Goal: Task Accomplishment & Management: Manage account settings

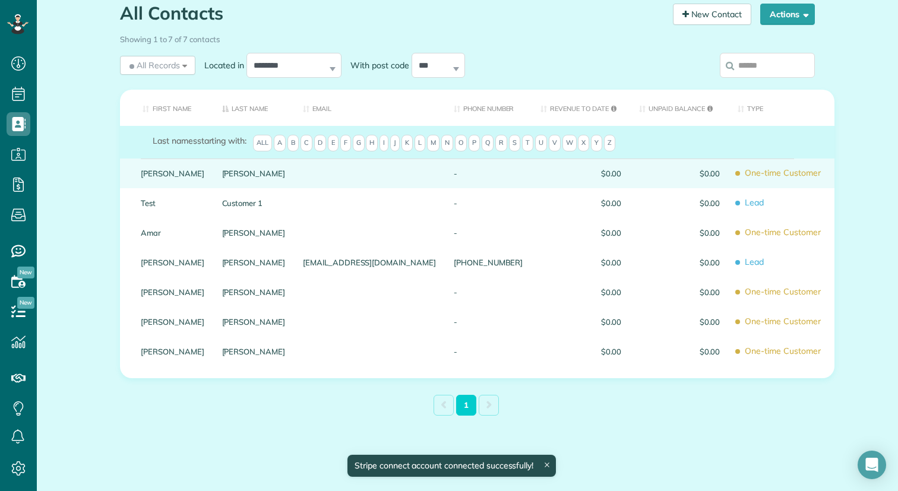
scroll to position [107, 0]
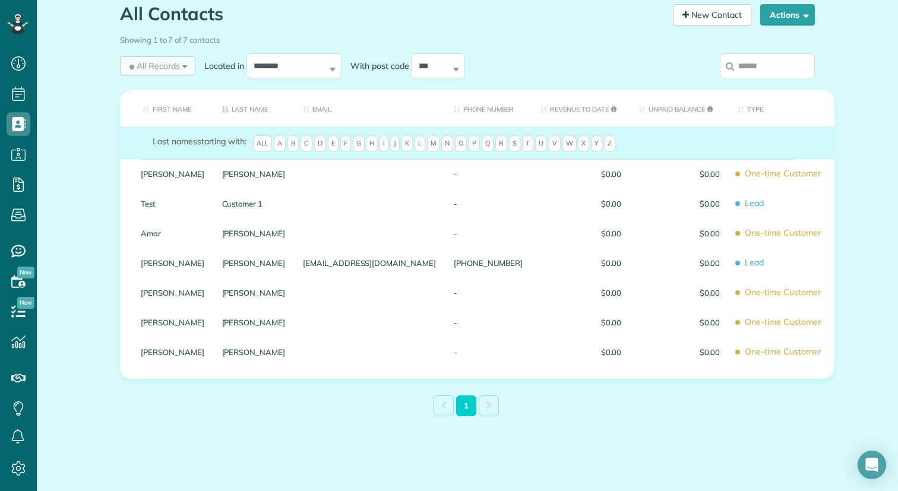
click at [186, 68] on div "All Records All Records All Customers Leads Former Customers Recurring Customer…" at bounding box center [157, 65] width 75 height 19
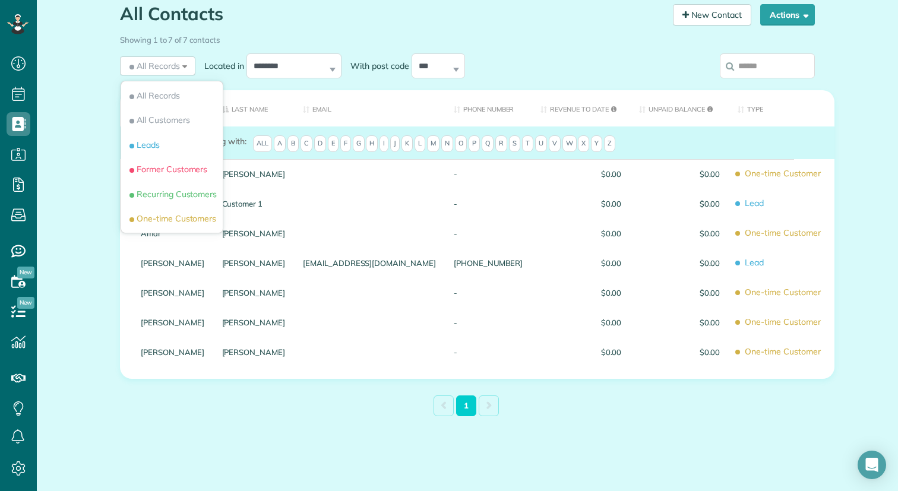
click at [91, 232] on div "All Contacts Contacts in ZenMaid [2 min] New Contact Actions New Contact Export…" at bounding box center [467, 238] width 861 height 505
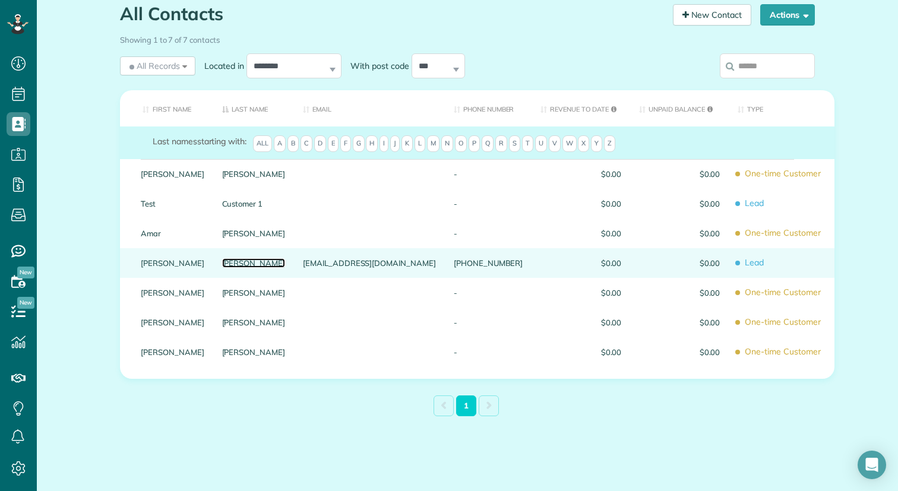
click at [262, 262] on link "[PERSON_NAME]" at bounding box center [254, 263] width 64 height 8
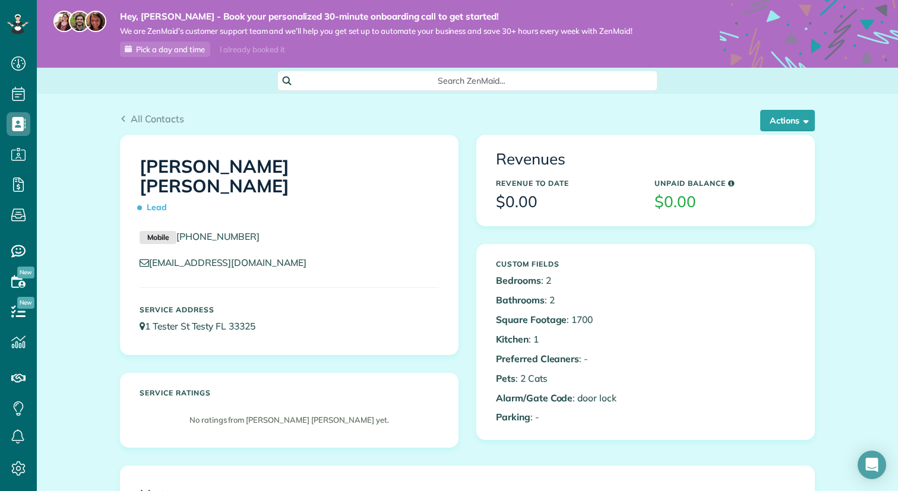
click at [16, 463] on use at bounding box center [19, 468] width 14 height 14
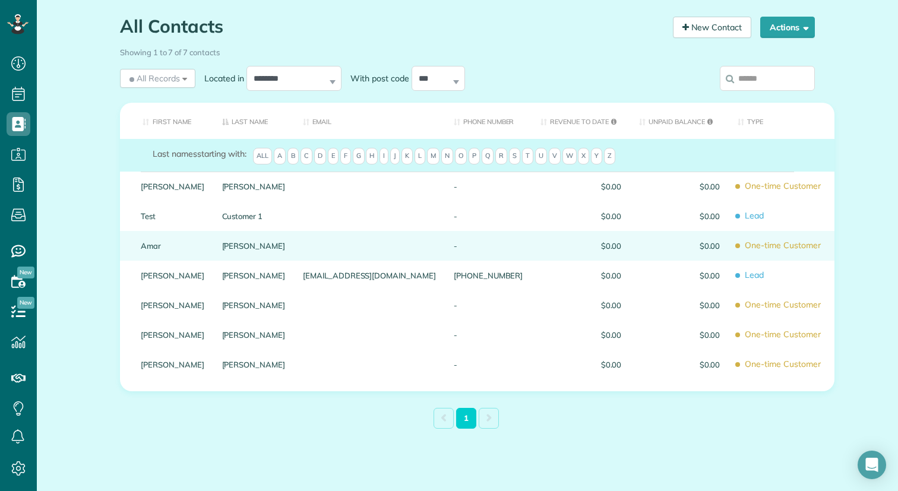
scroll to position [96, 0]
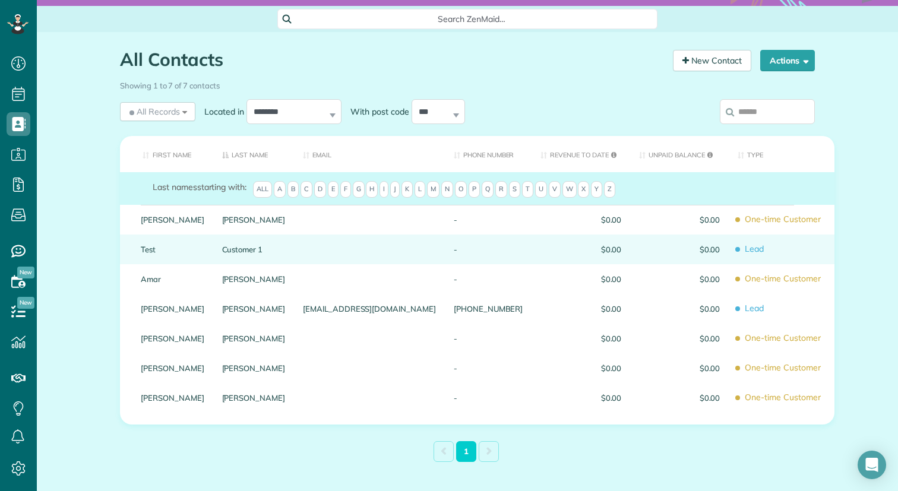
scroll to position [66, 0]
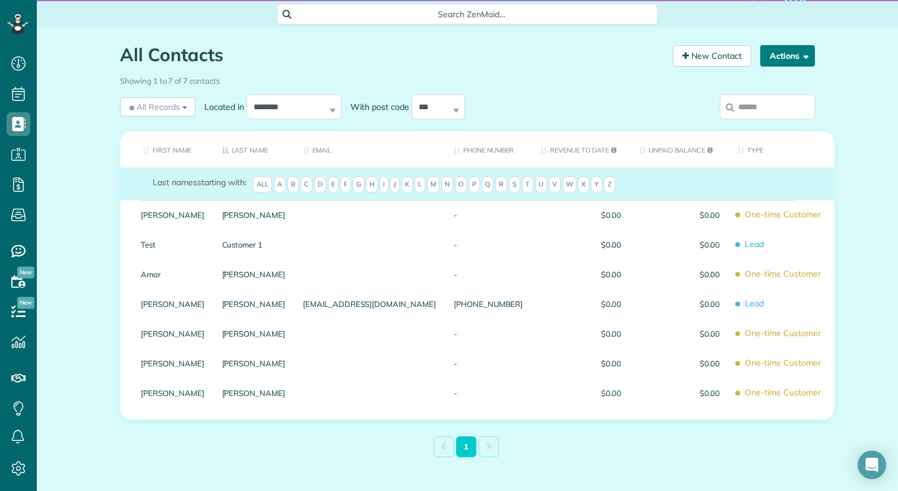
click at [801, 59] on button "Actions" at bounding box center [787, 55] width 55 height 21
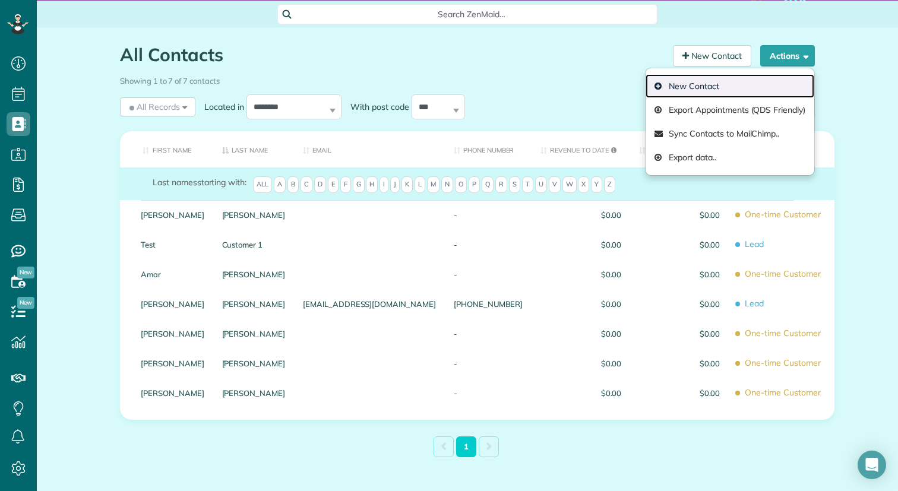
click at [718, 79] on link "New Contact" at bounding box center [729, 86] width 169 height 24
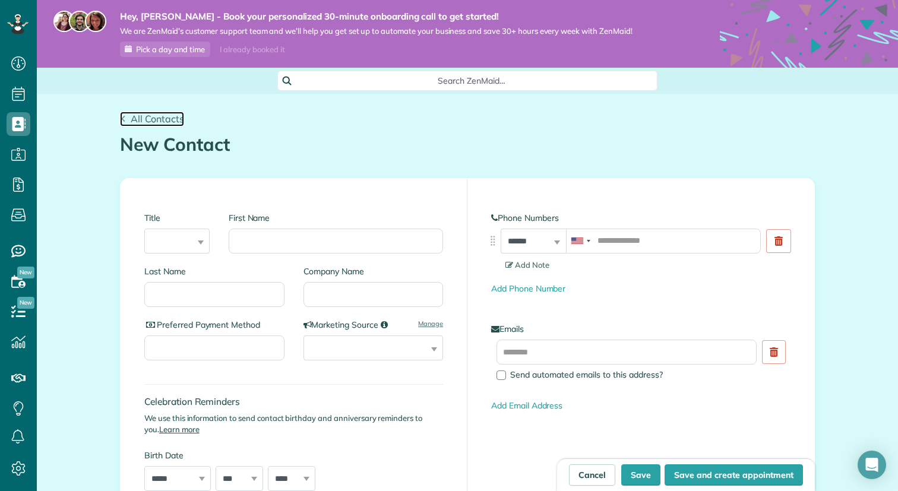
click at [157, 118] on span "All Contacts" at bounding box center [157, 119] width 53 height 12
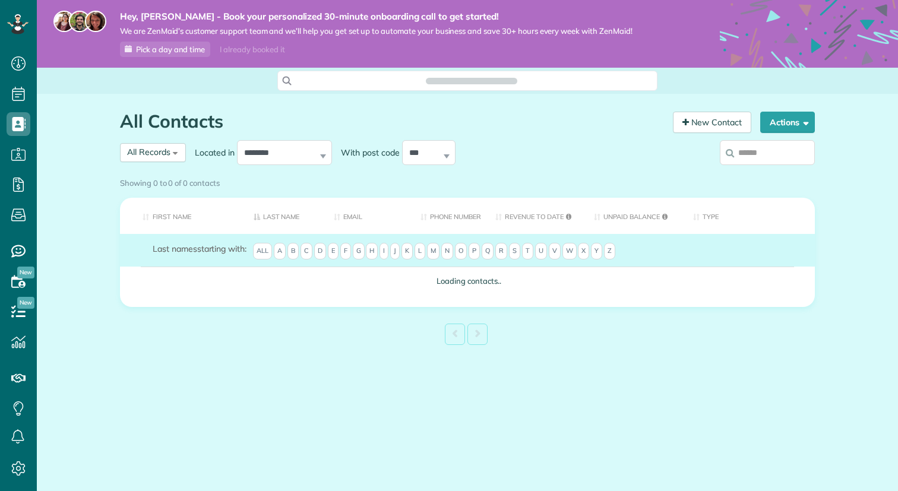
scroll to position [5, 5]
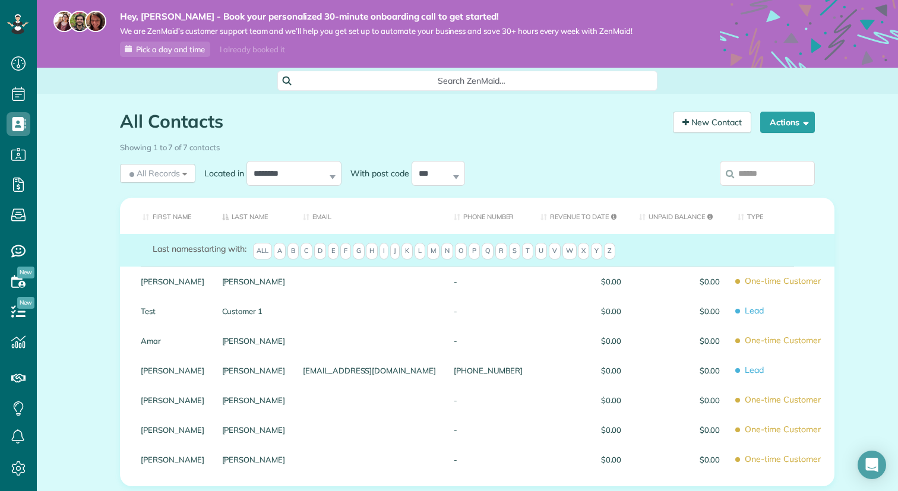
click at [386, 83] on span "Search ZenMaid…" at bounding box center [471, 81] width 361 height 12
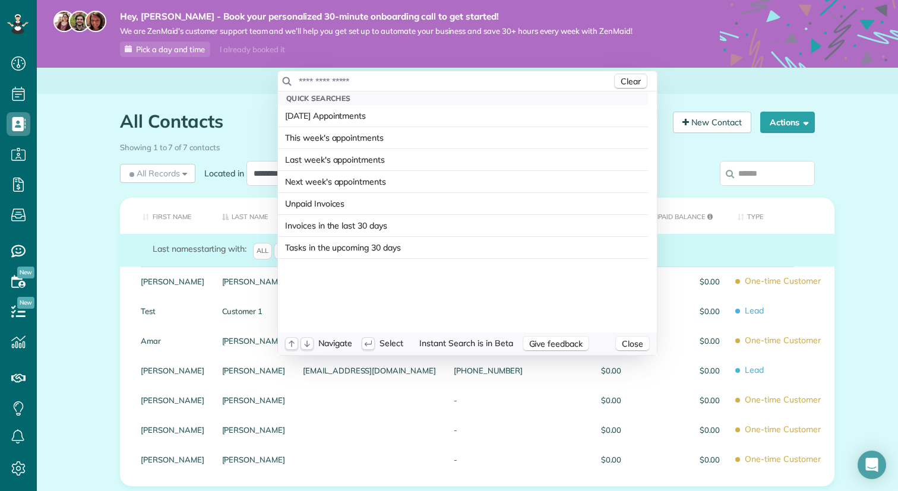
click at [386, 83] on input "text" at bounding box center [454, 81] width 313 height 12
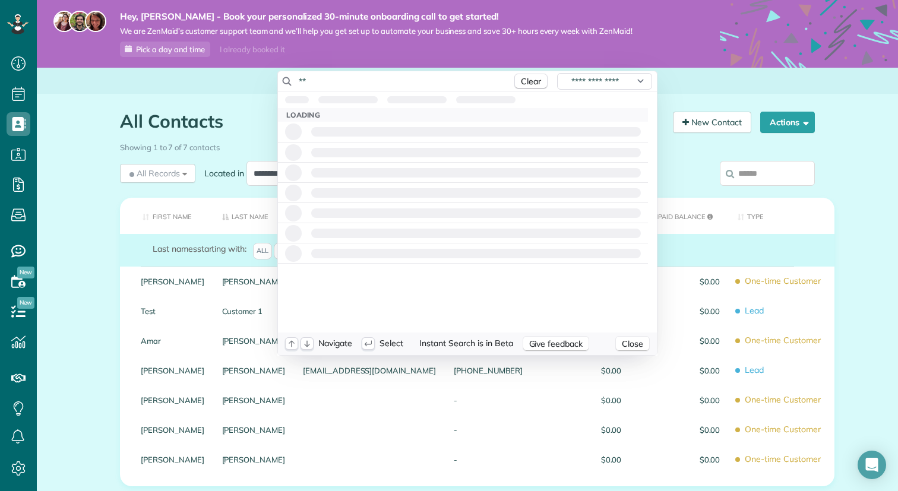
type input "*"
type input "******"
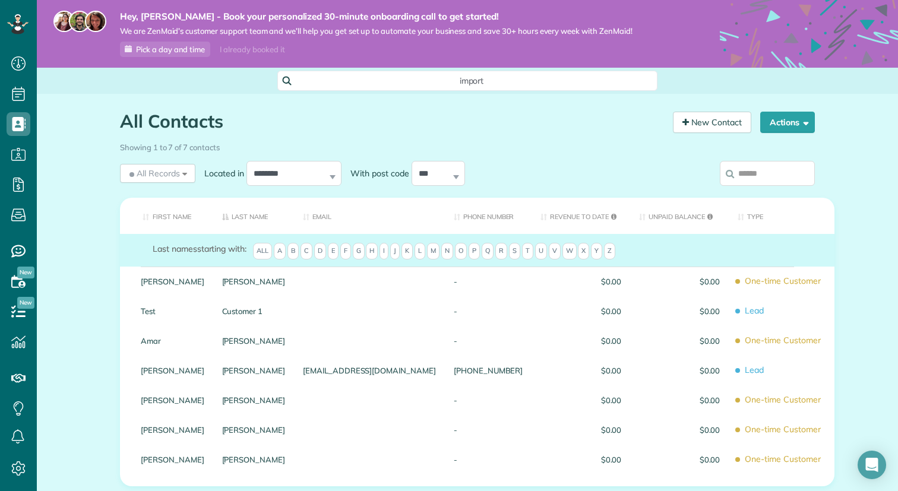
click at [167, 93] on html "Dashboard Scheduling Calendar View List View Dispatch View - Weekly scheduling …" at bounding box center [449, 245] width 898 height 491
click at [22, 470] on icon at bounding box center [19, 468] width 24 height 24
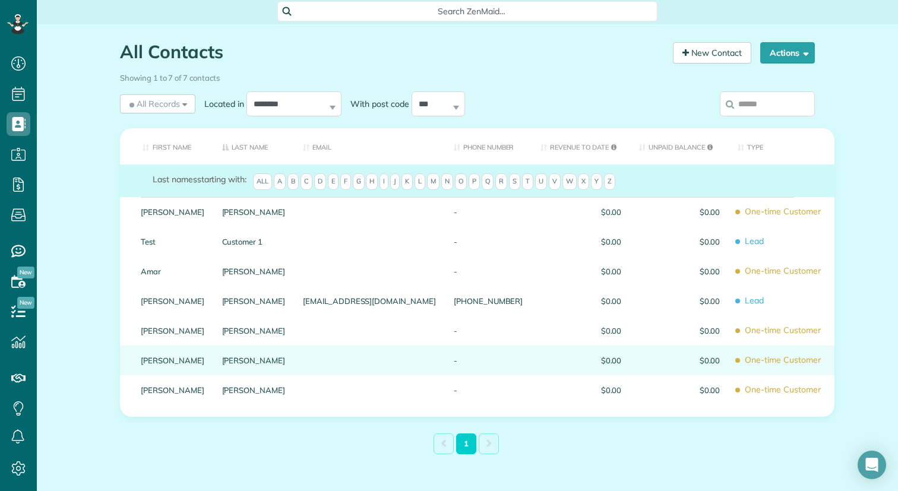
scroll to position [67, 0]
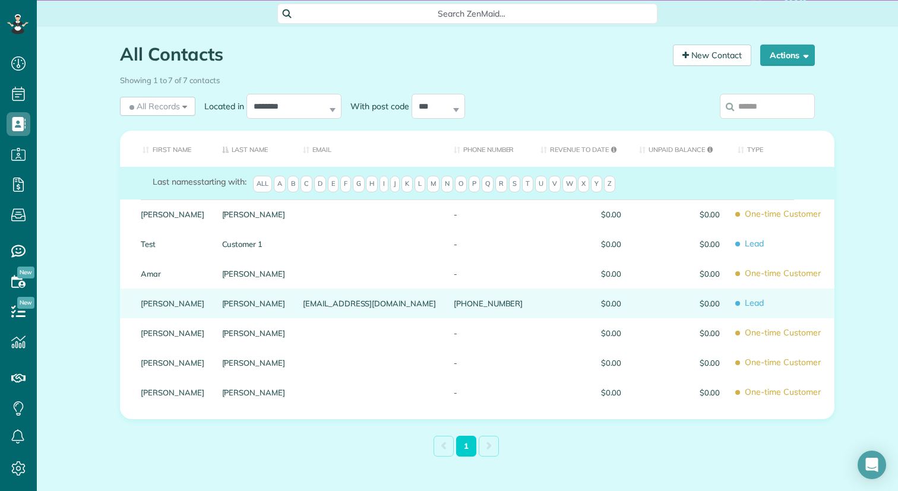
click at [241, 307] on div "Roberts" at bounding box center [253, 304] width 81 height 30
click at [258, 305] on link "[PERSON_NAME]" at bounding box center [254, 303] width 64 height 8
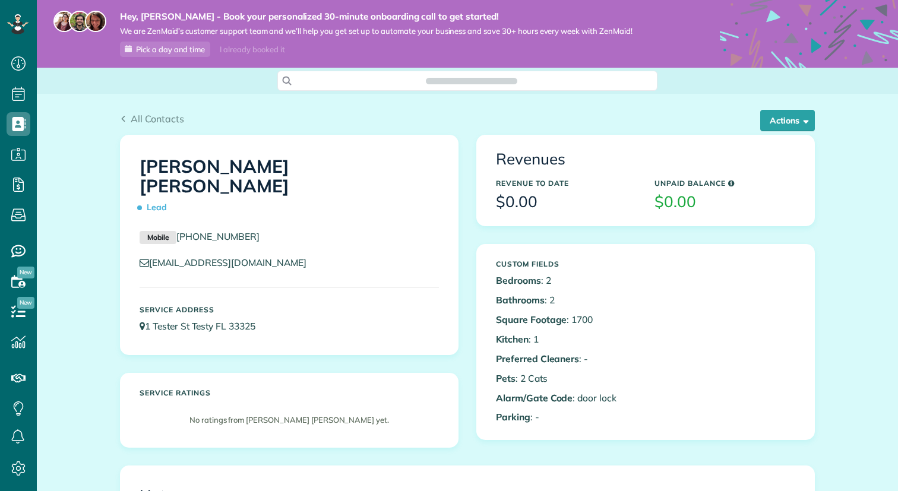
scroll to position [5, 5]
click at [156, 197] on span "Lead" at bounding box center [156, 207] width 32 height 21
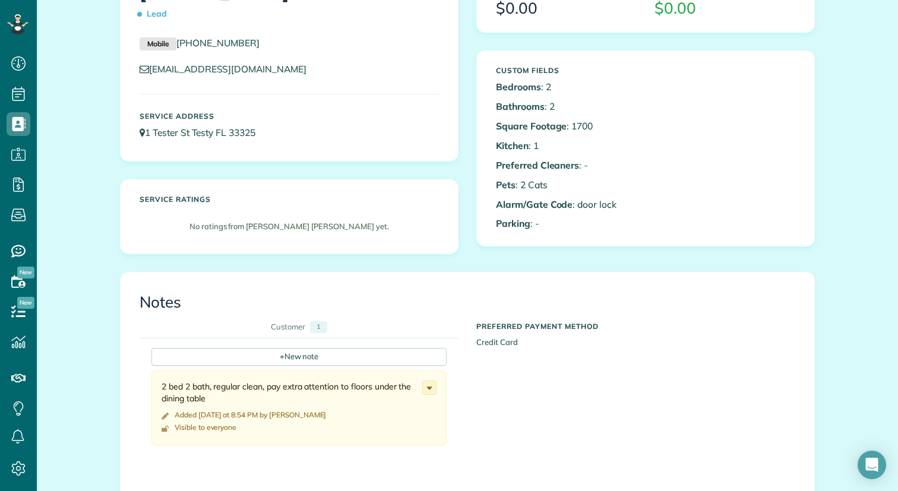
scroll to position [197, 0]
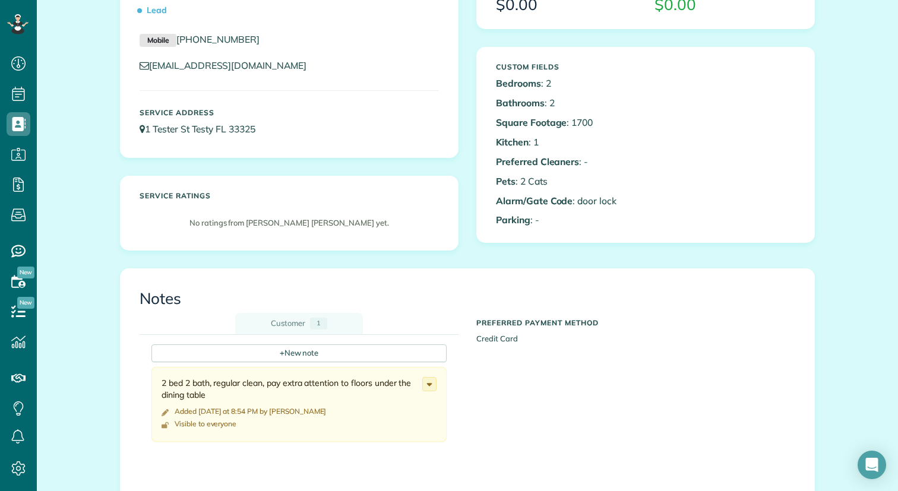
click at [319, 318] on div "1" at bounding box center [318, 323] width 17 height 11
click at [297, 318] on div "Customer" at bounding box center [288, 323] width 34 height 11
click at [414, 270] on div "Notes Customer 1 + New note 2 bed 2 bath, regular clean, pay extra attention to…" at bounding box center [467, 384] width 693 height 230
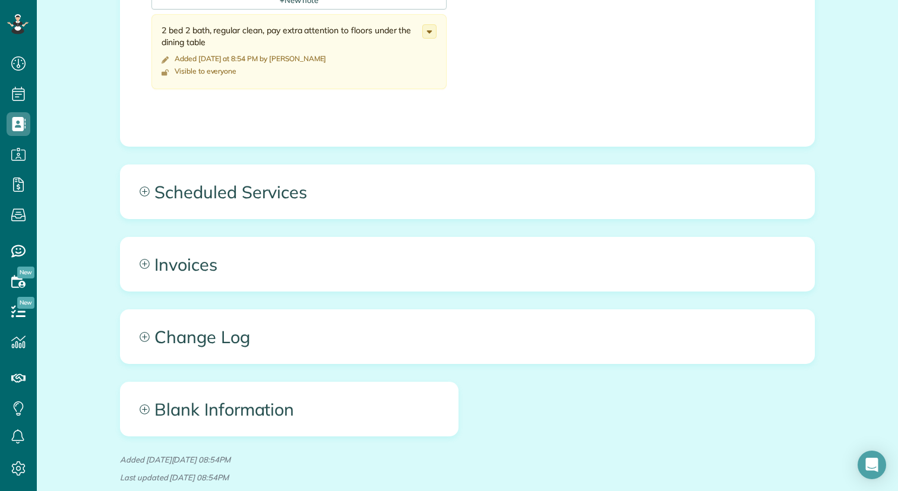
scroll to position [560, 0]
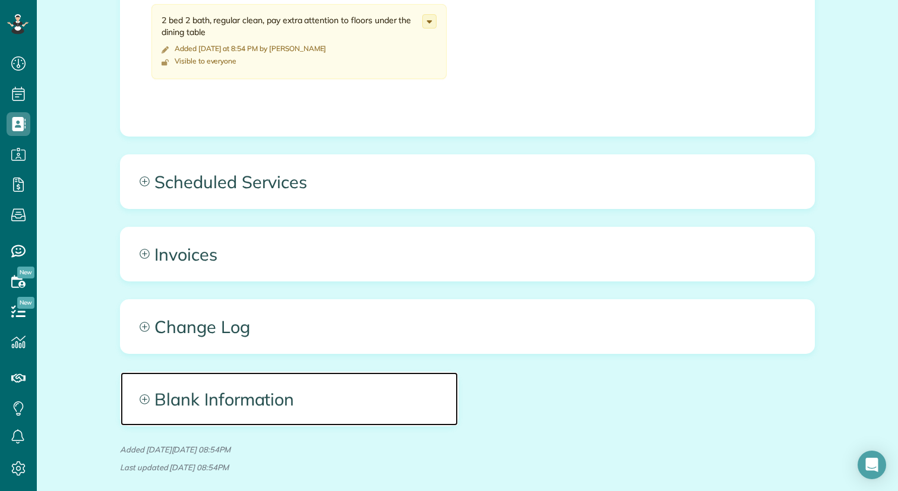
click at [195, 400] on span "Blank Information" at bounding box center [289, 398] width 337 height 53
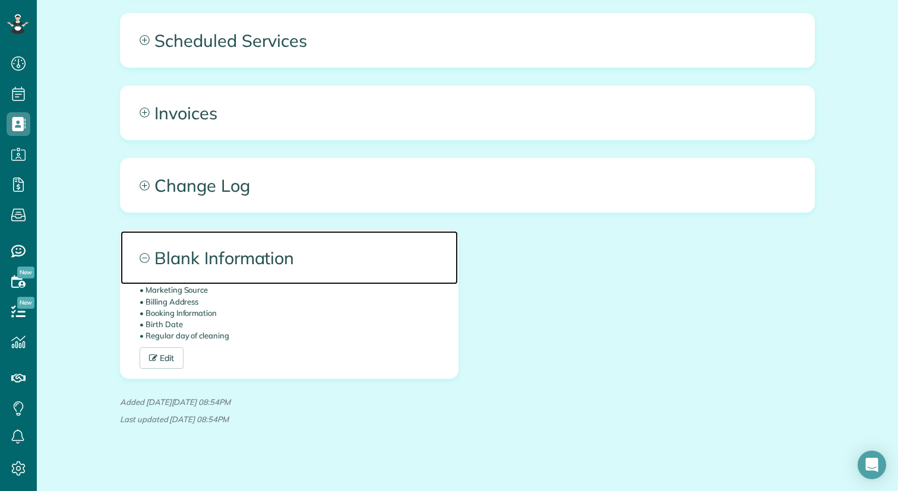
scroll to position [705, 0]
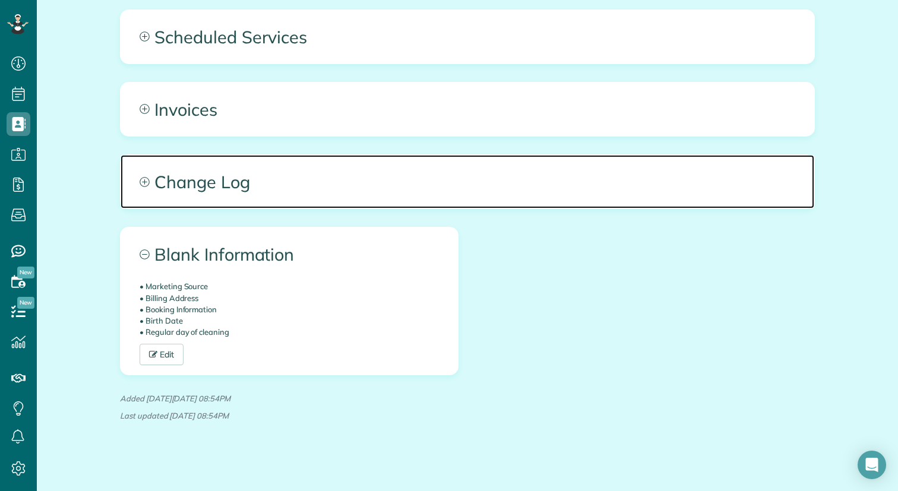
click at [144, 179] on icon at bounding box center [145, 182] width 10 height 10
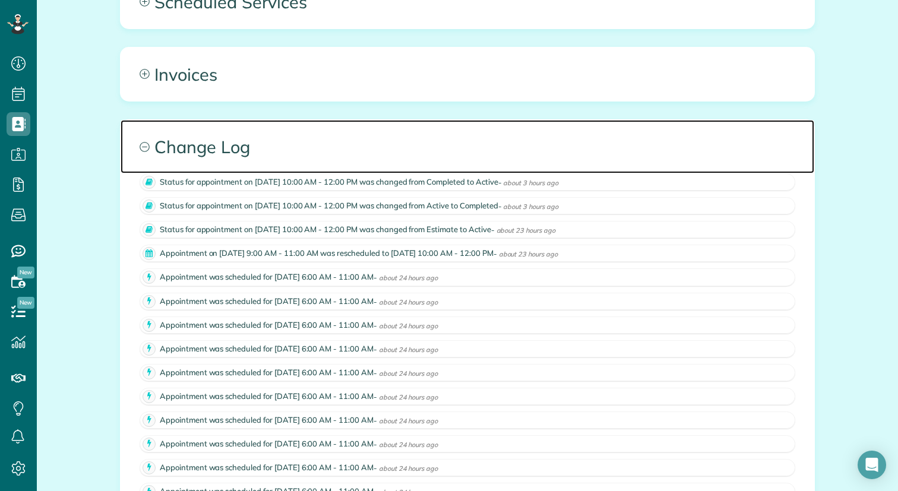
scroll to position [735, 0]
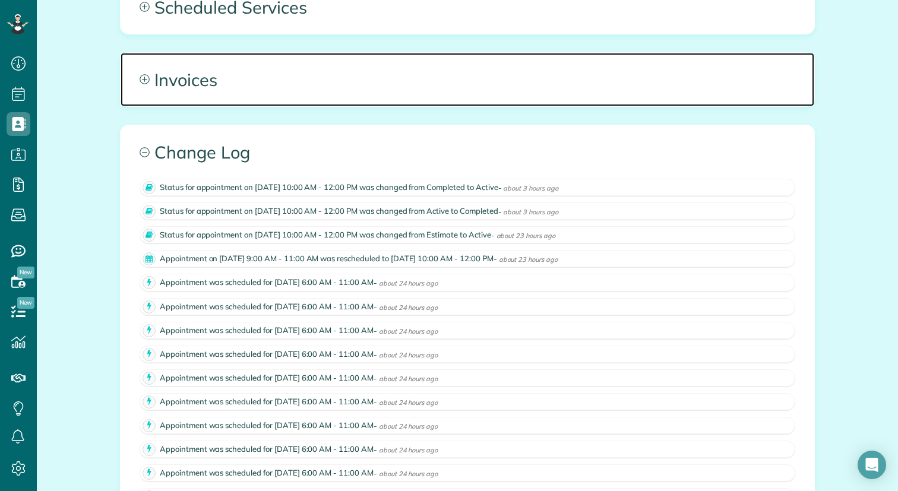
click at [150, 65] on span "Invoices" at bounding box center [467, 79] width 693 height 53
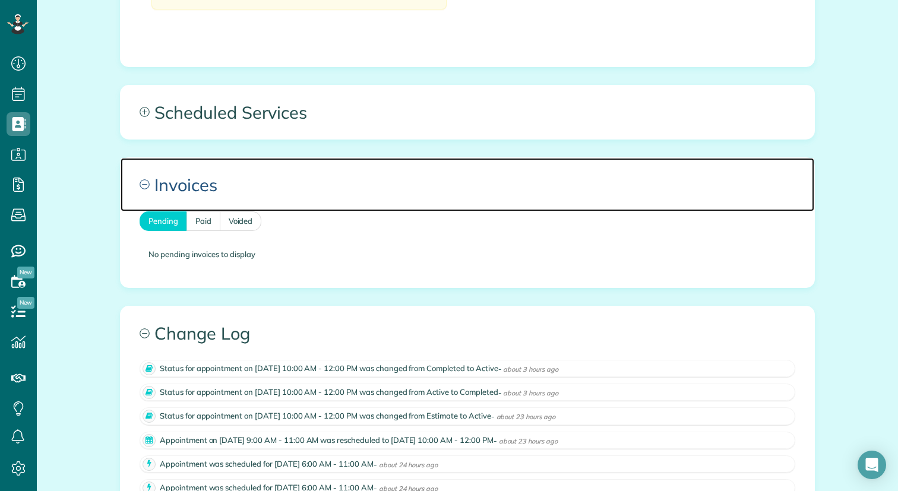
scroll to position [626, 0]
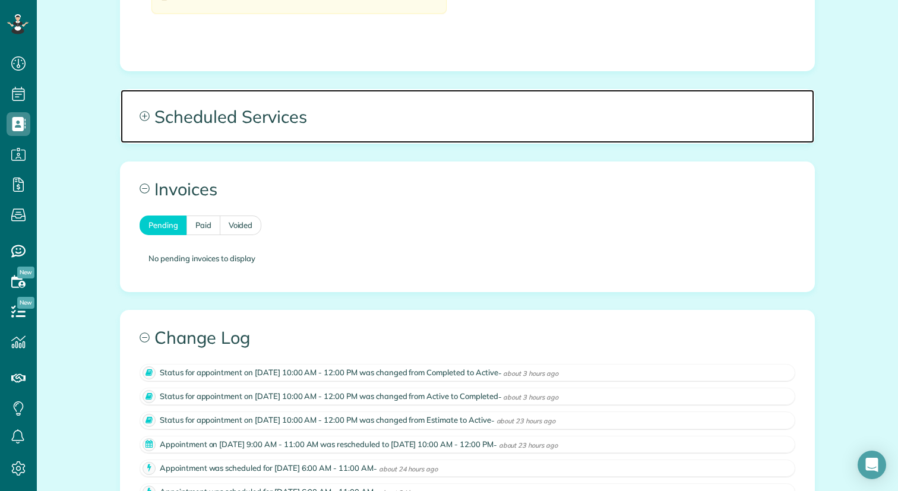
click at [151, 107] on span "Scheduled Services" at bounding box center [467, 116] width 693 height 53
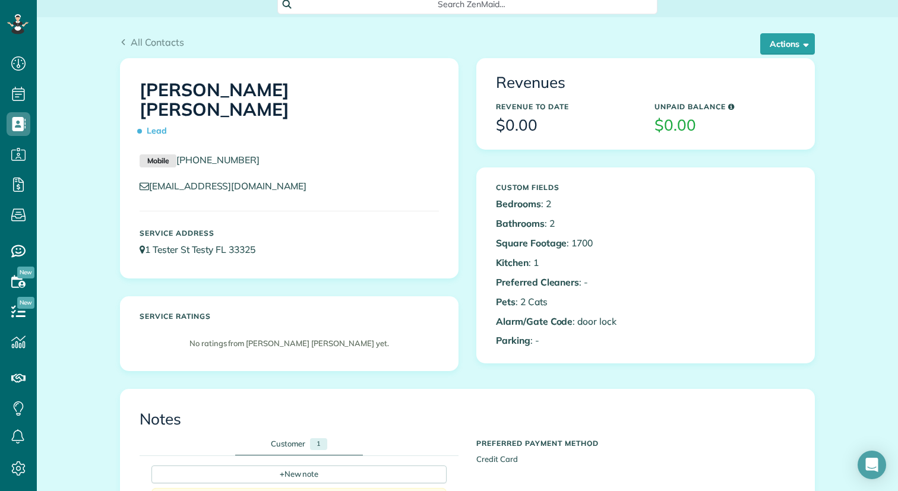
scroll to position [0, 0]
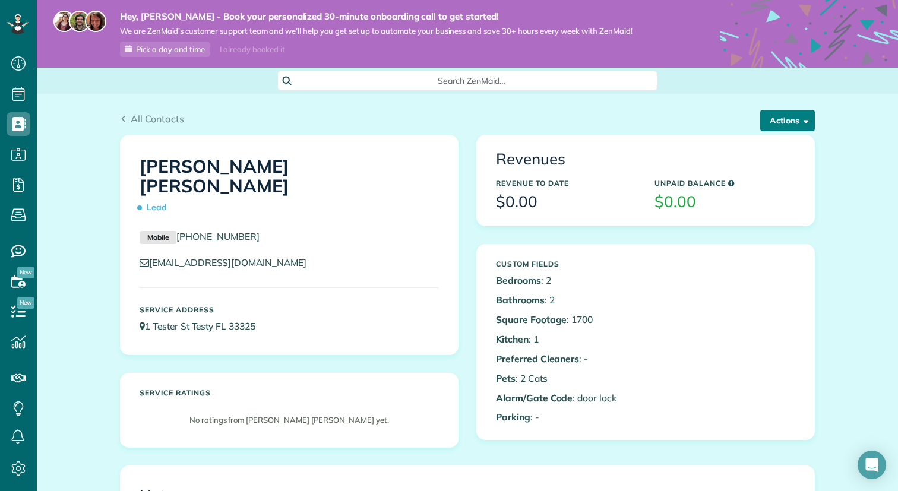
click at [806, 120] on span "button" at bounding box center [803, 120] width 9 height 9
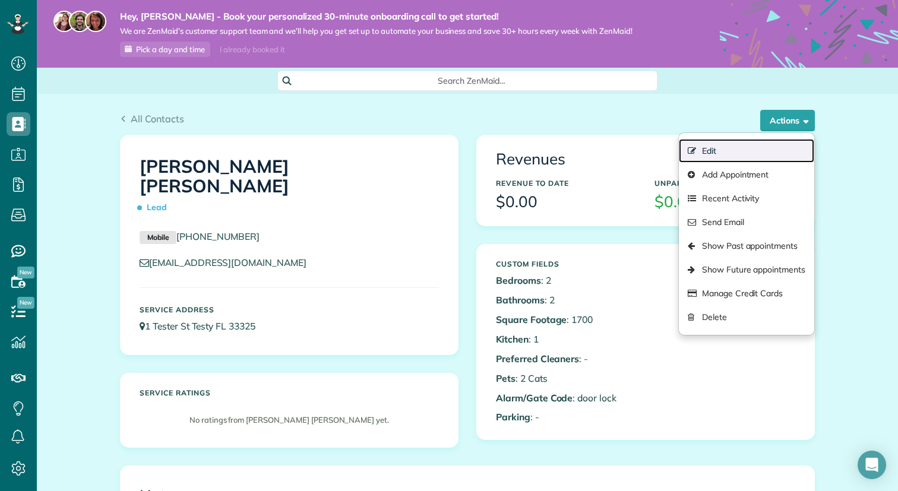
click at [752, 153] on link "Edit" at bounding box center [746, 151] width 135 height 24
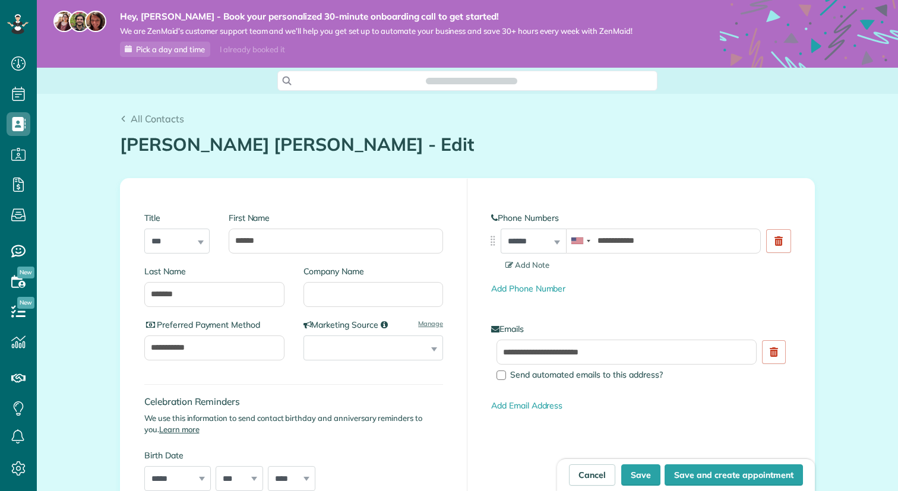
type input "**********"
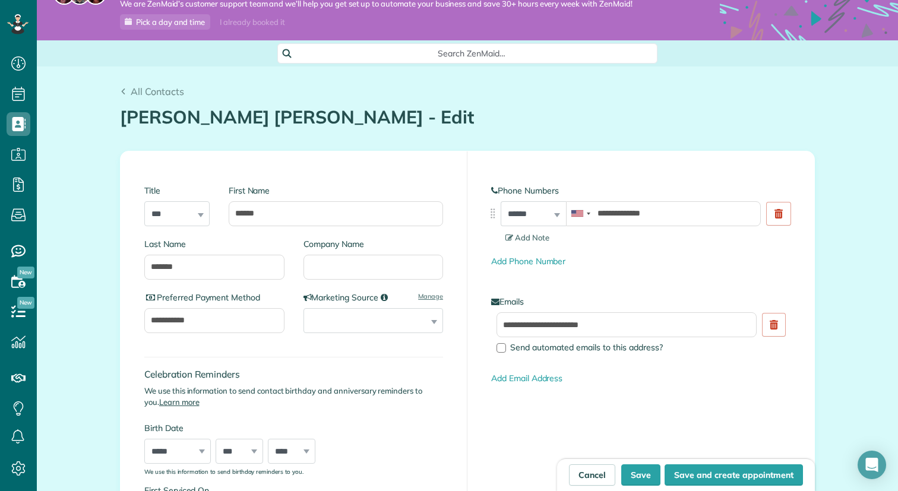
scroll to position [56, 0]
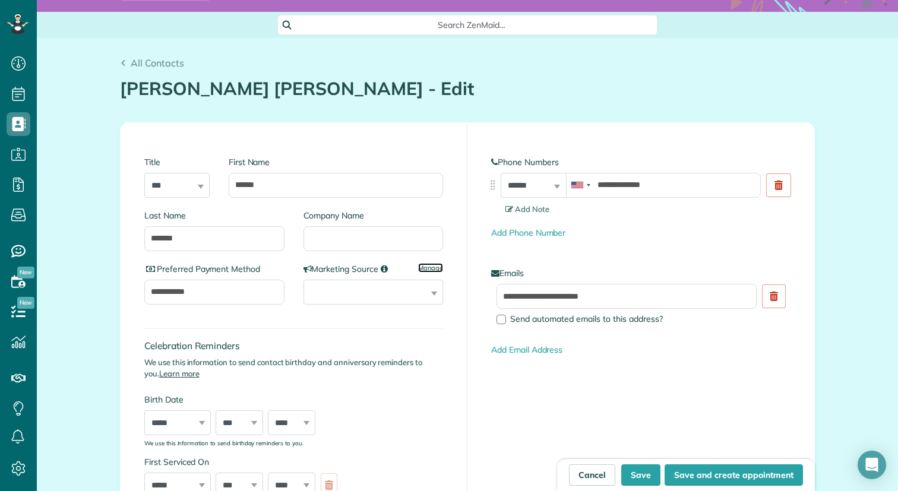
click at [439, 270] on link "Manage" at bounding box center [430, 267] width 25 height 9
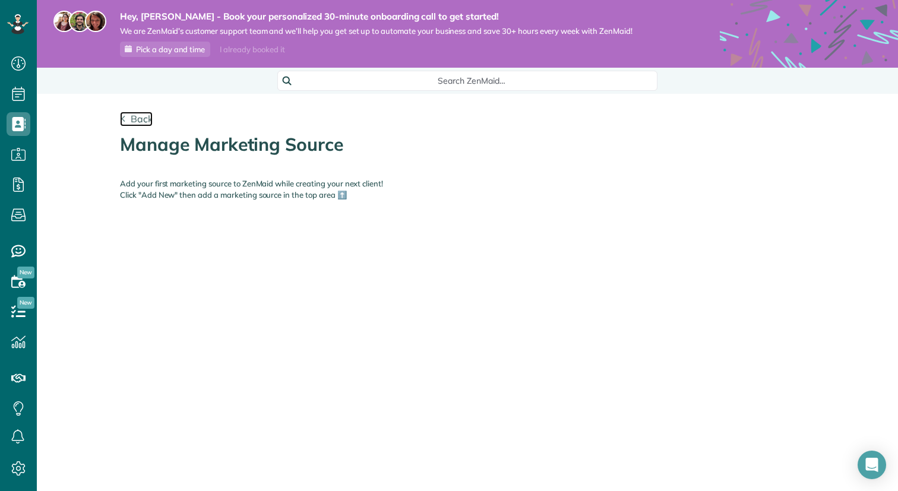
click at [142, 122] on span "Back" at bounding box center [142, 119] width 22 height 12
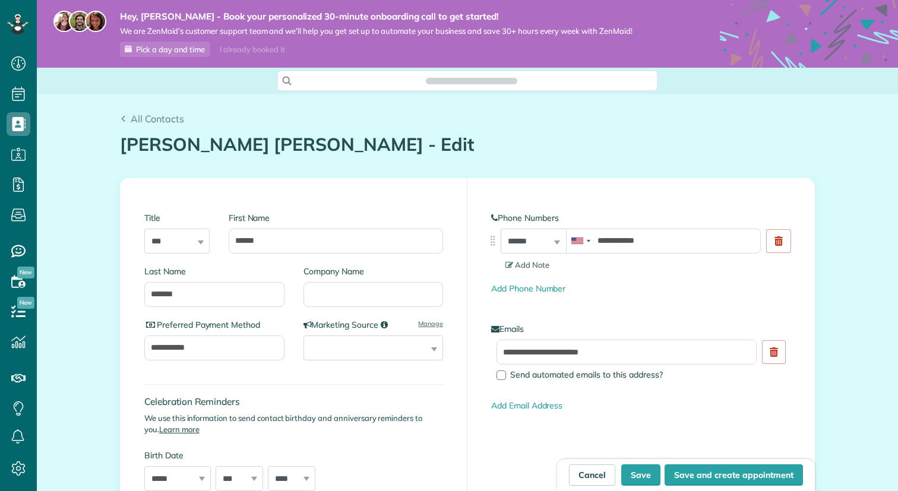
scroll to position [491, 37]
type input "**********"
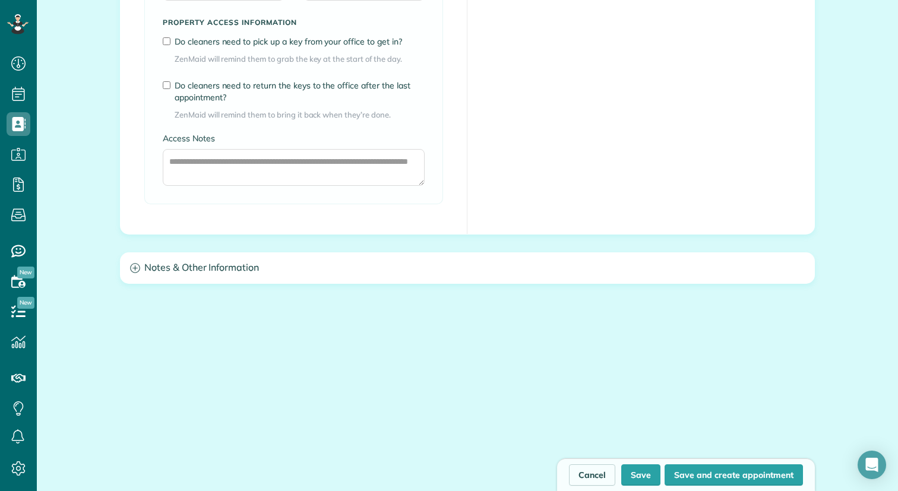
scroll to position [993, 0]
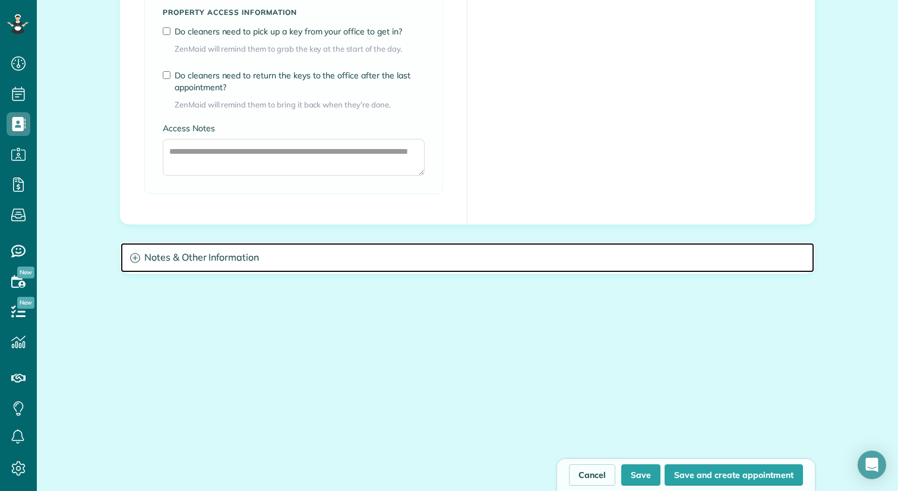
click at [319, 262] on h3 "Notes & Other Information" at bounding box center [467, 258] width 693 height 30
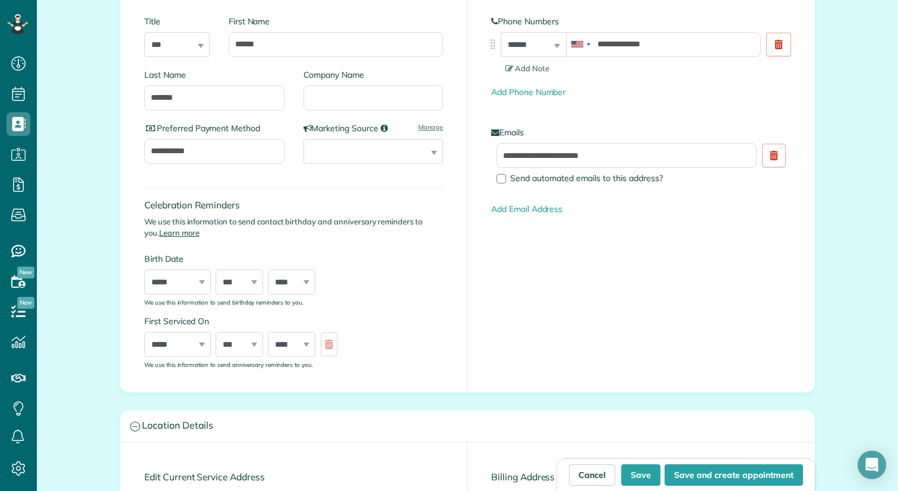
scroll to position [0, 0]
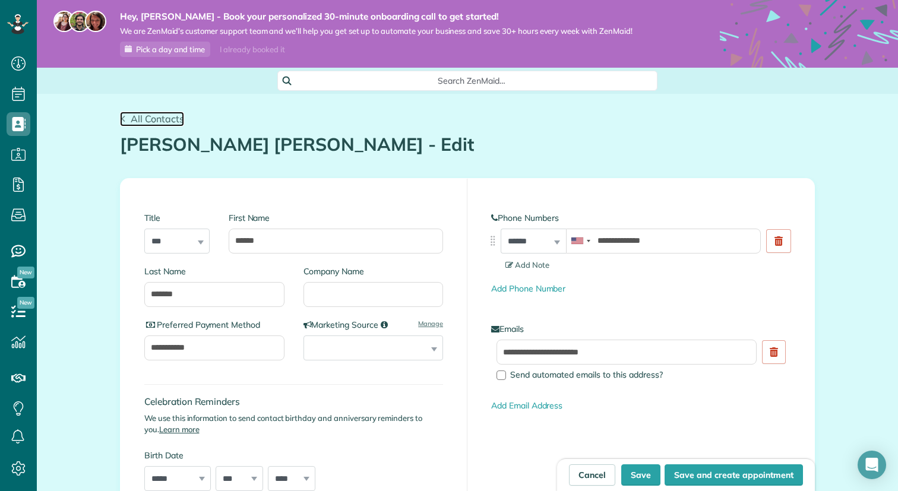
click at [133, 121] on span "All Contacts" at bounding box center [157, 119] width 53 height 12
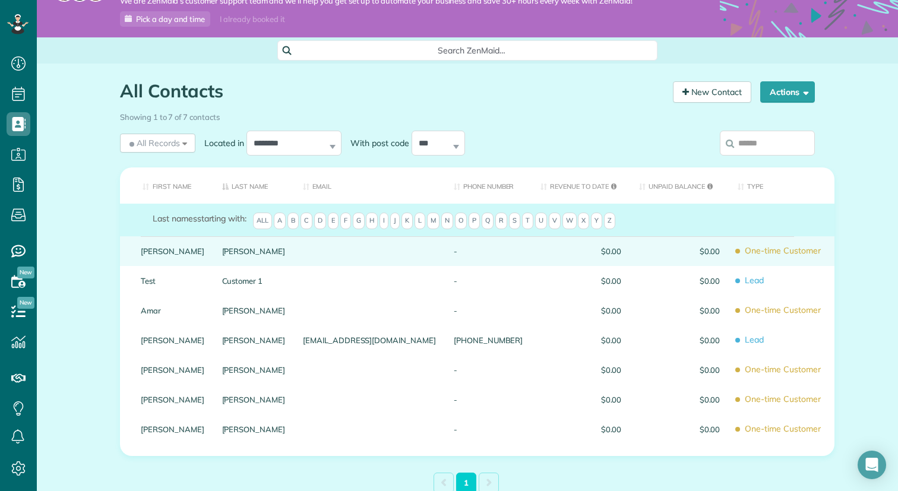
scroll to position [108, 0]
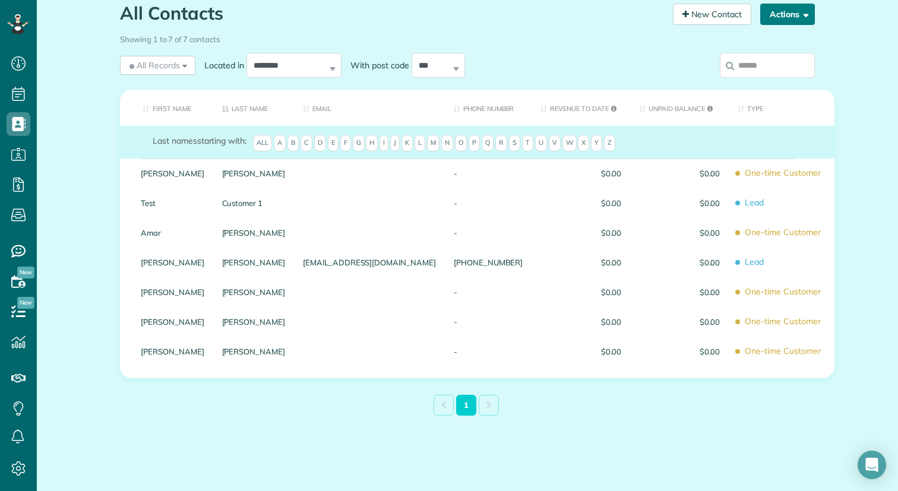
click at [811, 13] on button "Actions" at bounding box center [787, 14] width 55 height 21
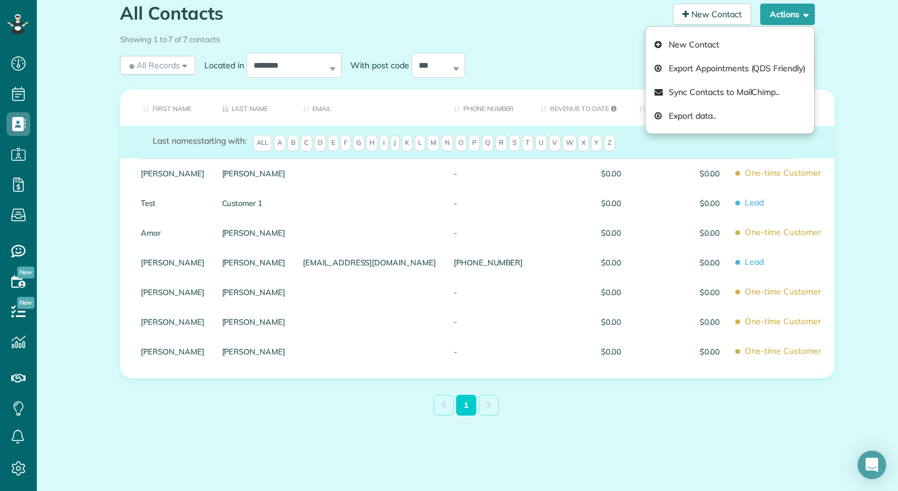
click at [868, 214] on div "All Contacts Contacts in [GEOGRAPHIC_DATA] [2 min] New Contact Actions New Cont…" at bounding box center [467, 238] width 861 height 505
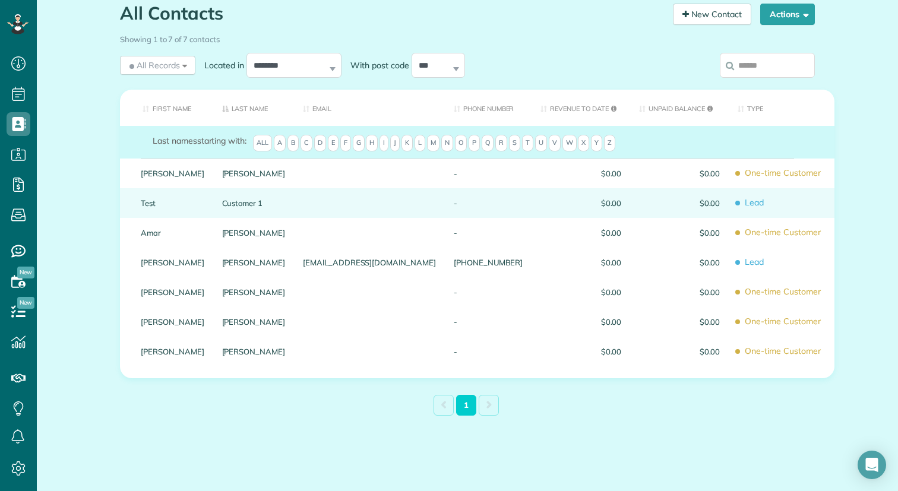
click at [741, 203] on span "Lead" at bounding box center [781, 202] width 88 height 21
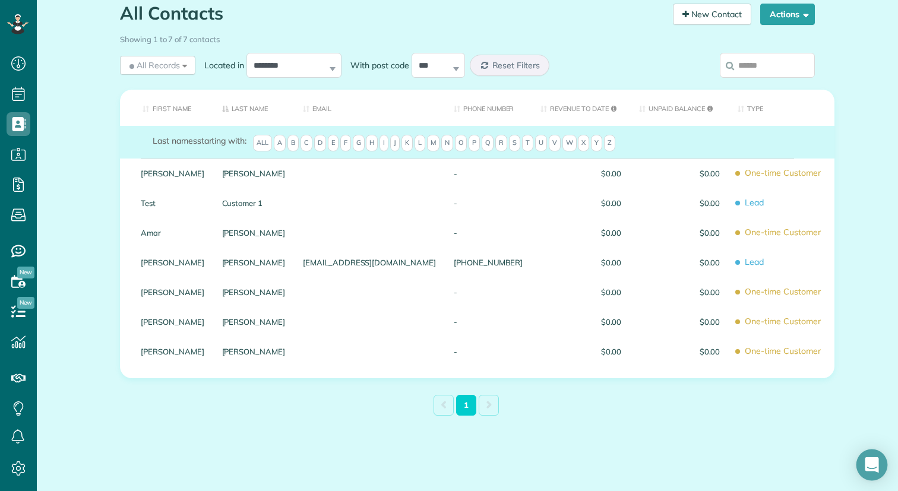
click at [866, 464] on icon "Open Intercom Messenger" at bounding box center [871, 464] width 15 height 15
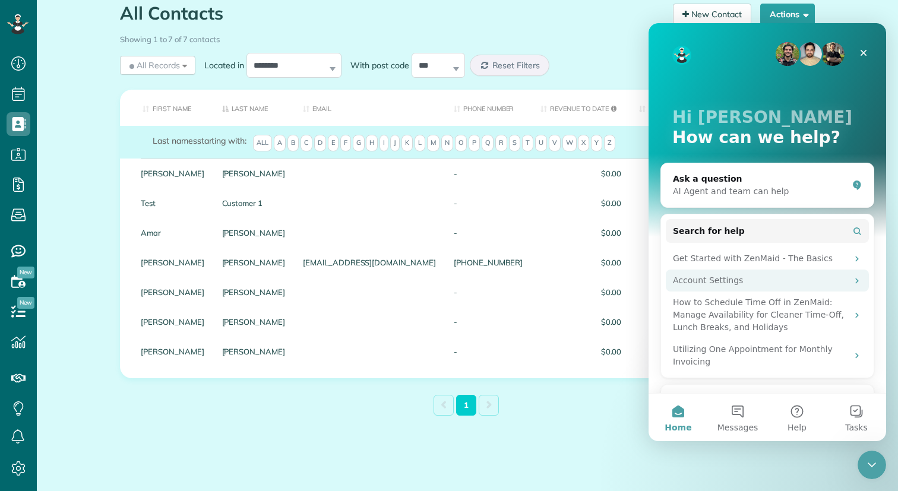
scroll to position [0, 0]
click at [790, 195] on div "AI Agent and team can help" at bounding box center [760, 191] width 175 height 12
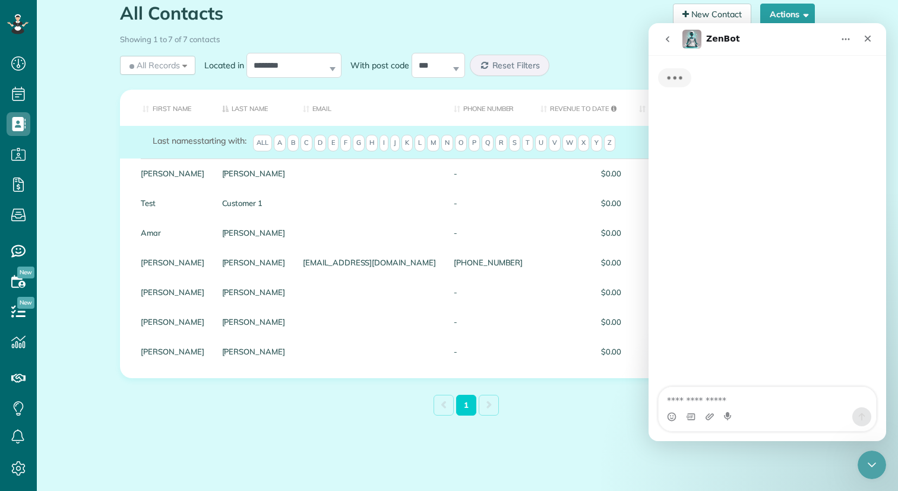
click at [742, 398] on textarea "Ask a question…" at bounding box center [766, 397] width 217 height 20
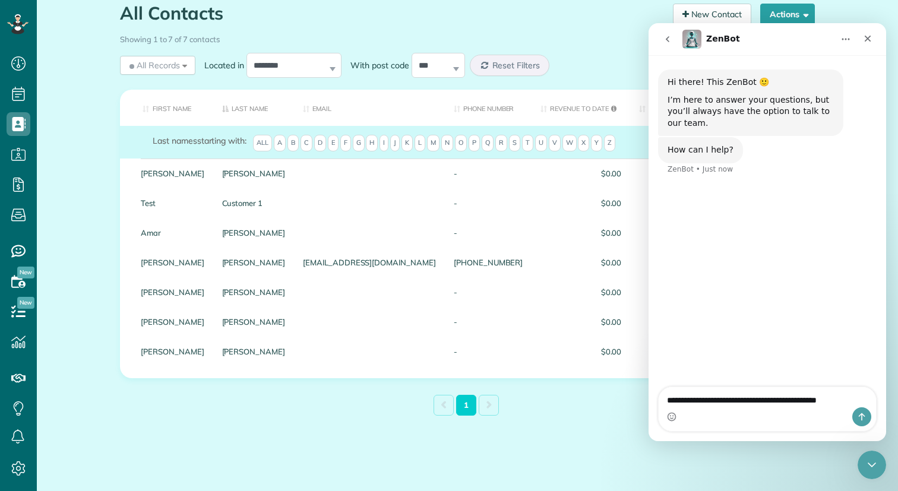
type textarea "**********"
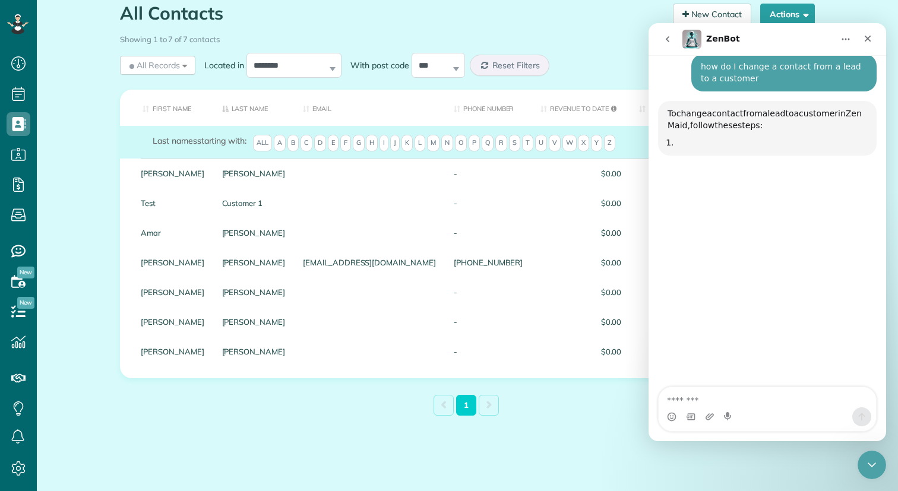
scroll to position [121, 0]
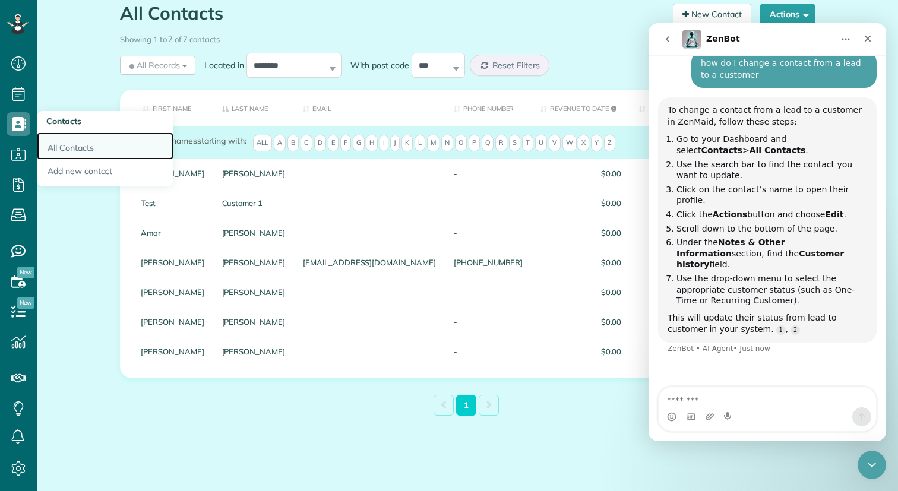
click at [73, 144] on link "All Contacts" at bounding box center [105, 145] width 137 height 27
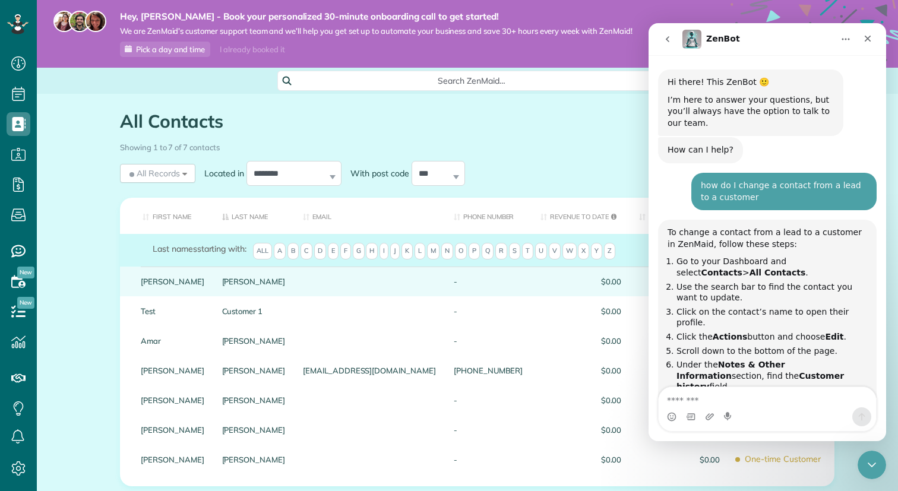
scroll to position [107, 0]
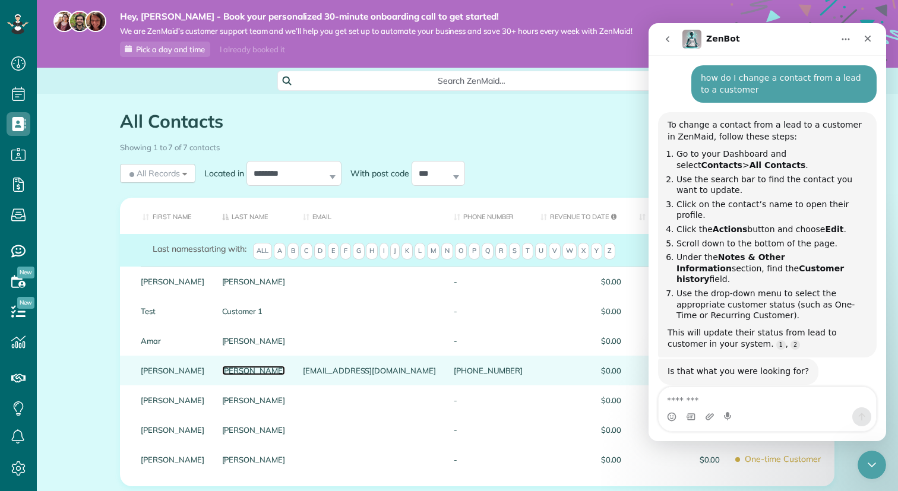
click at [260, 373] on link "[PERSON_NAME]" at bounding box center [254, 370] width 64 height 8
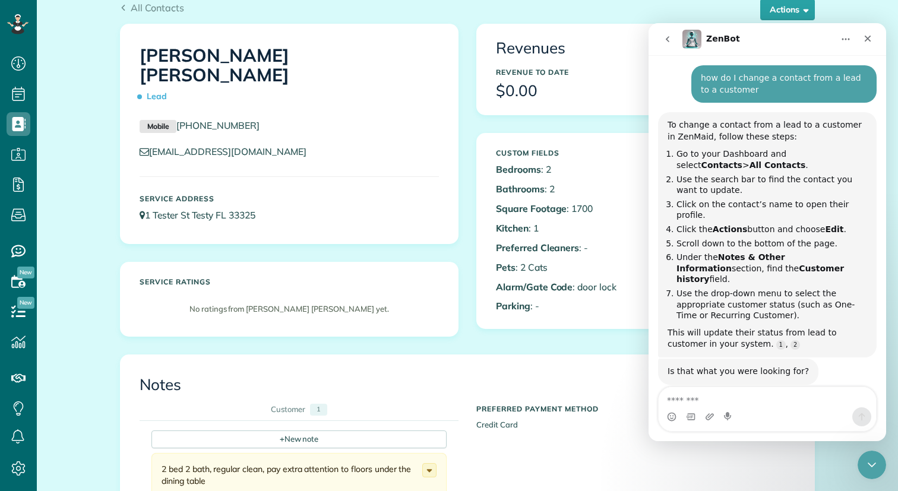
scroll to position [110, 0]
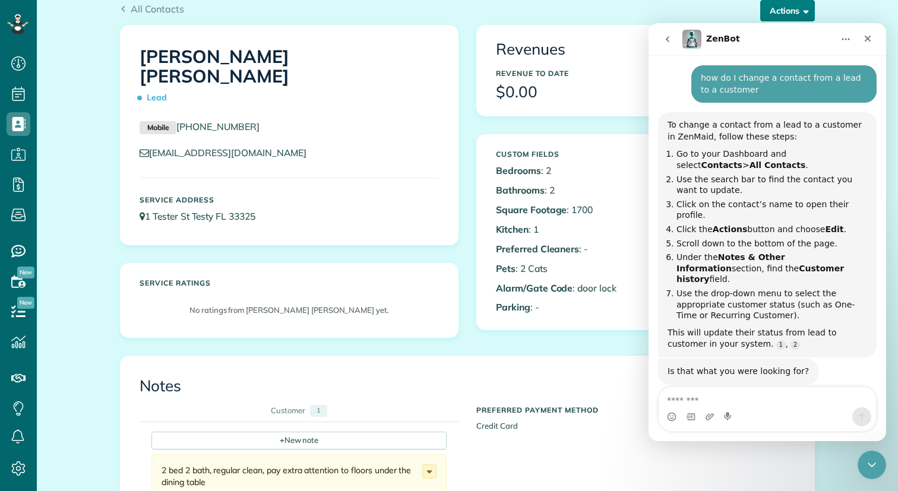
click at [787, 14] on button "Actions" at bounding box center [787, 10] width 55 height 21
click at [807, 11] on span "button" at bounding box center [803, 10] width 9 height 9
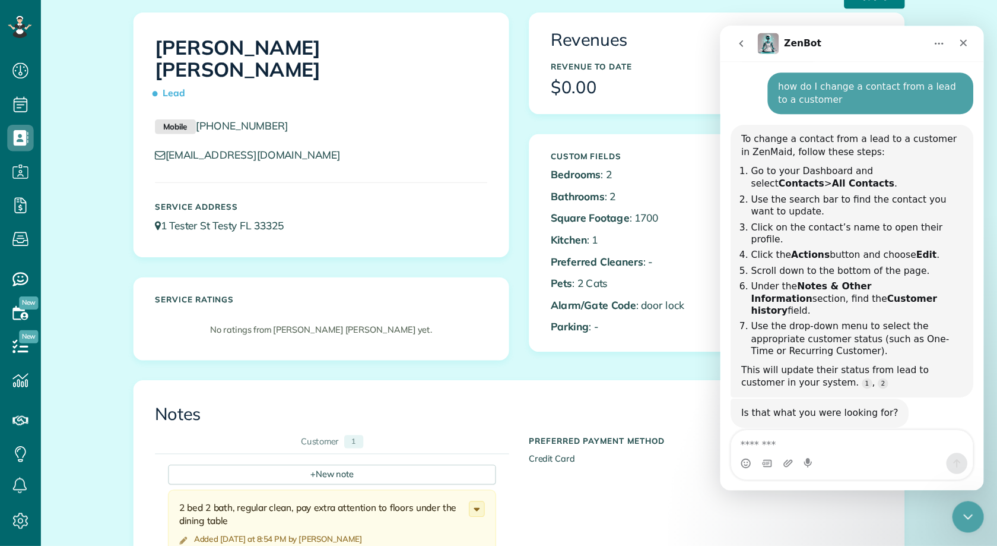
scroll to position [122, 0]
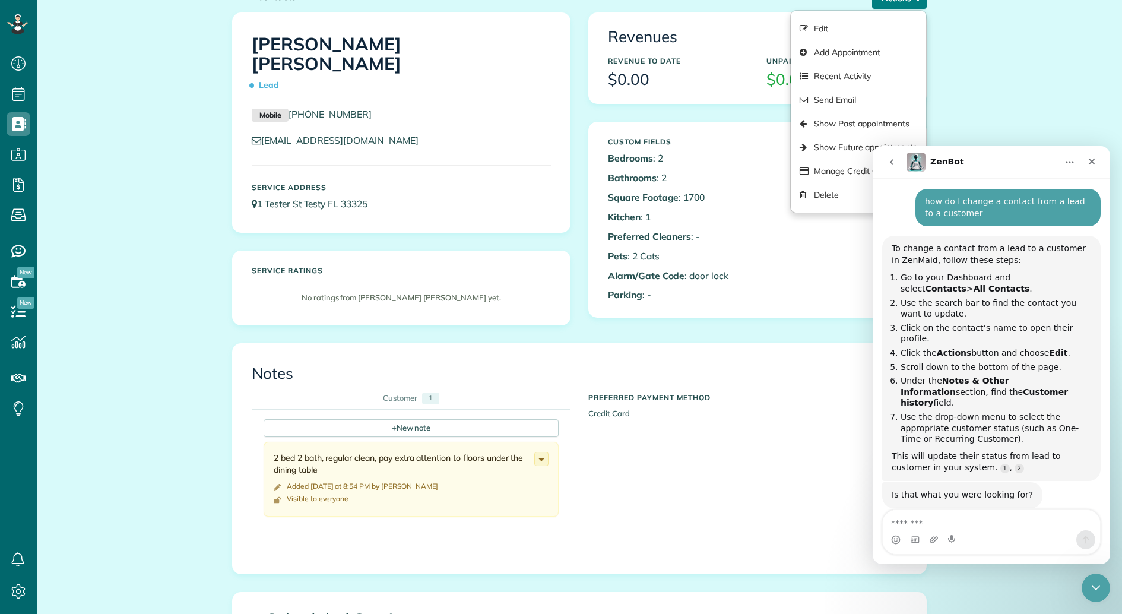
scroll to position [107, 0]
click at [851, 26] on link "Edit" at bounding box center [858, 29] width 135 height 24
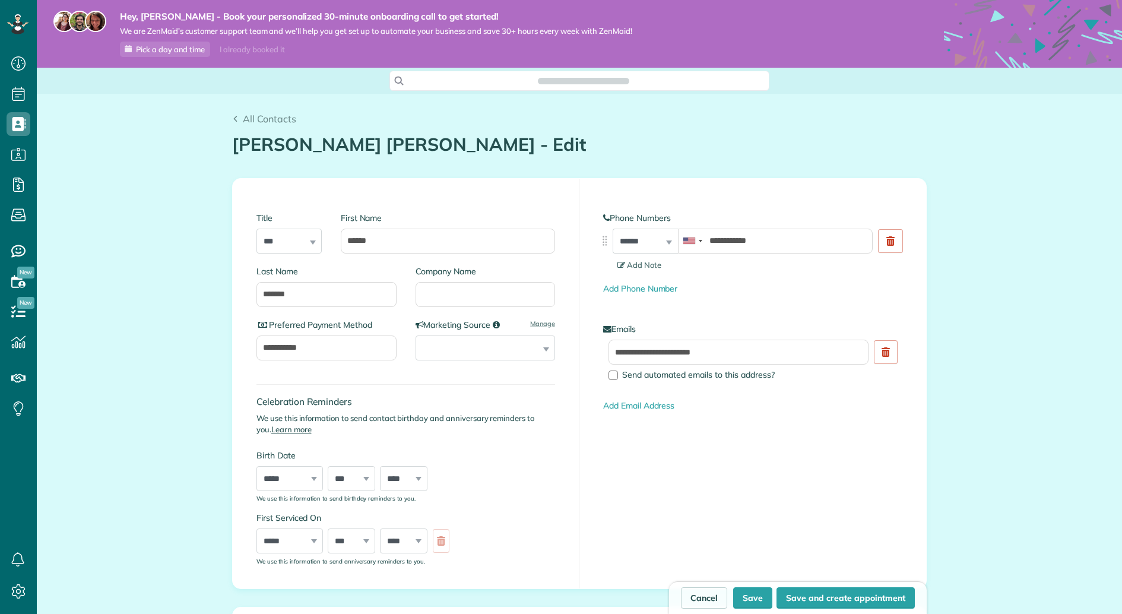
scroll to position [5, 5]
type input "**********"
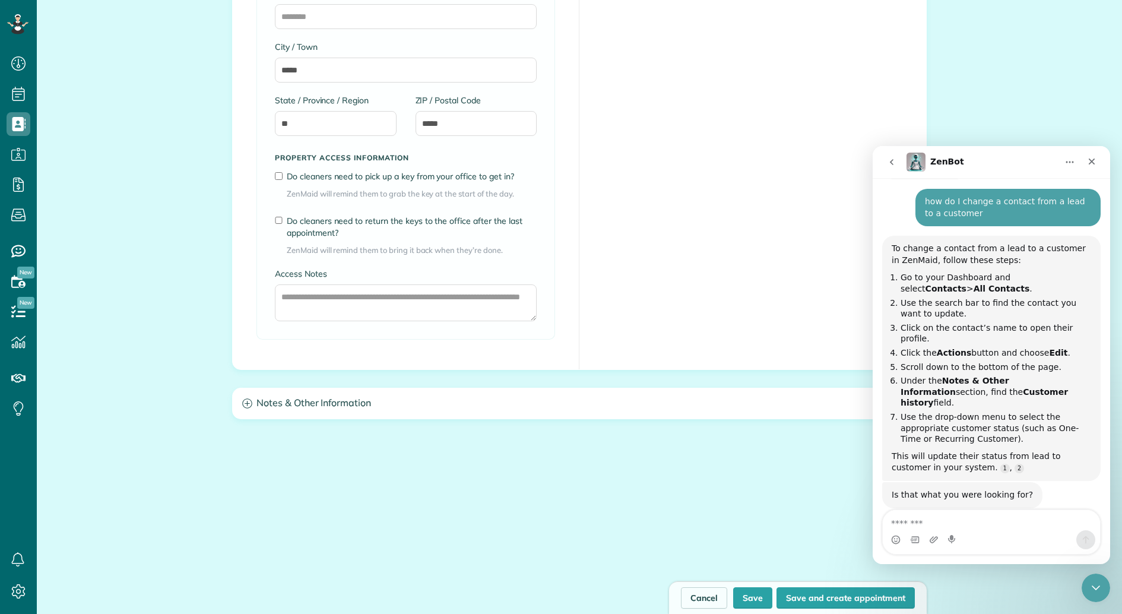
scroll to position [882, 0]
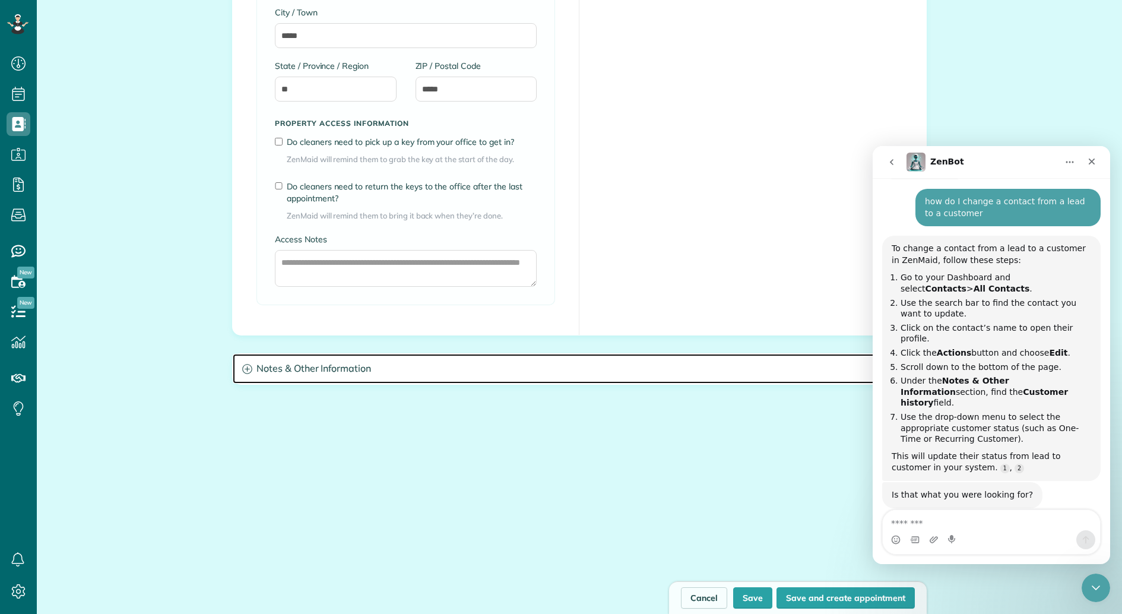
click at [476, 369] on h3 "Notes & Other Information" at bounding box center [579, 369] width 693 height 30
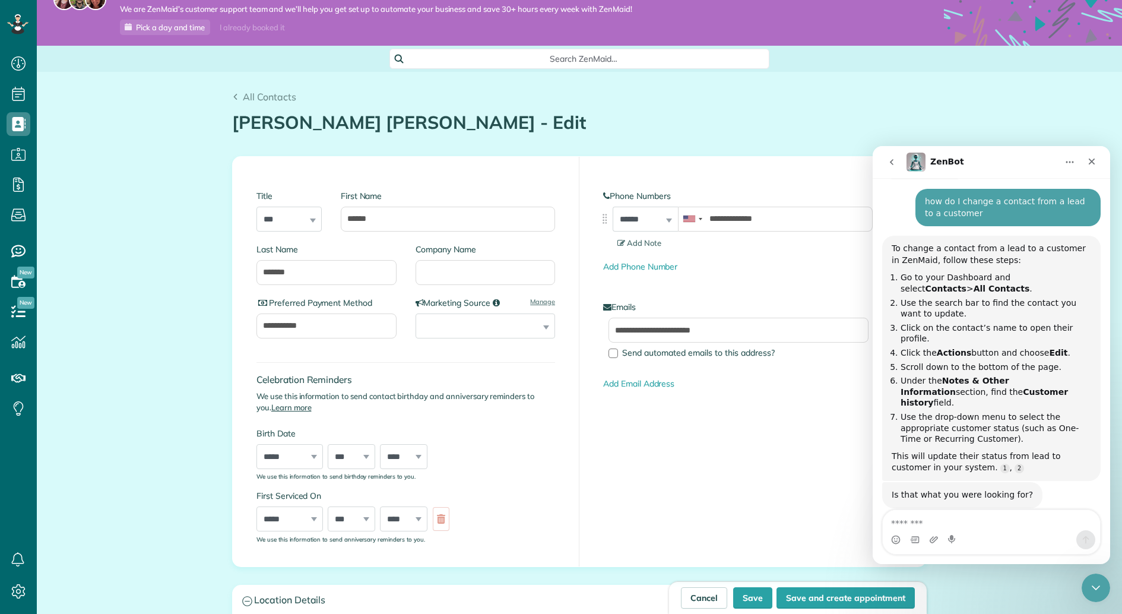
scroll to position [0, 0]
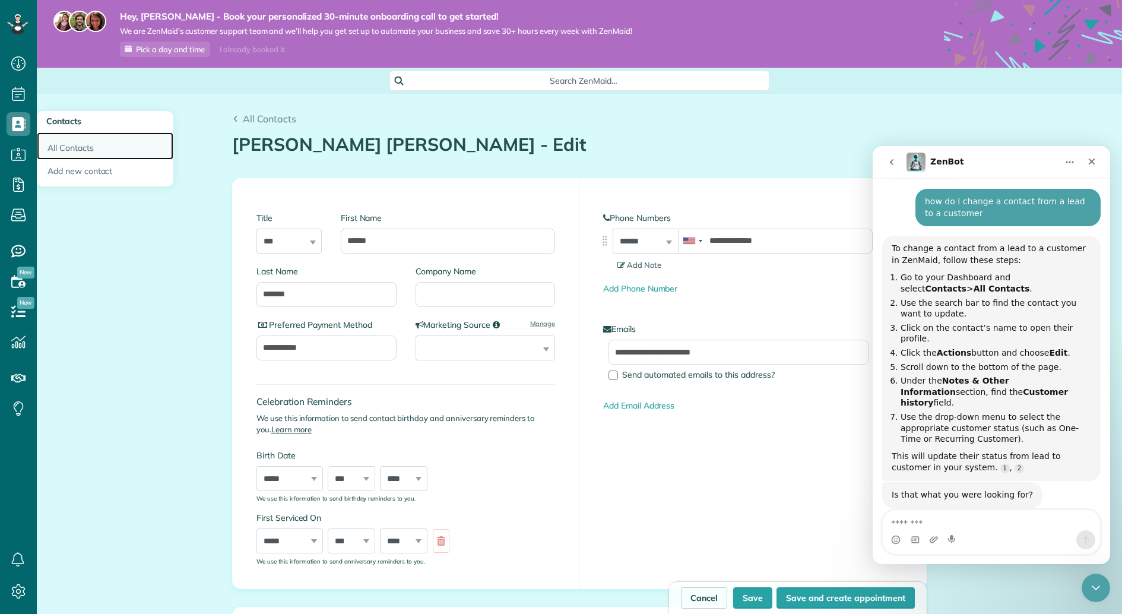
click at [102, 149] on link "All Contacts" at bounding box center [105, 145] width 137 height 27
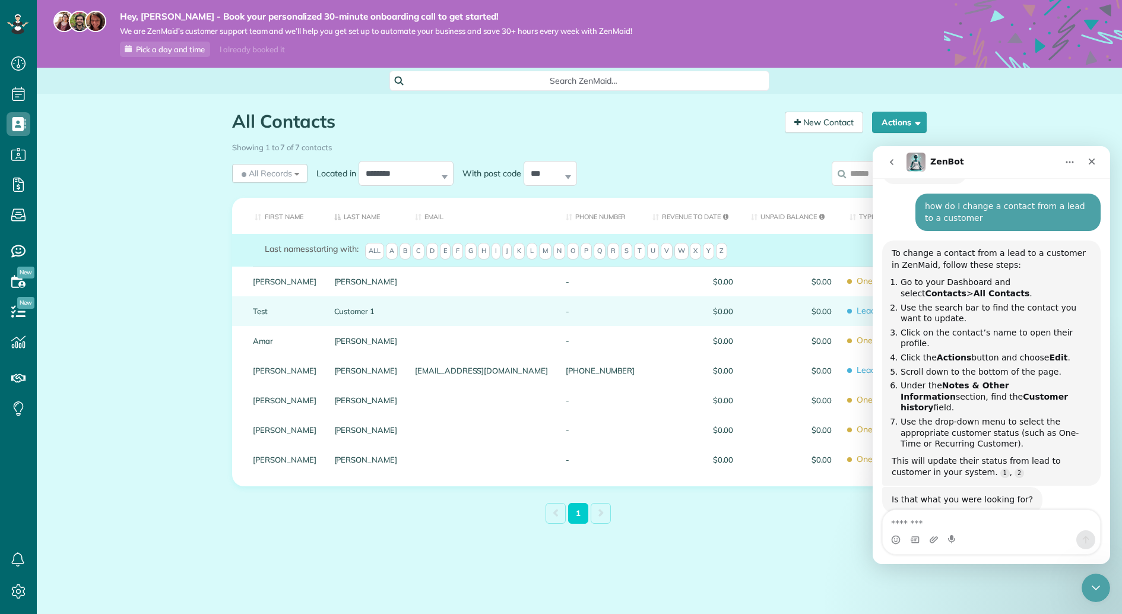
scroll to position [107, 0]
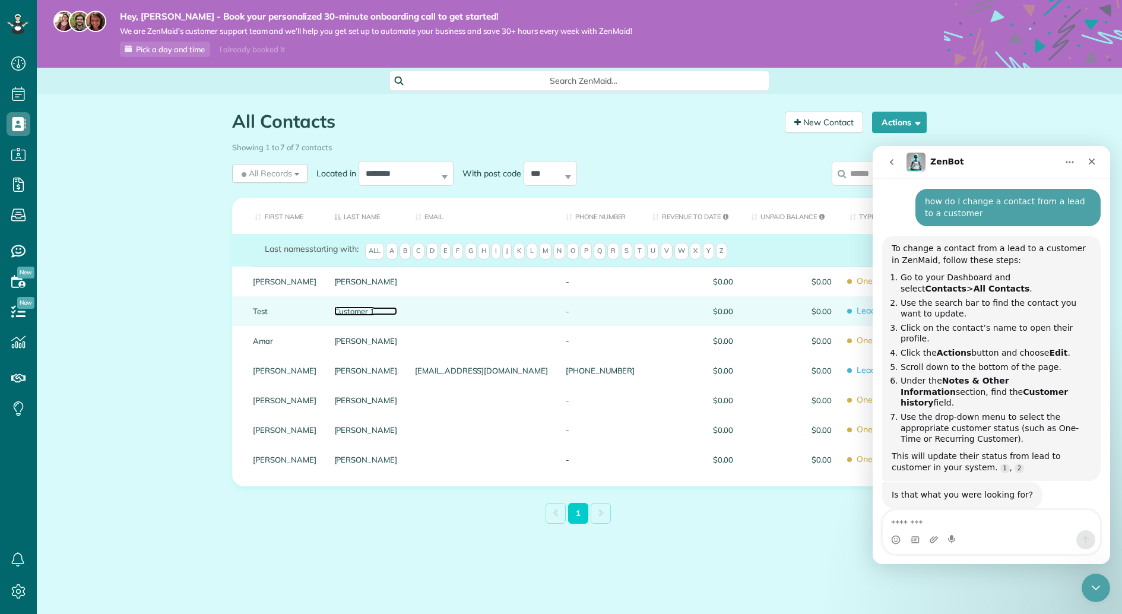
click at [376, 312] on link "Customer 1" at bounding box center [366, 311] width 64 height 8
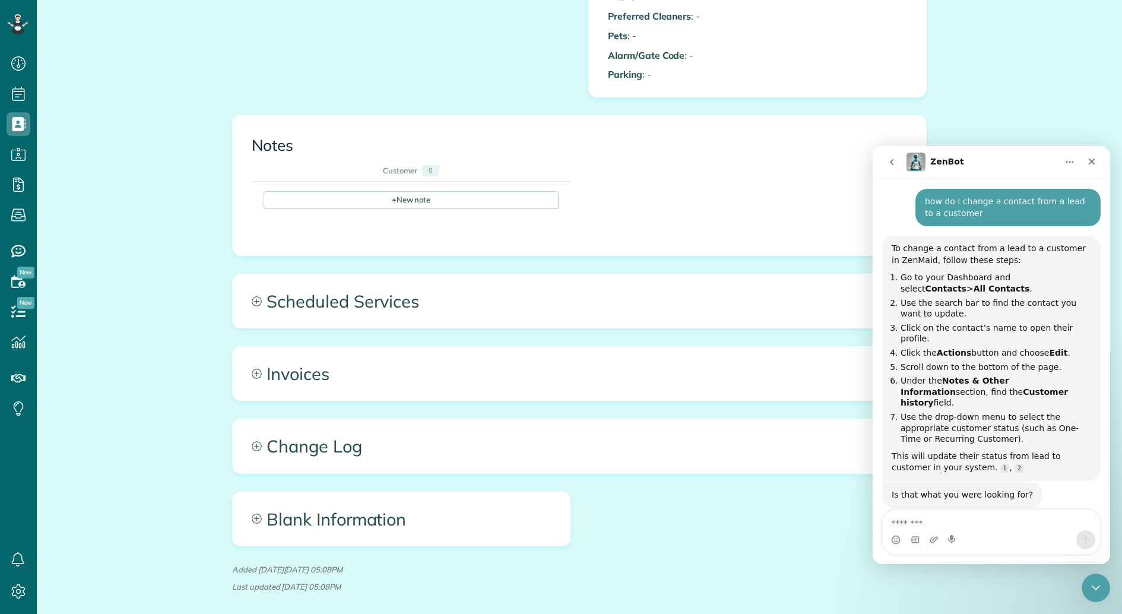
scroll to position [388, 0]
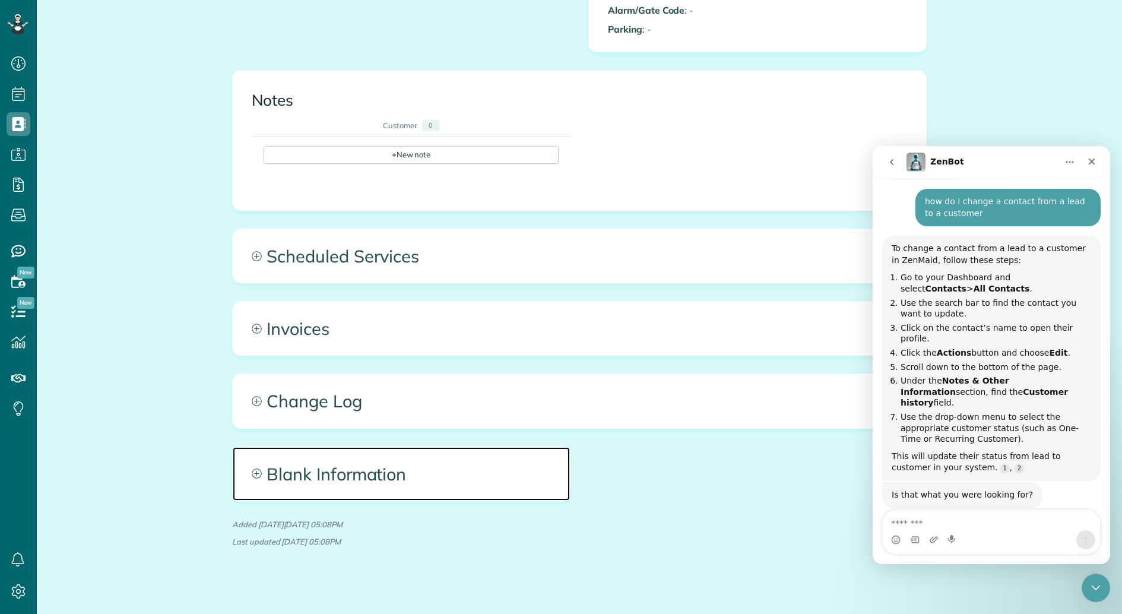
click at [263, 473] on span "Blank Information" at bounding box center [401, 473] width 337 height 53
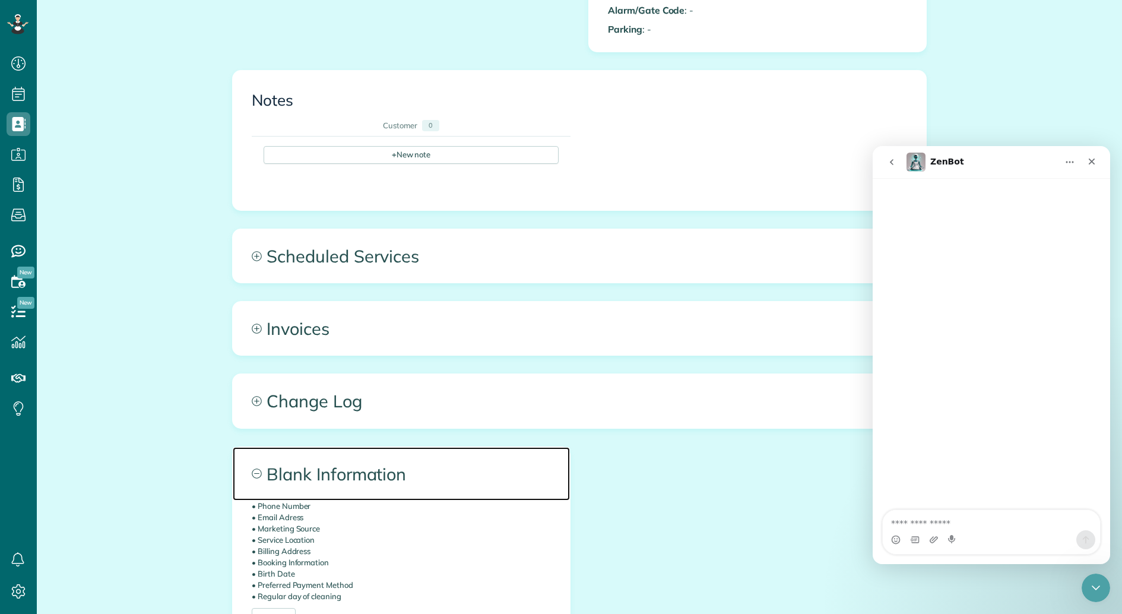
scroll to position [0, 0]
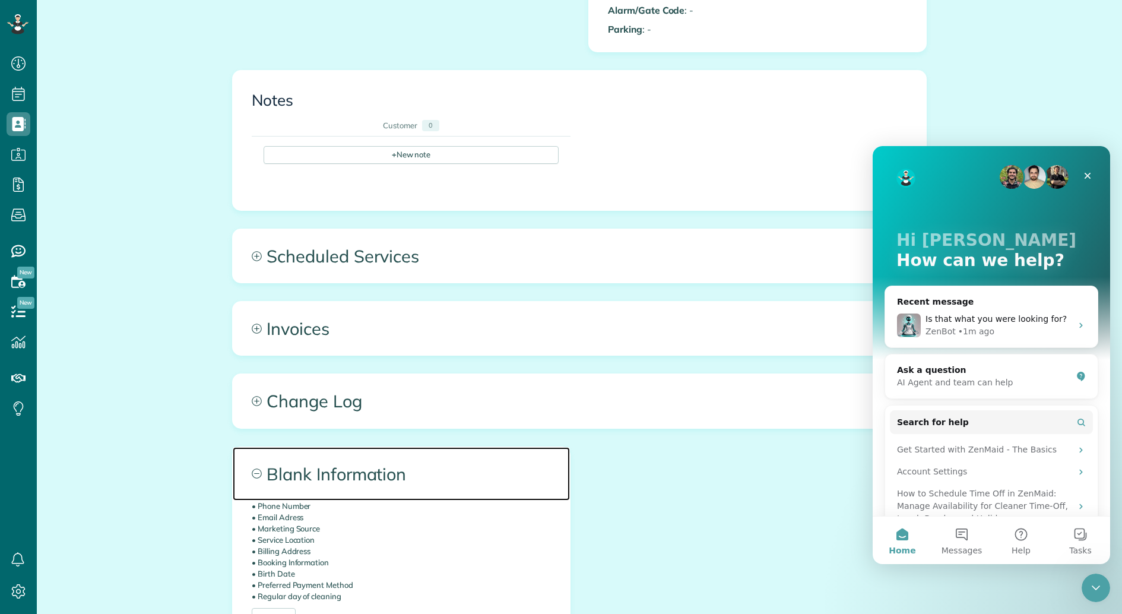
click at [262, 461] on span "Blank Information" at bounding box center [401, 473] width 337 height 53
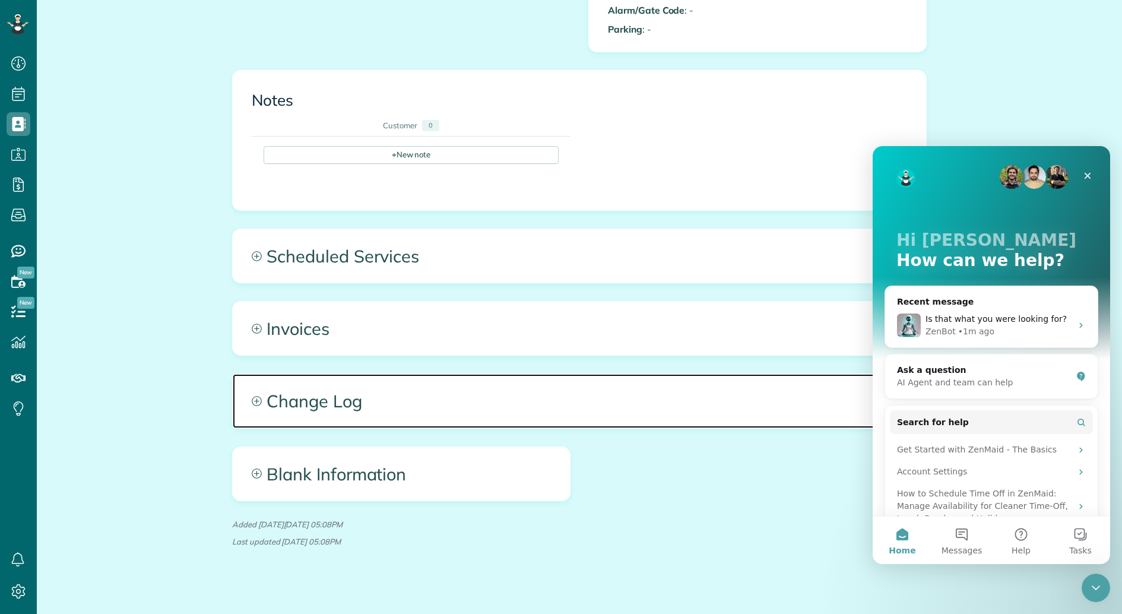
click at [260, 405] on span "Change Log" at bounding box center [579, 400] width 693 height 53
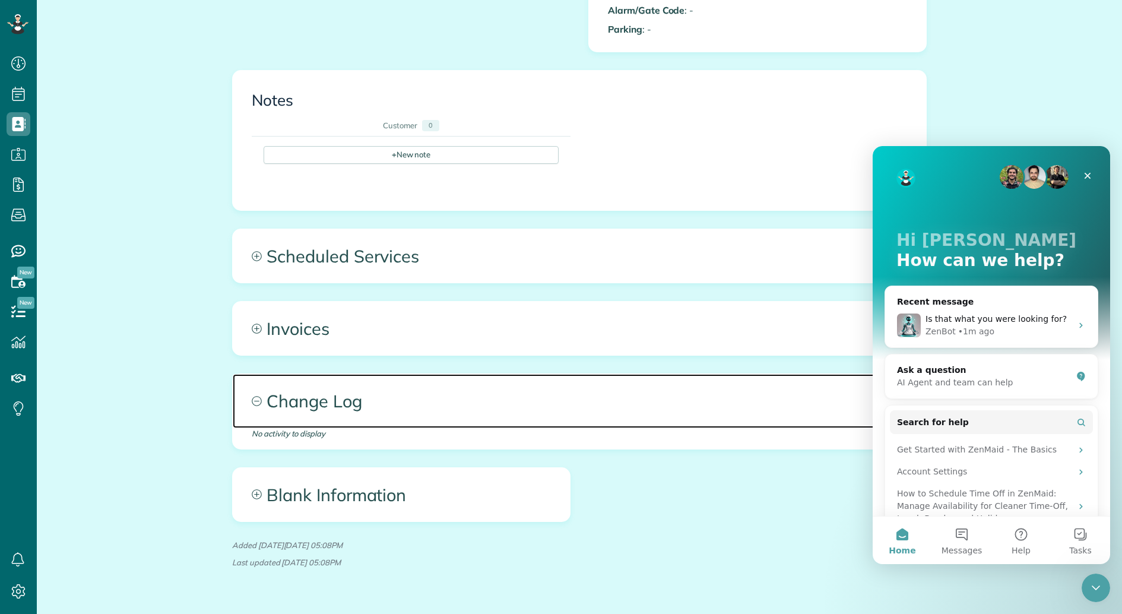
click at [262, 404] on span "Change Log" at bounding box center [579, 400] width 693 height 53
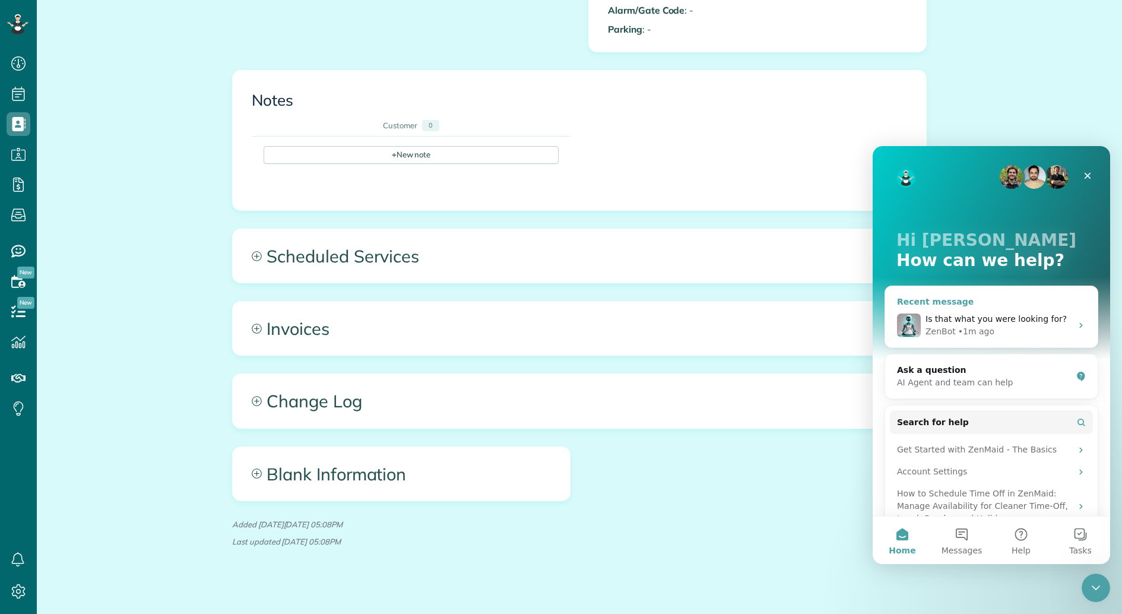
click at [1078, 322] on icon "Intercom messenger" at bounding box center [1080, 325] width 9 height 9
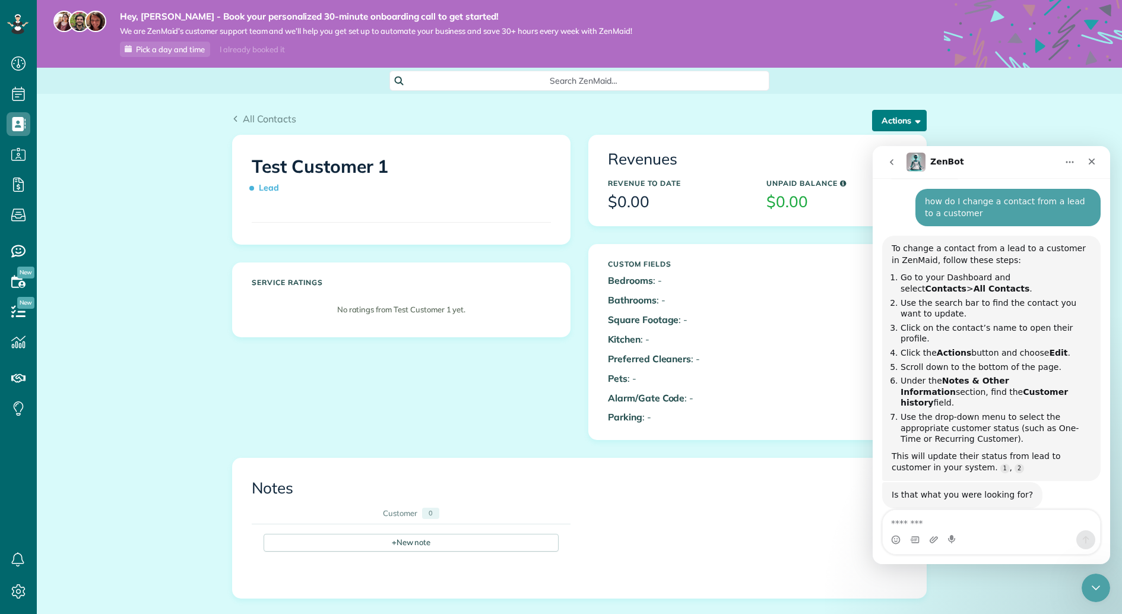
click at [895, 121] on button "Actions" at bounding box center [899, 120] width 55 height 21
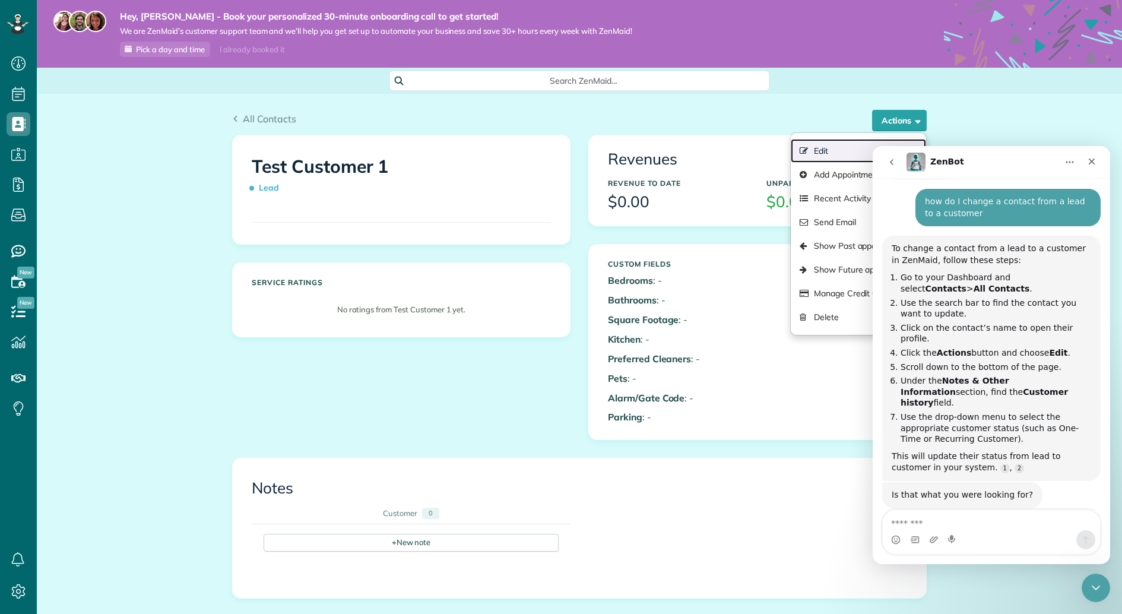
click at [823, 154] on link "Edit" at bounding box center [858, 151] width 135 height 24
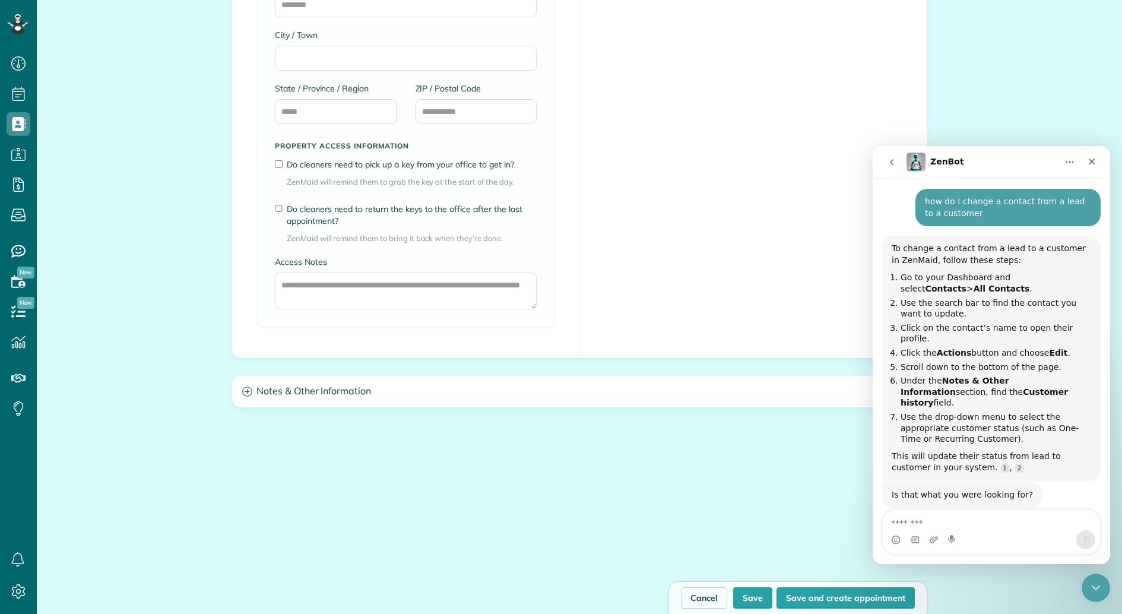
scroll to position [867, 0]
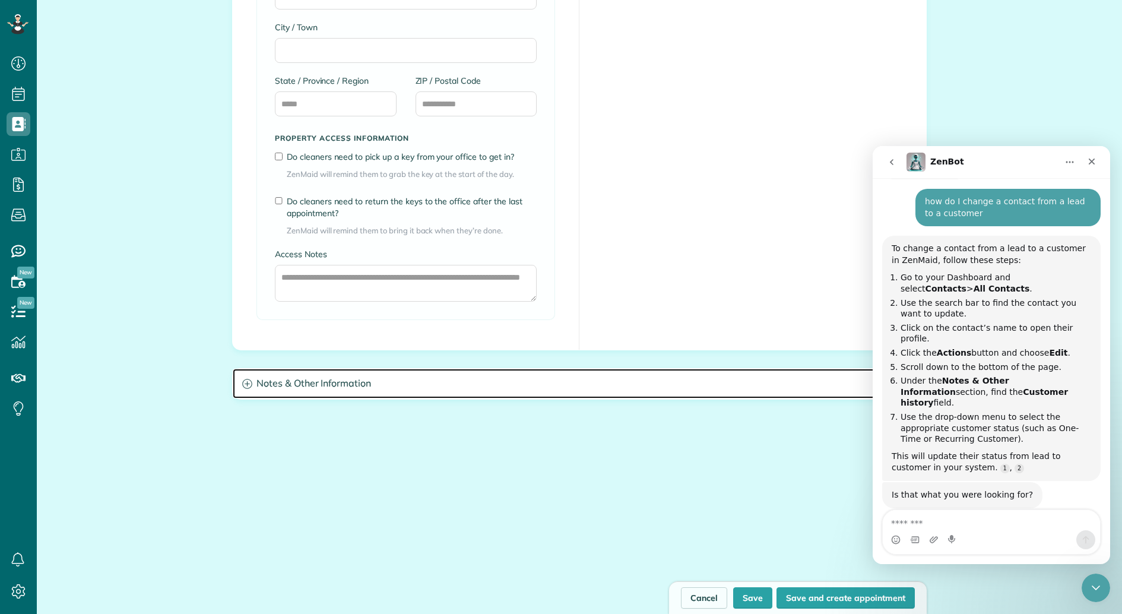
click at [499, 385] on h3 "Notes & Other Information" at bounding box center [579, 384] width 693 height 30
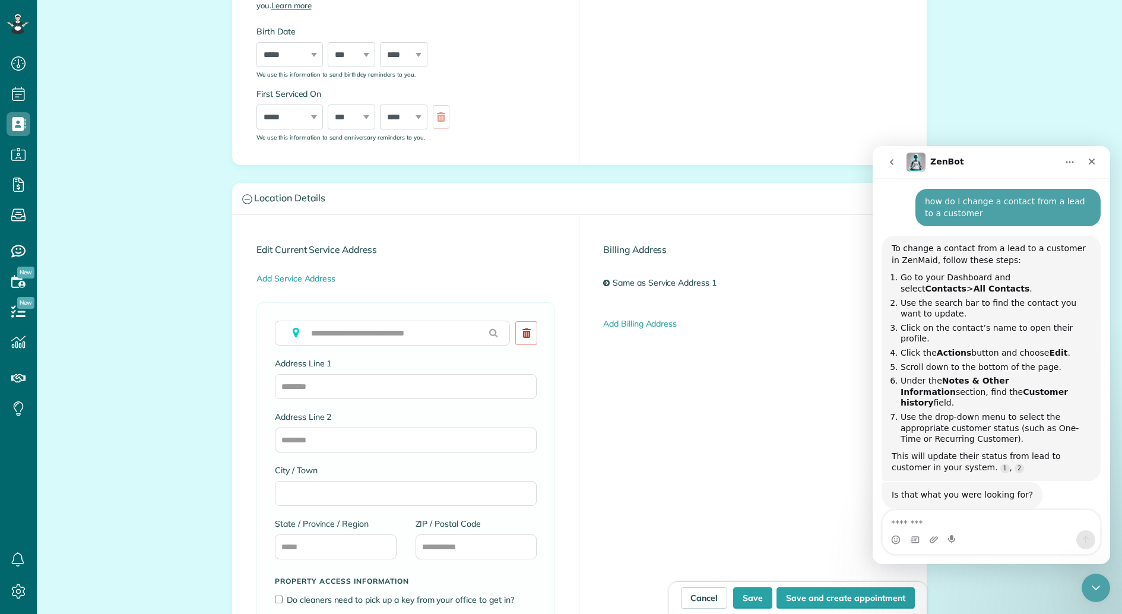
scroll to position [0, 0]
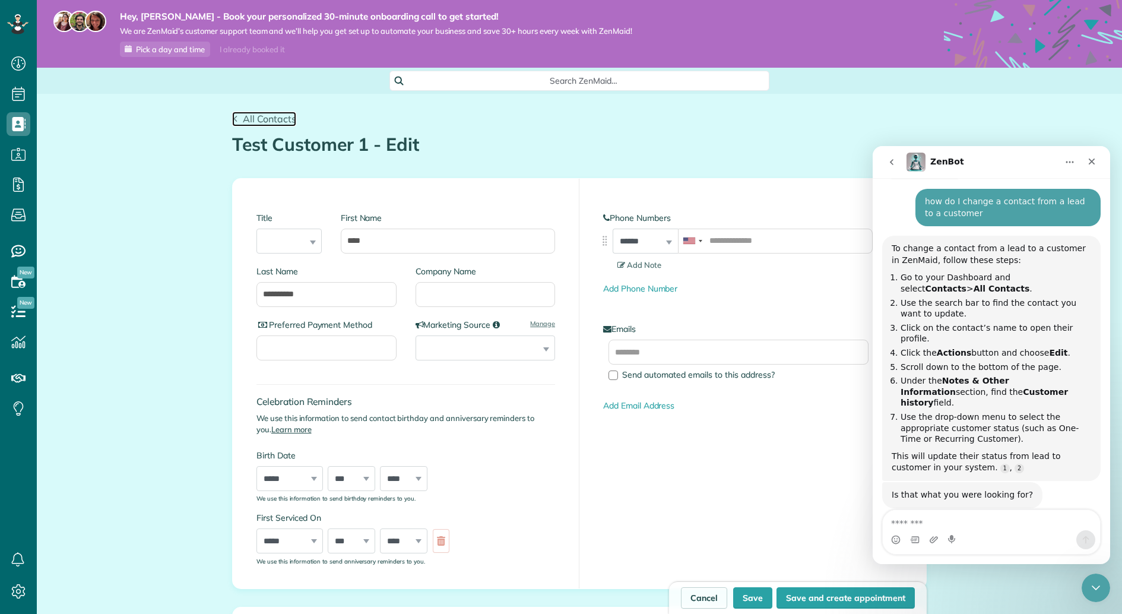
click at [262, 119] on span "All Contacts" at bounding box center [269, 119] width 53 height 12
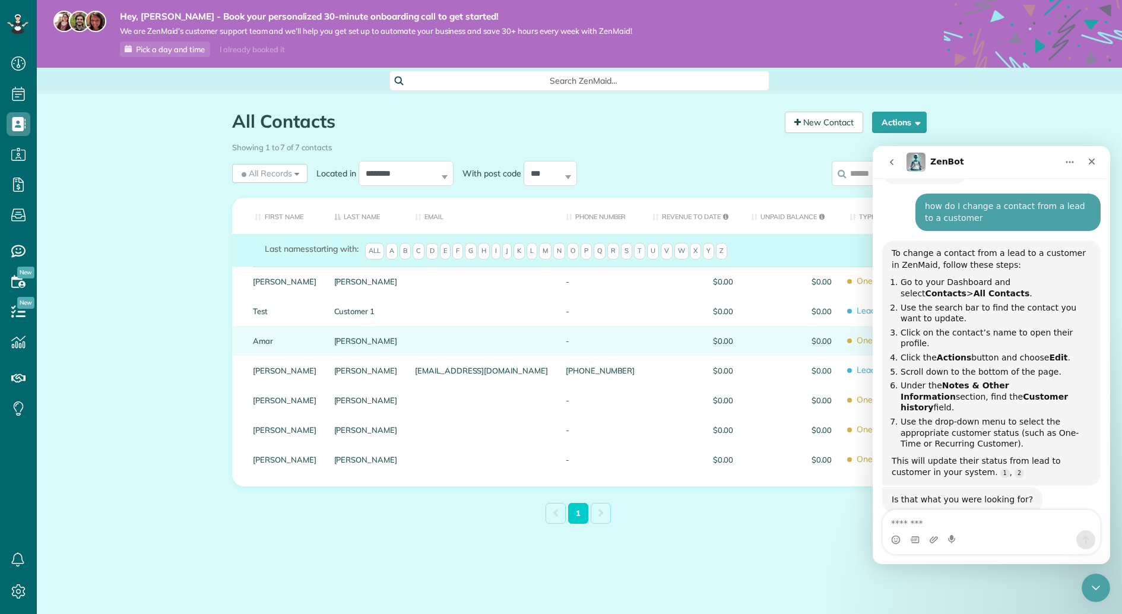
scroll to position [107, 0]
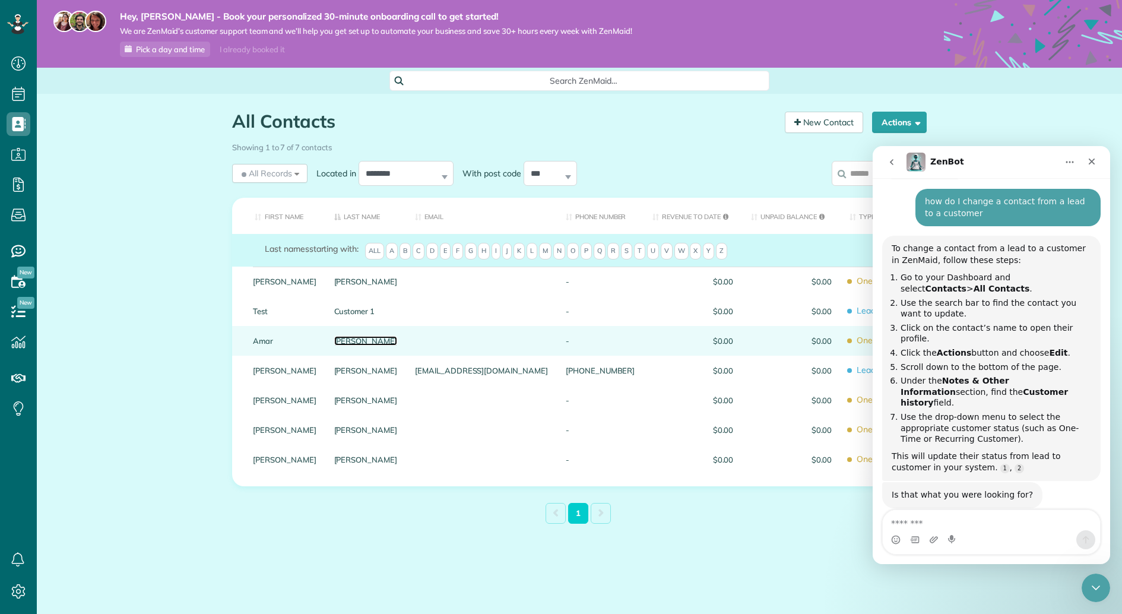
click at [372, 342] on link "Ghose" at bounding box center [366, 341] width 64 height 8
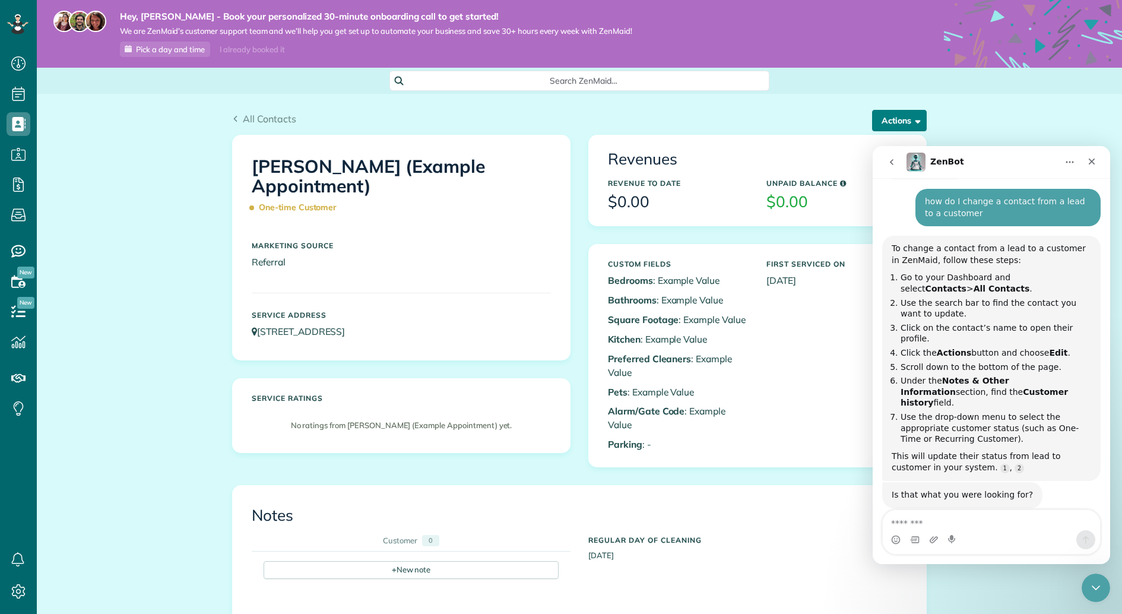
click at [897, 123] on button "Actions" at bounding box center [899, 120] width 55 height 21
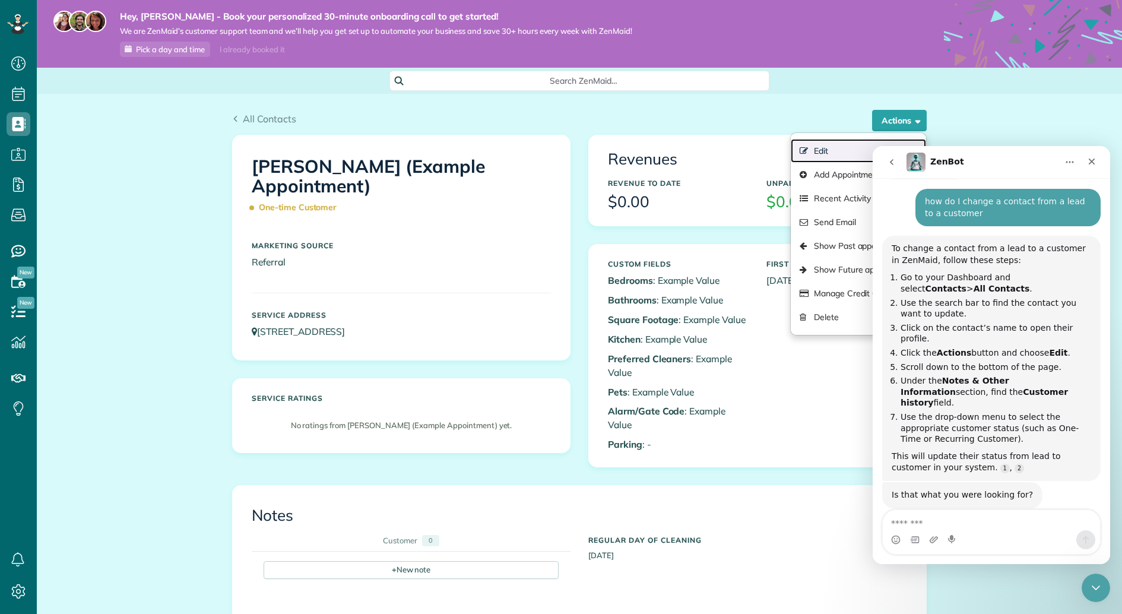
click at [829, 148] on link "Edit" at bounding box center [858, 151] width 135 height 24
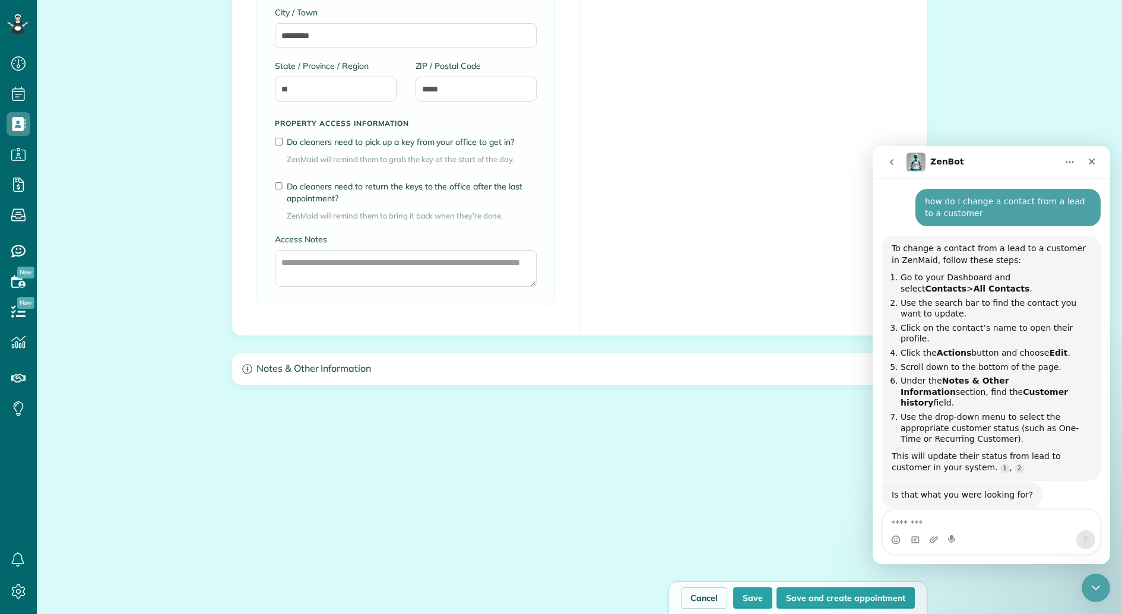
scroll to position [879, 0]
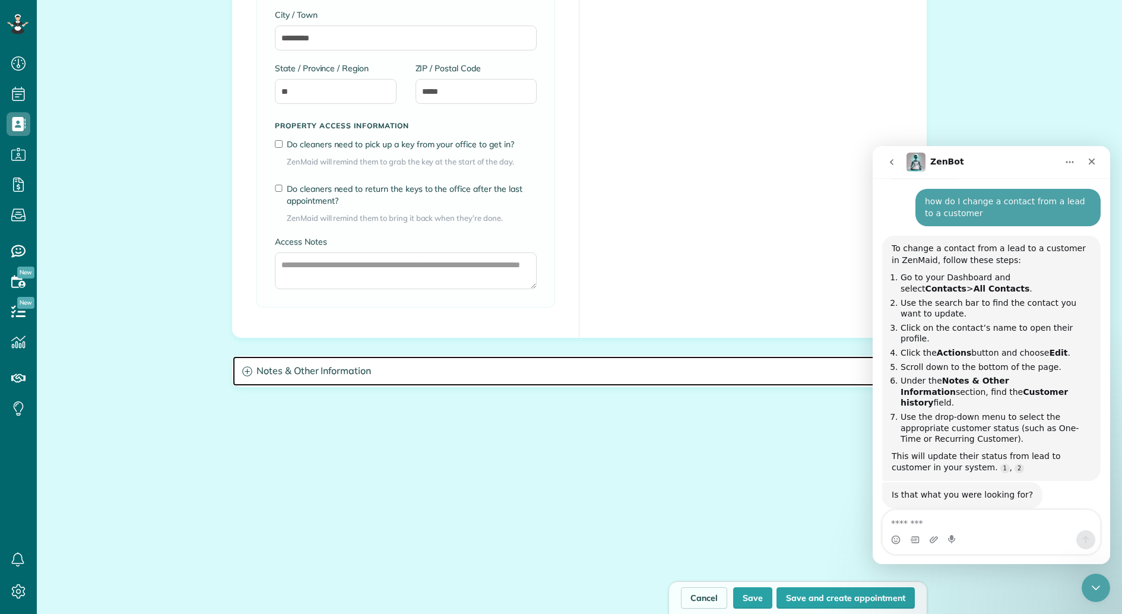
click at [246, 372] on icon at bounding box center [247, 371] width 10 height 10
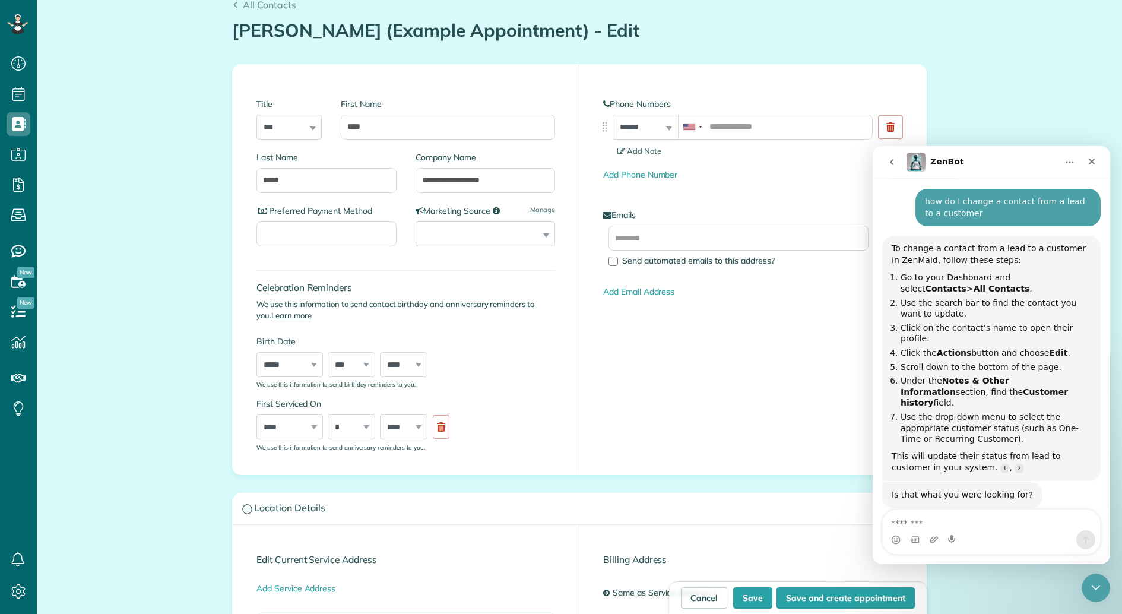
scroll to position [113, 0]
click at [512, 172] on input "**********" at bounding box center [486, 181] width 140 height 25
click at [586, 330] on div "**********" at bounding box center [579, 270] width 693 height 410
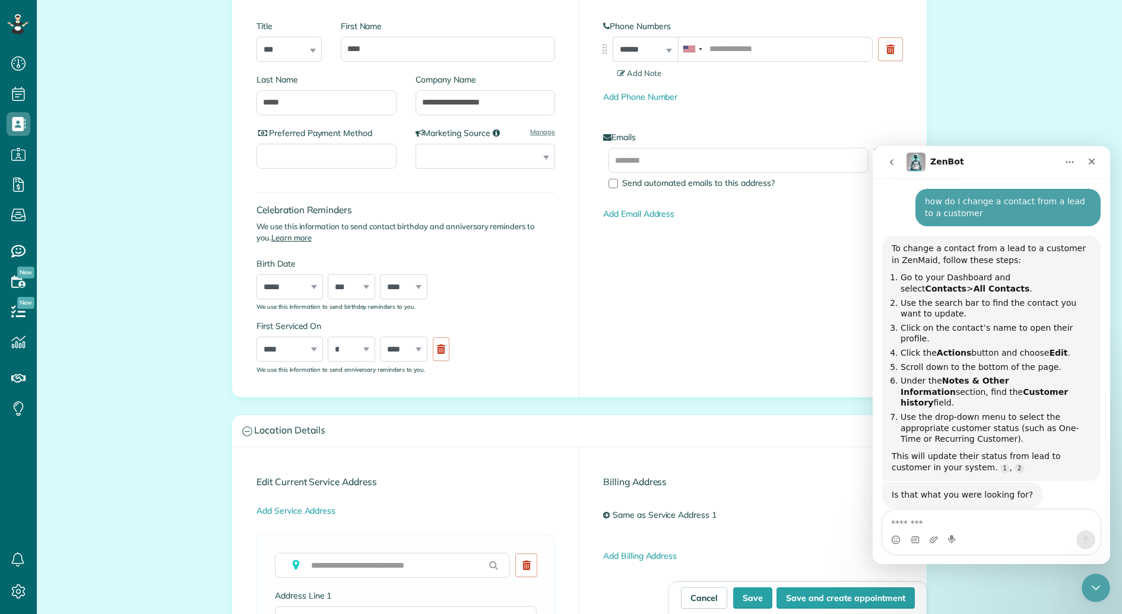
scroll to position [196, 0]
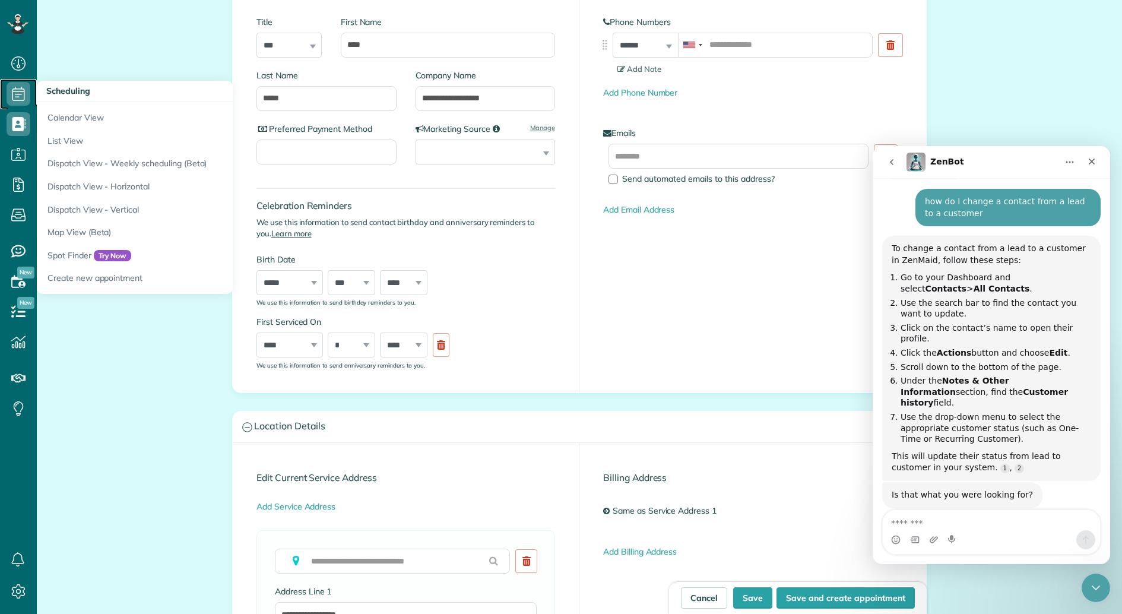
click at [21, 92] on icon at bounding box center [19, 94] width 24 height 24
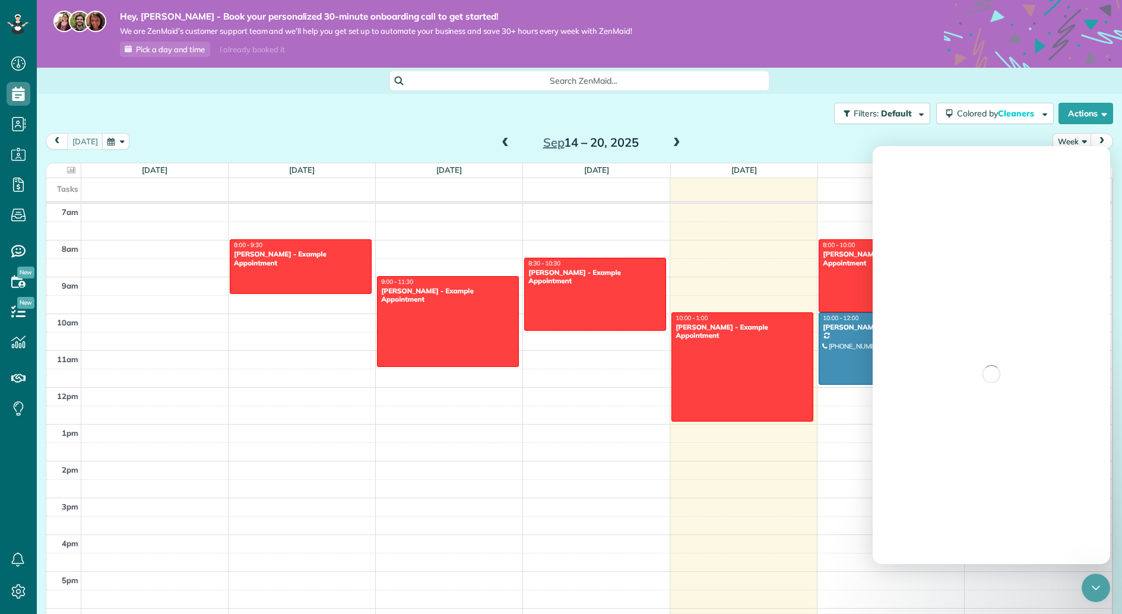
click at [838, 343] on div at bounding box center [889, 349] width 141 height 72
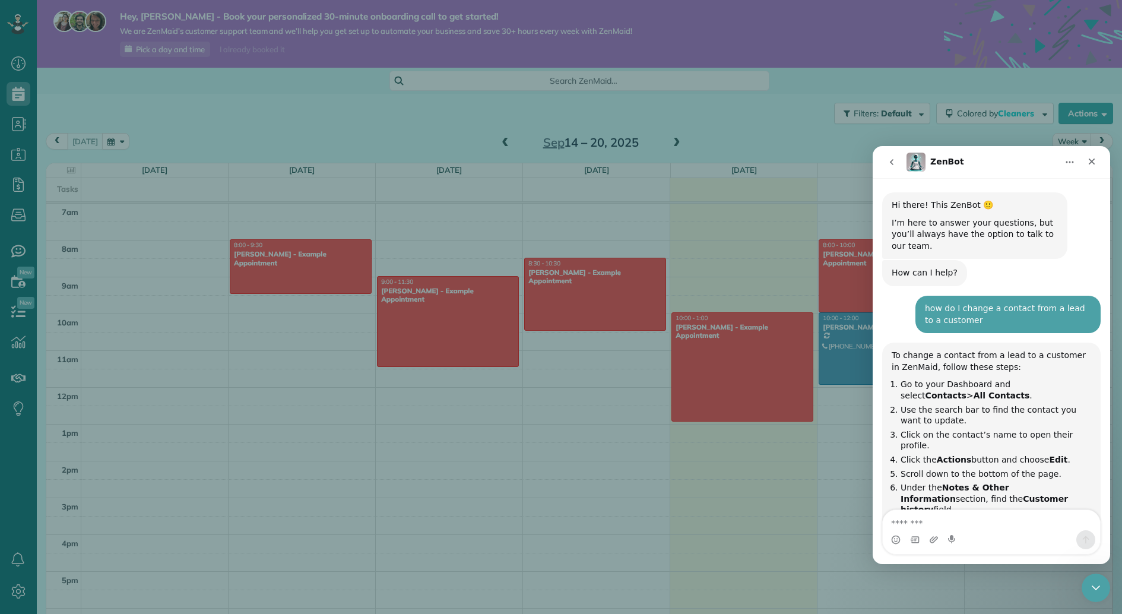
scroll to position [107, 0]
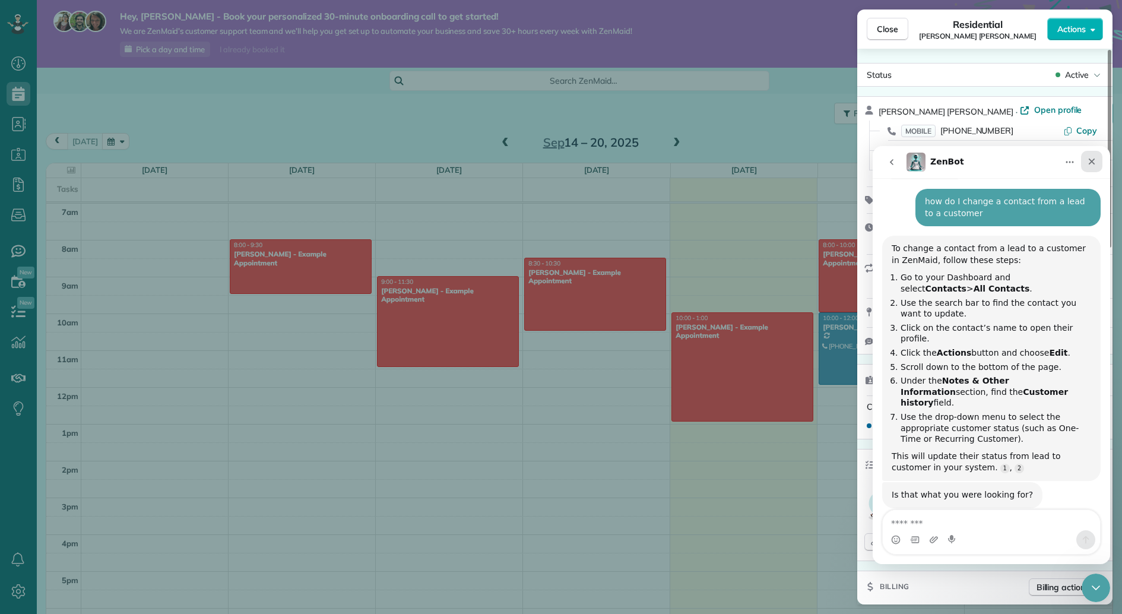
click at [1091, 165] on icon "Close" at bounding box center [1091, 161] width 9 height 9
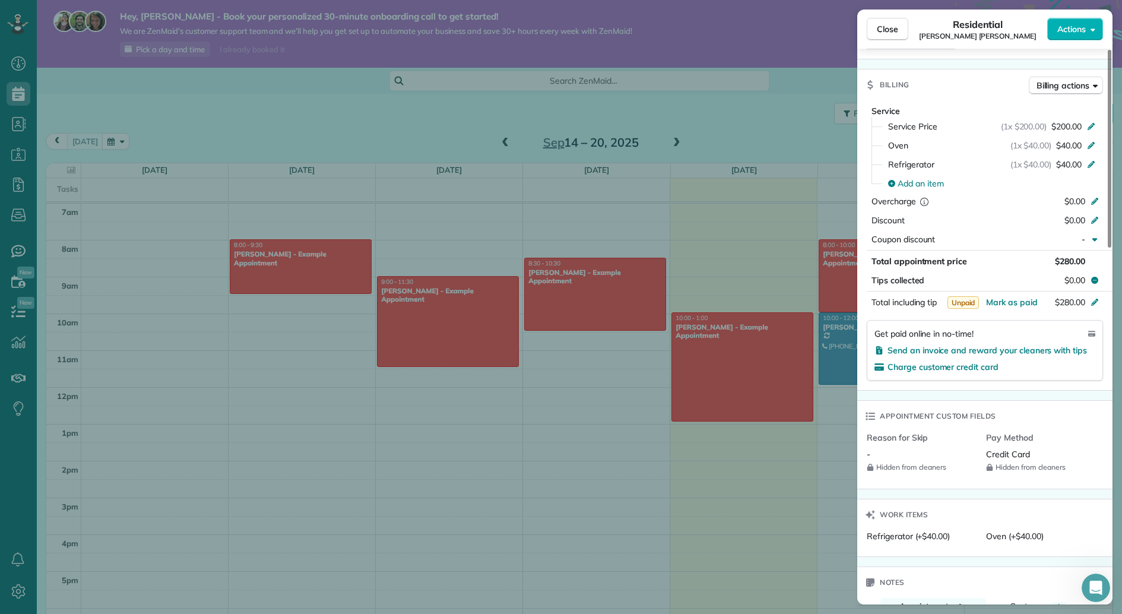
scroll to position [493, 0]
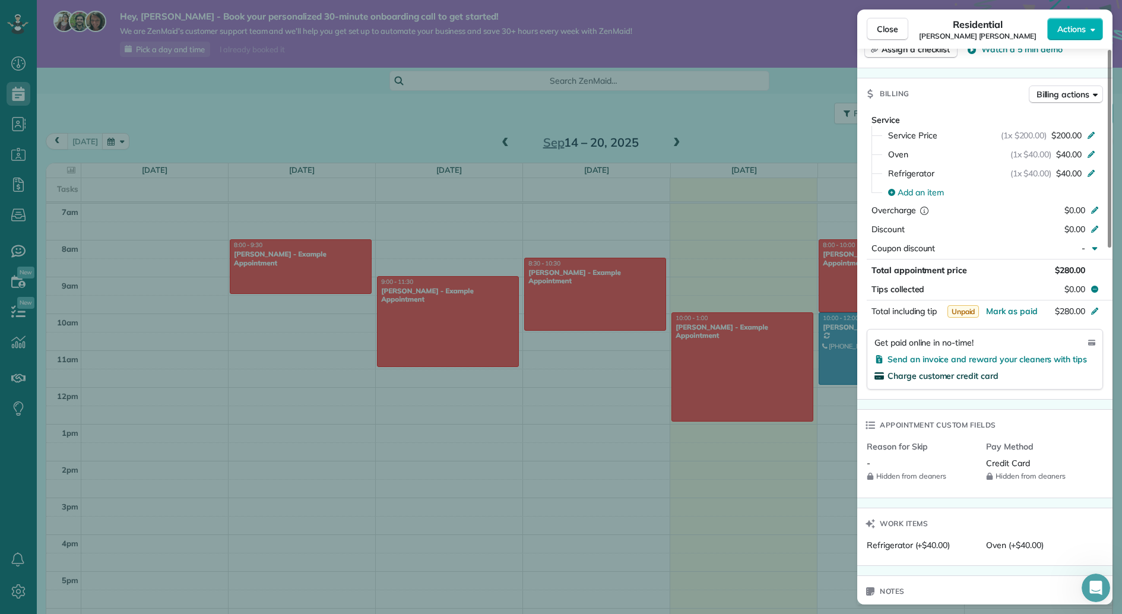
click at [982, 372] on span "Charge customer credit card" at bounding box center [942, 375] width 111 height 11
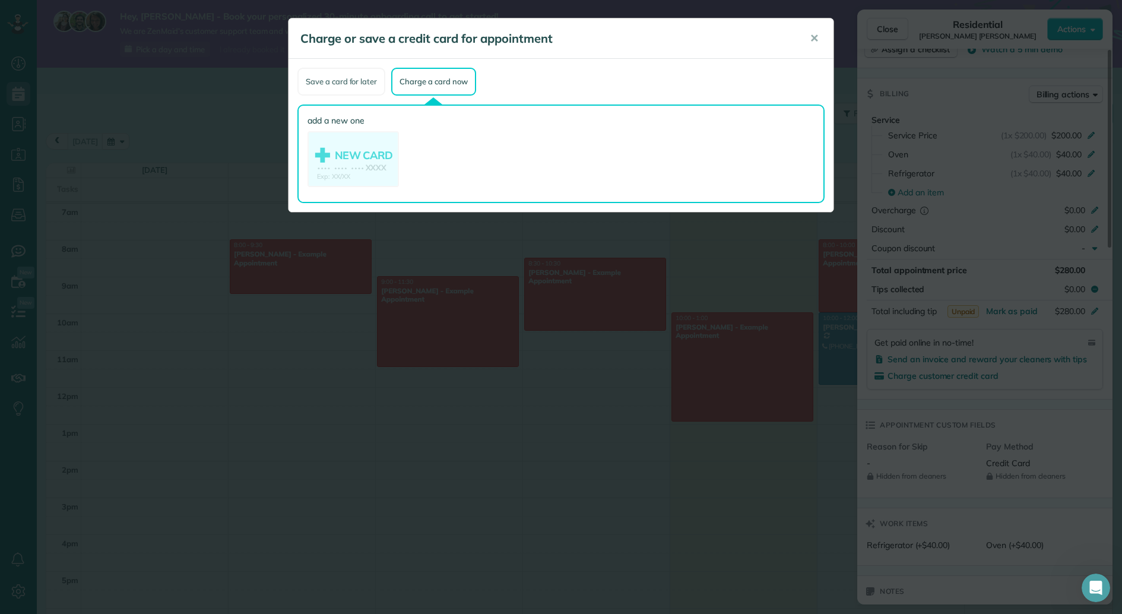
click at [373, 90] on div "Save a card for later" at bounding box center [341, 82] width 88 height 28
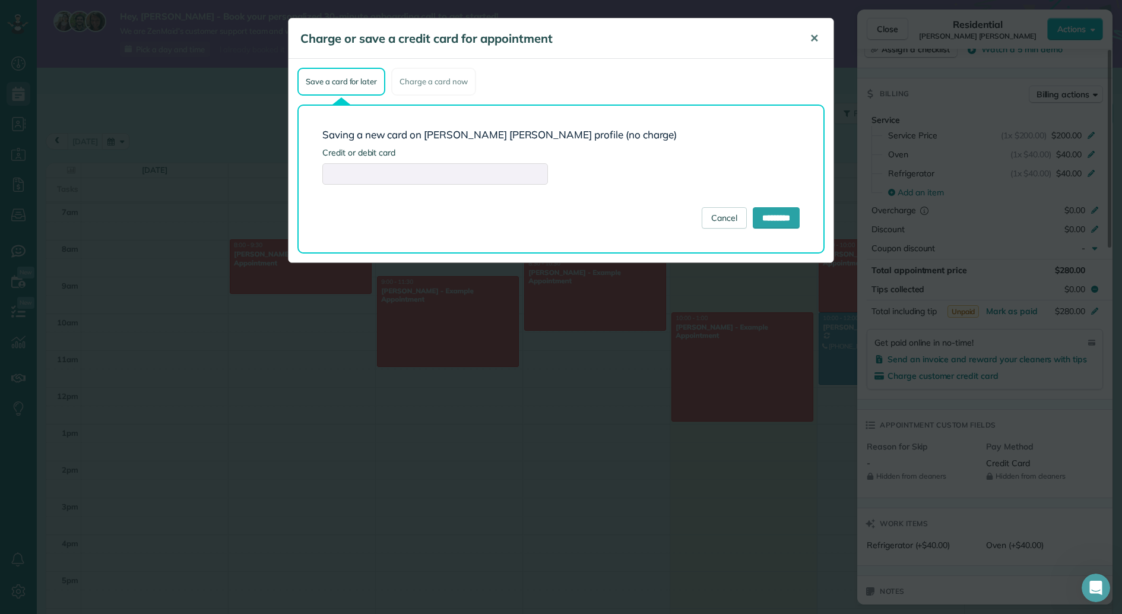
click at [814, 38] on span "✕" at bounding box center [814, 38] width 9 height 14
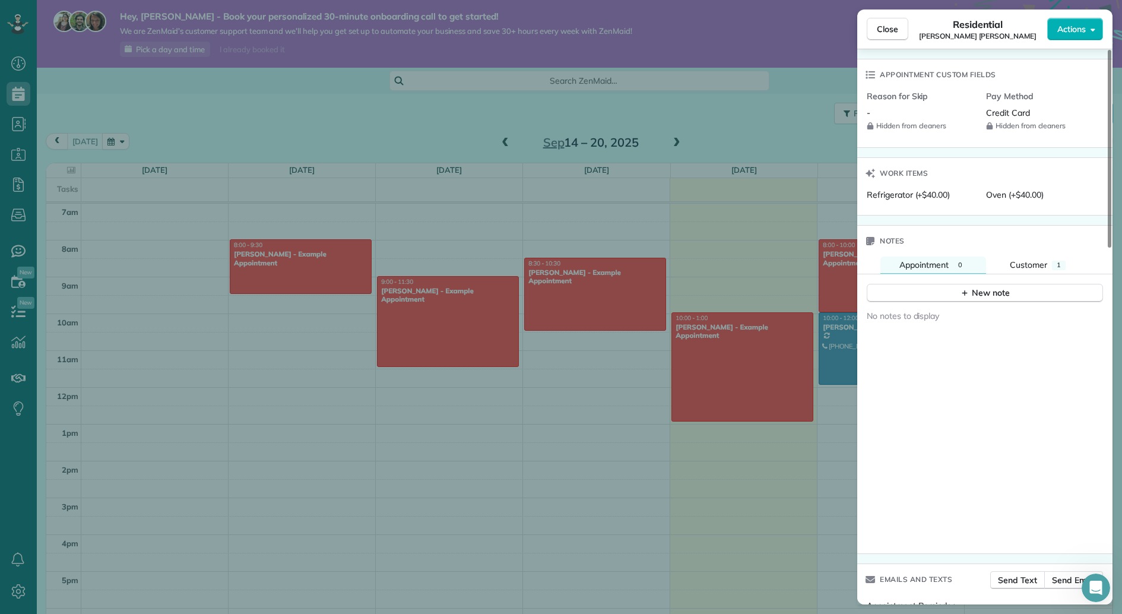
scroll to position [1000, 0]
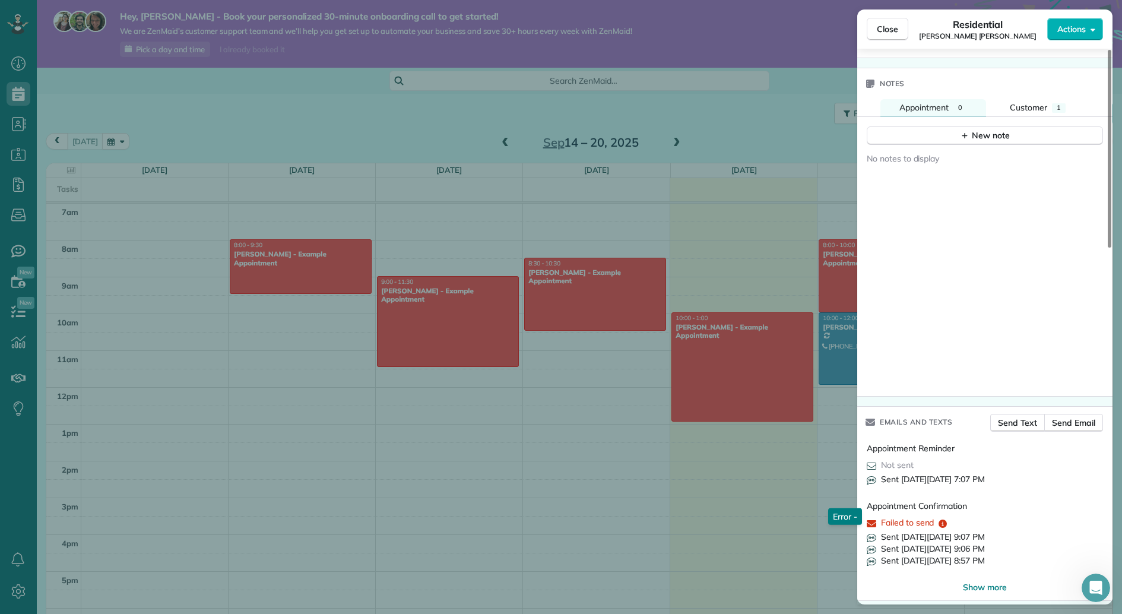
click at [943, 519] on icon "reset" at bounding box center [943, 523] width 8 height 8
click at [1079, 420] on span "Send Email" at bounding box center [1073, 423] width 43 height 12
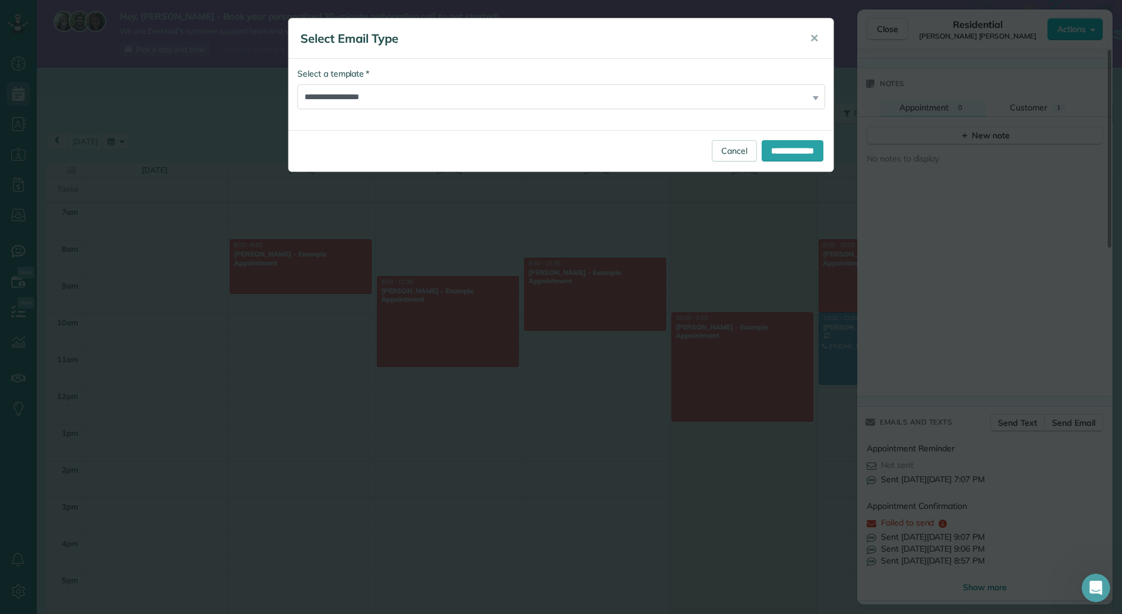
click at [794, 110] on div "**********" at bounding box center [561, 94] width 545 height 71
click at [798, 94] on select "**********" at bounding box center [561, 96] width 528 height 25
select select "*******"
click at [297, 84] on select "**********" at bounding box center [561, 96] width 528 height 25
click at [790, 151] on input "**********" at bounding box center [793, 150] width 62 height 21
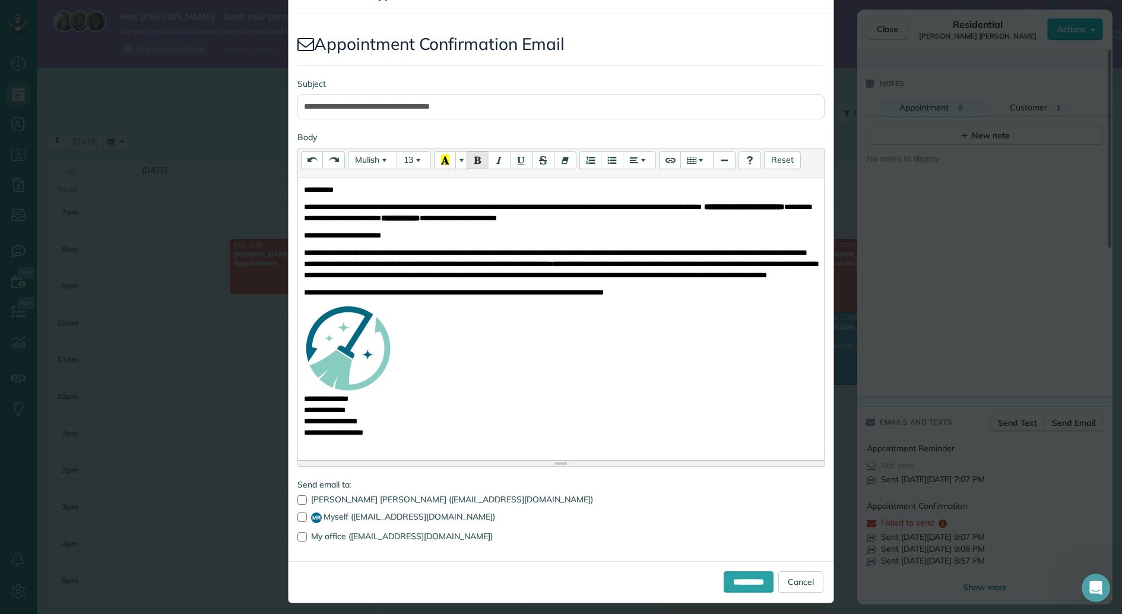
scroll to position [50, 0]
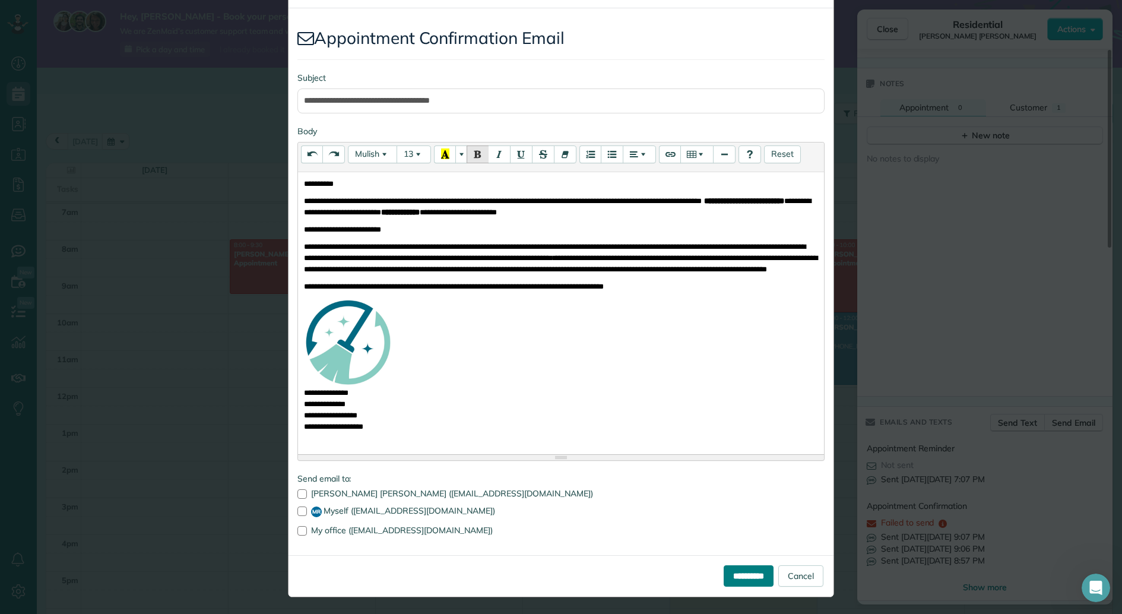
click at [734, 570] on input "**********" at bounding box center [749, 575] width 50 height 21
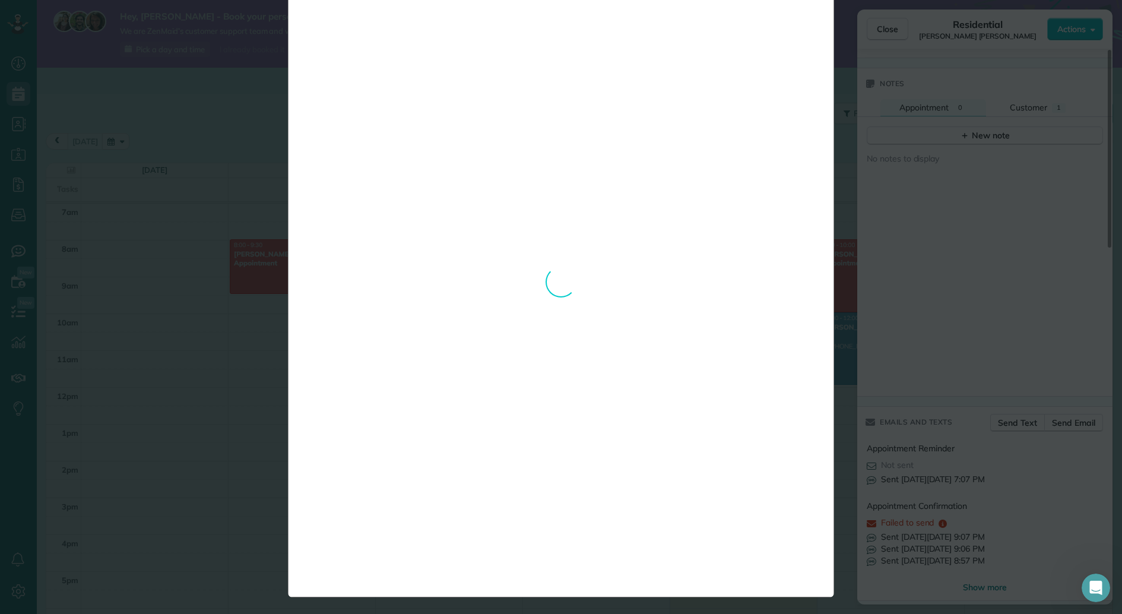
scroll to position [0, 0]
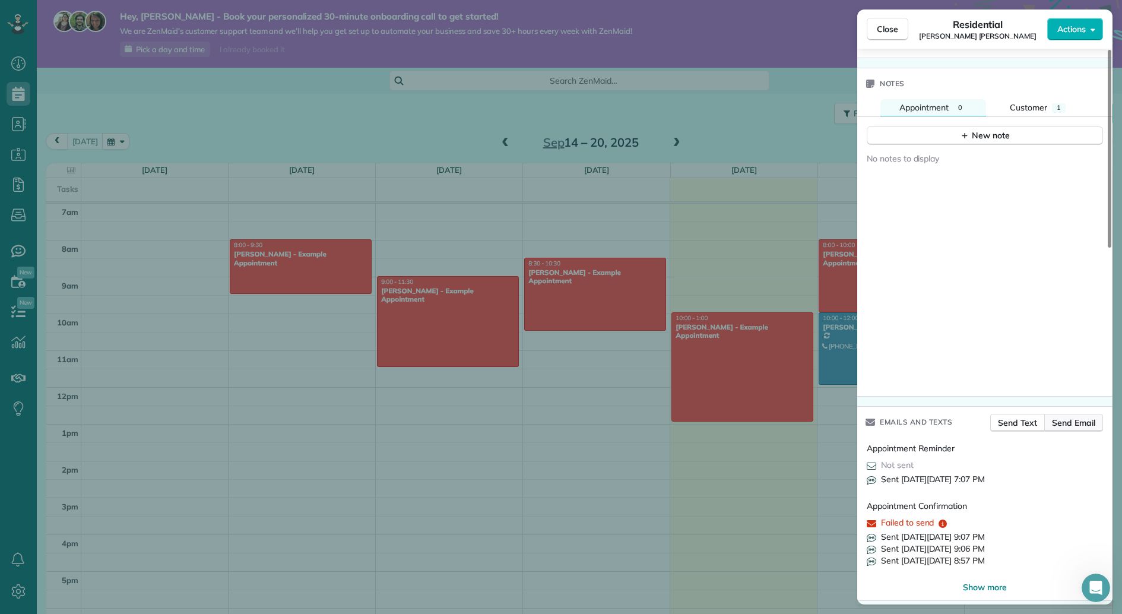
click at [1076, 417] on span "Send Email" at bounding box center [1073, 423] width 43 height 12
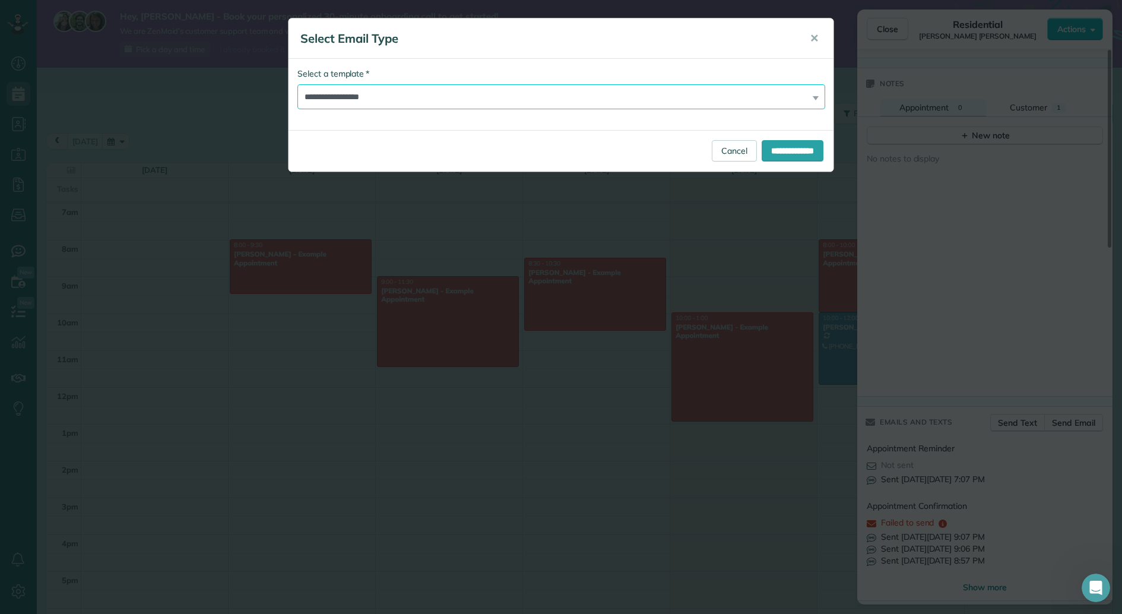
click at [811, 102] on select "**********" at bounding box center [561, 96] width 528 height 25
select select "*******"
click at [297, 84] on select "**********" at bounding box center [561, 96] width 528 height 25
click at [800, 151] on input "**********" at bounding box center [793, 150] width 62 height 21
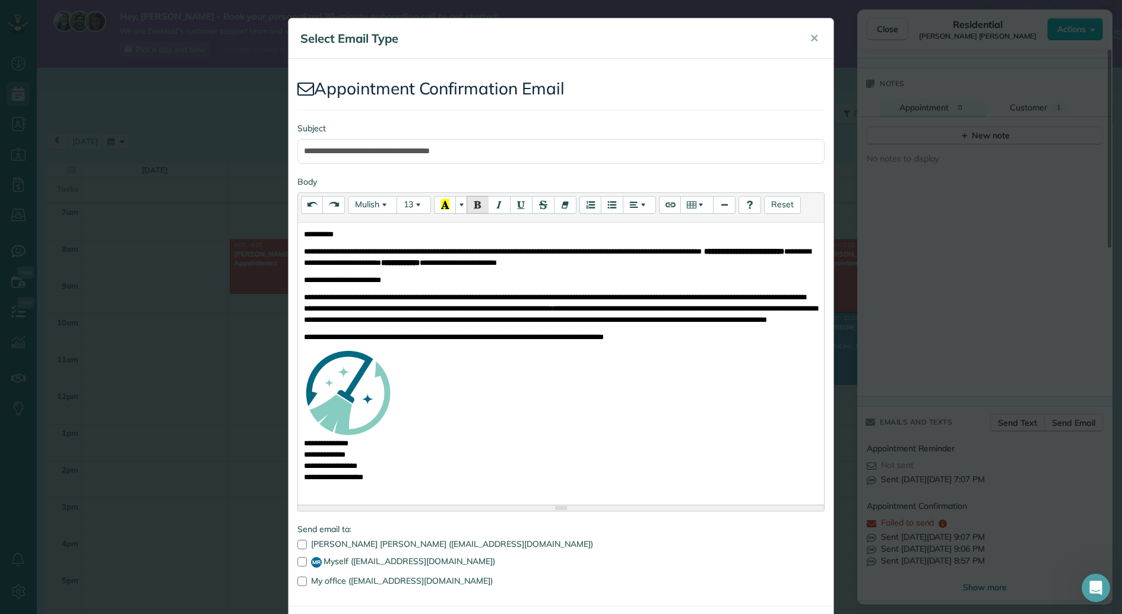
scroll to position [50, 0]
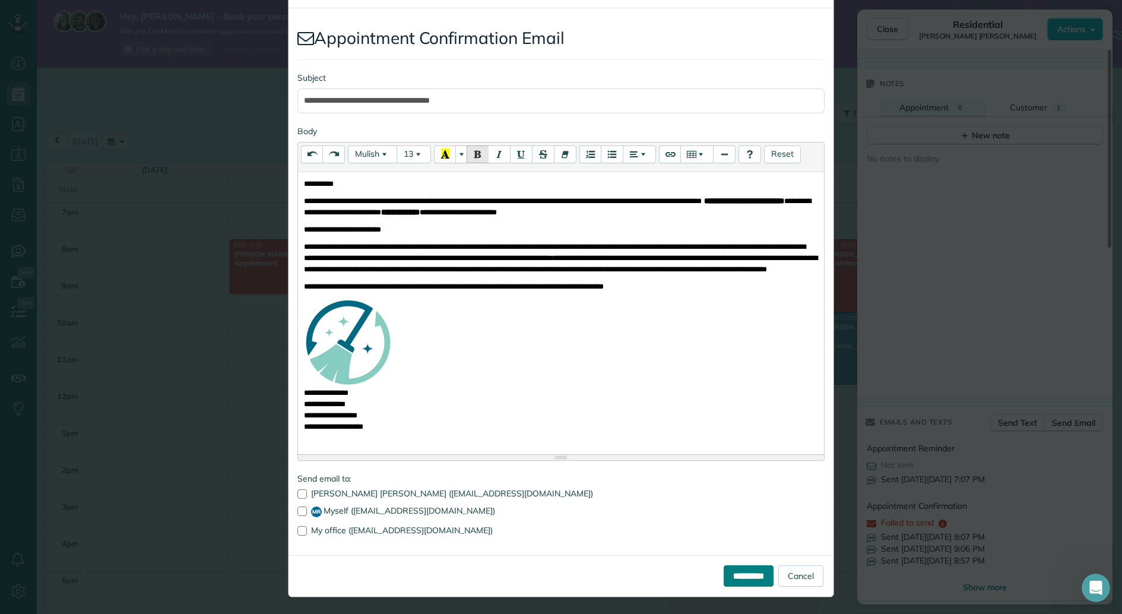
click at [735, 569] on input "**********" at bounding box center [749, 575] width 50 height 21
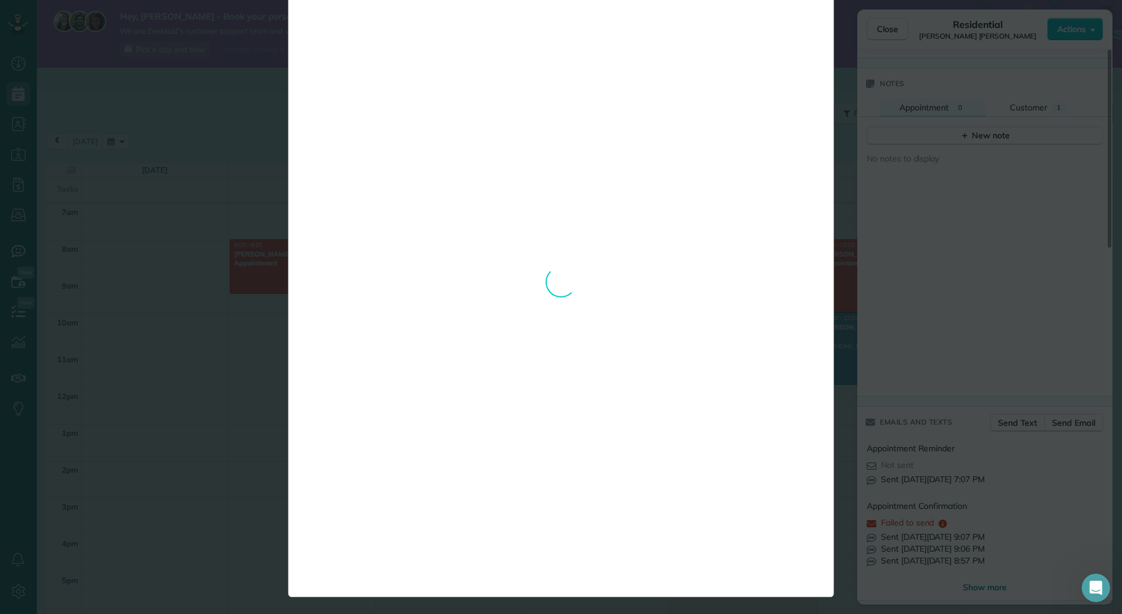
scroll to position [0, 0]
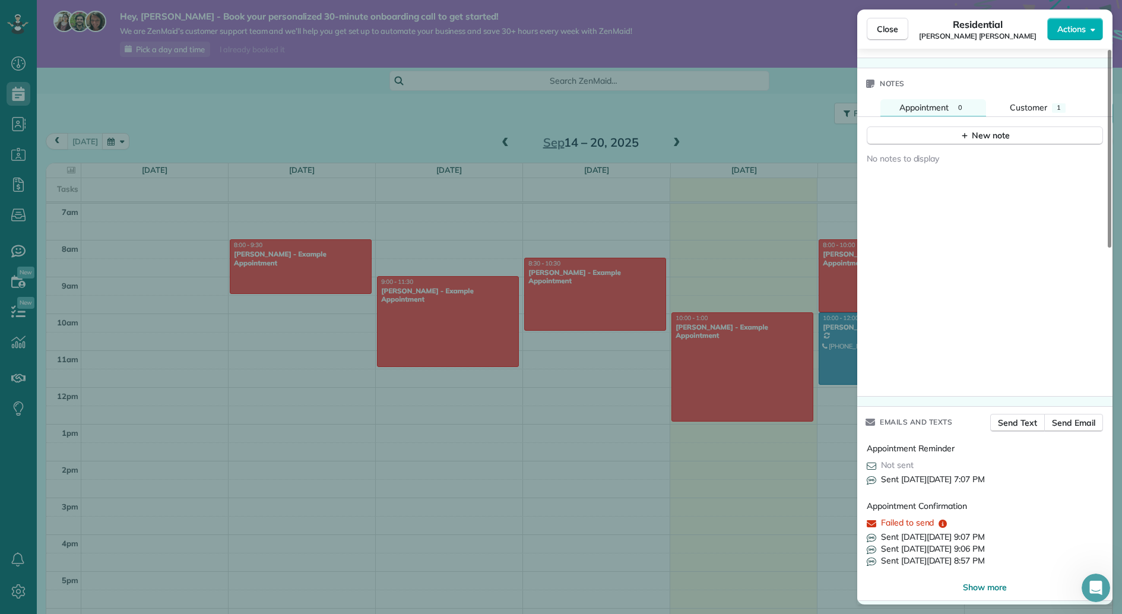
click at [135, 298] on div "Close Residential Matula Roberts Actions Status Active Matula Roberts · Open pr…" at bounding box center [561, 307] width 1122 height 614
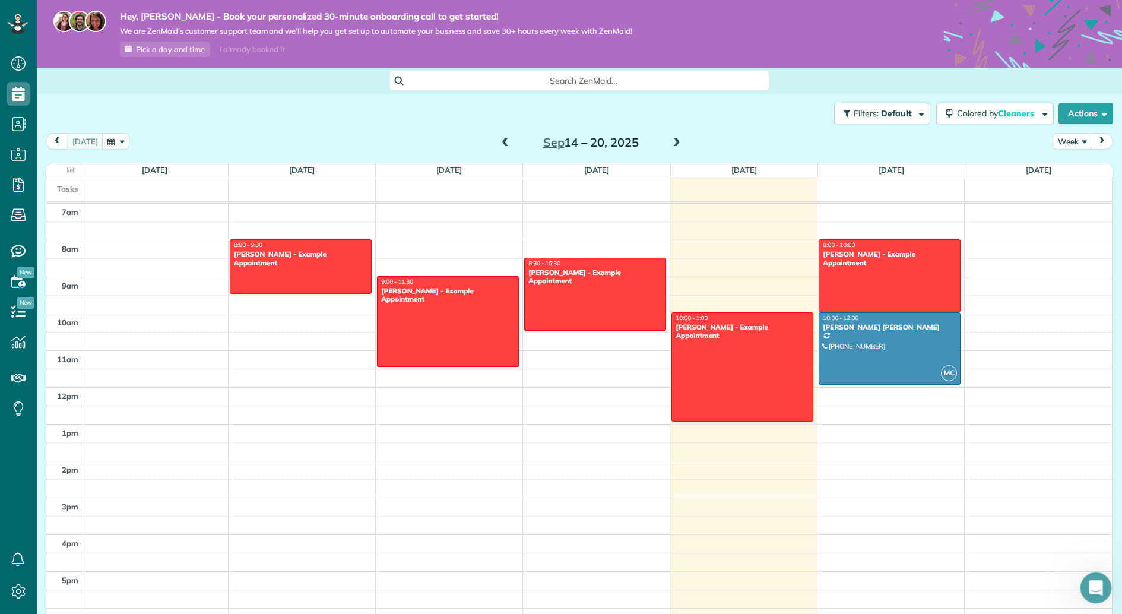
click at [1095, 591] on icon "Open Intercom Messenger" at bounding box center [1095, 586] width 20 height 20
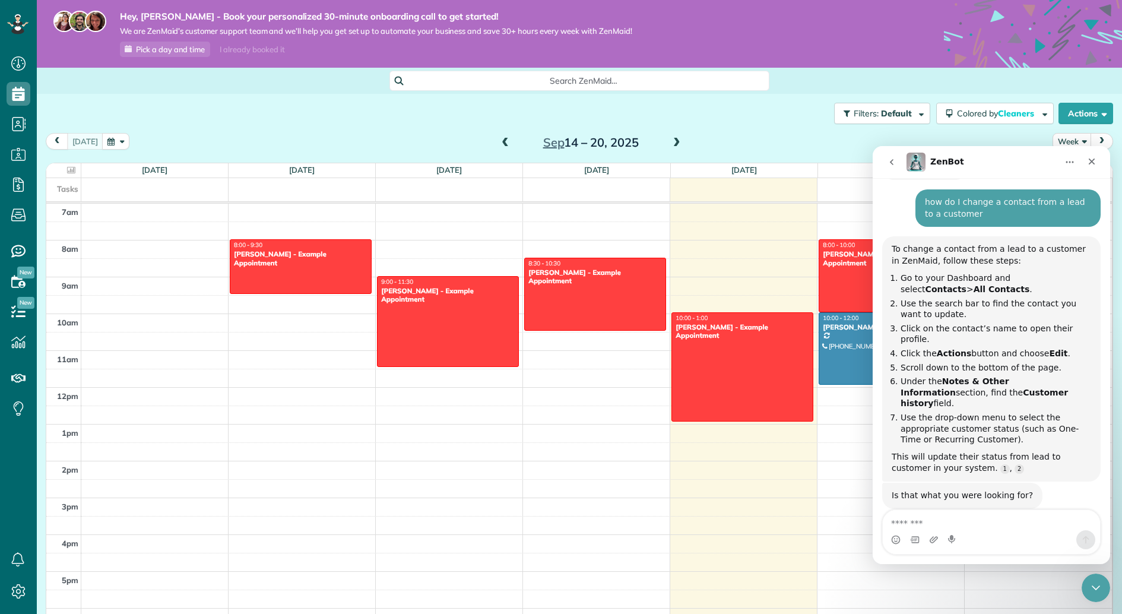
scroll to position [107, 0]
click at [985, 514] on textarea "Message…" at bounding box center [991, 520] width 217 height 20
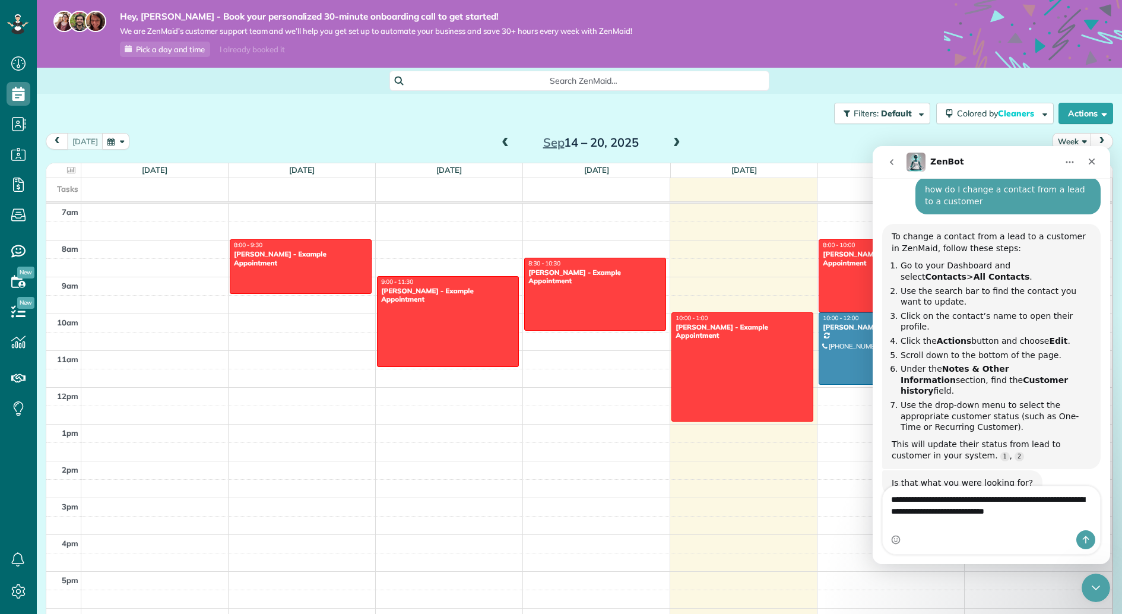
type textarea "**********"
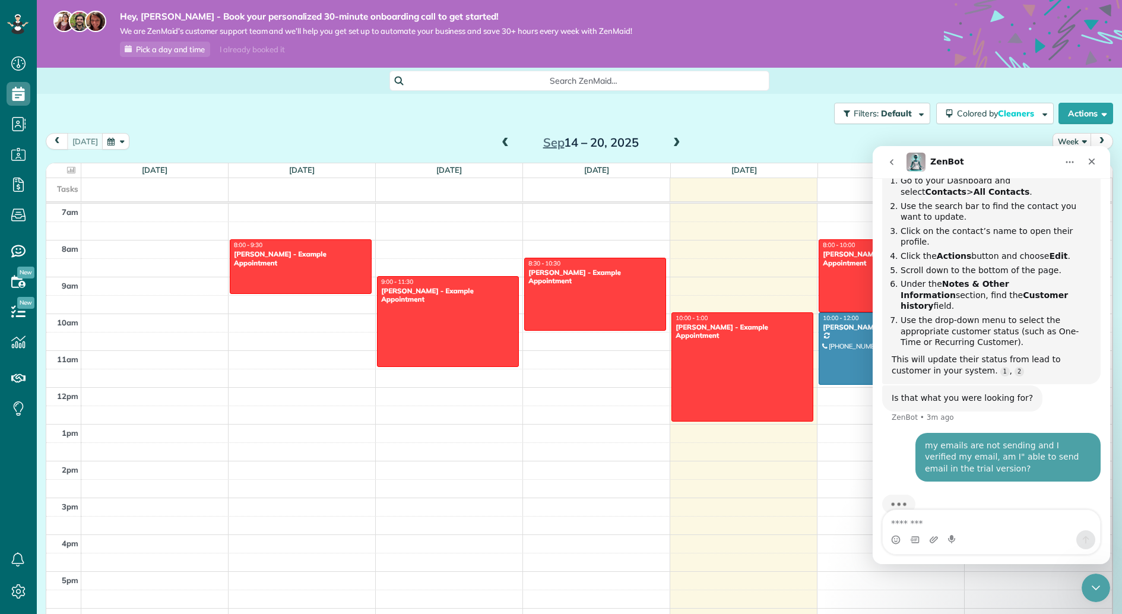
scroll to position [204, 0]
click at [21, 588] on icon at bounding box center [19, 591] width 24 height 24
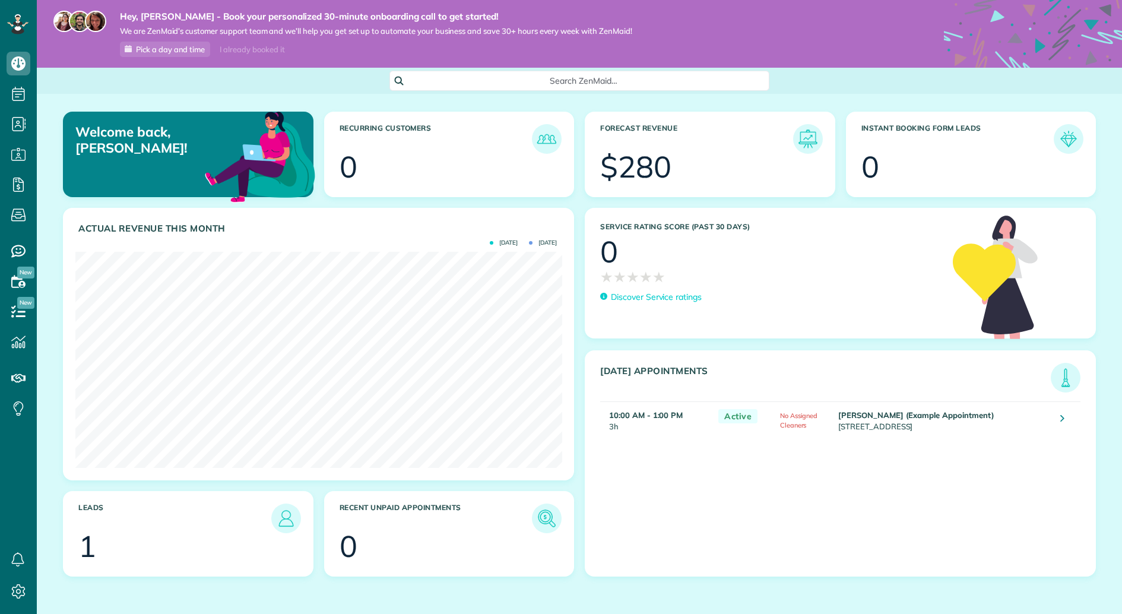
scroll to position [216, 486]
click at [1085, 582] on div "Open Intercom Messenger" at bounding box center [1095, 587] width 31 height 31
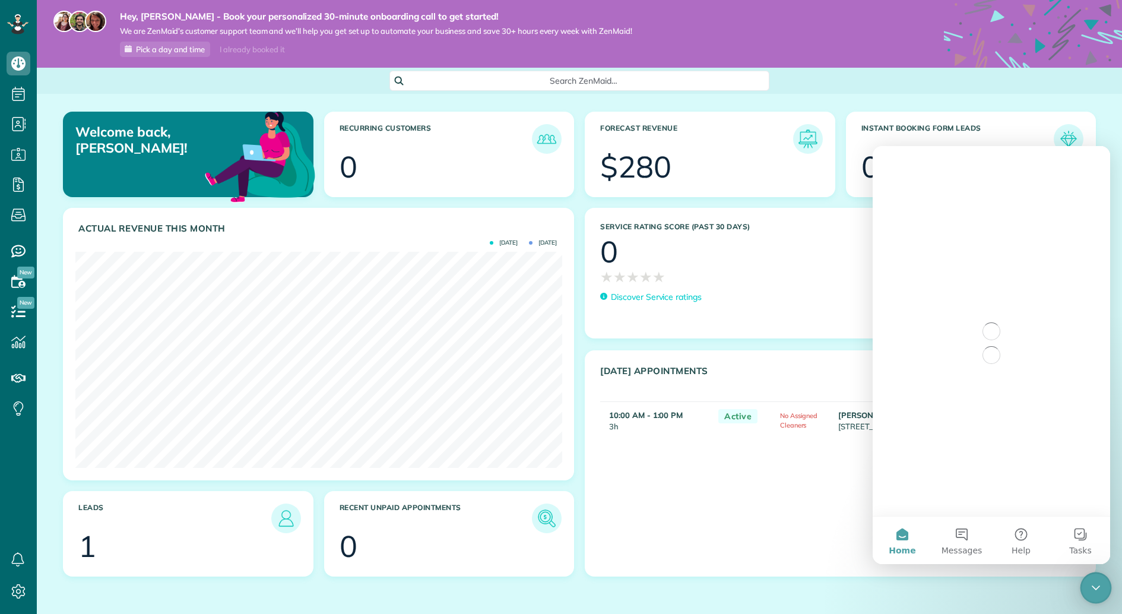
scroll to position [0, 0]
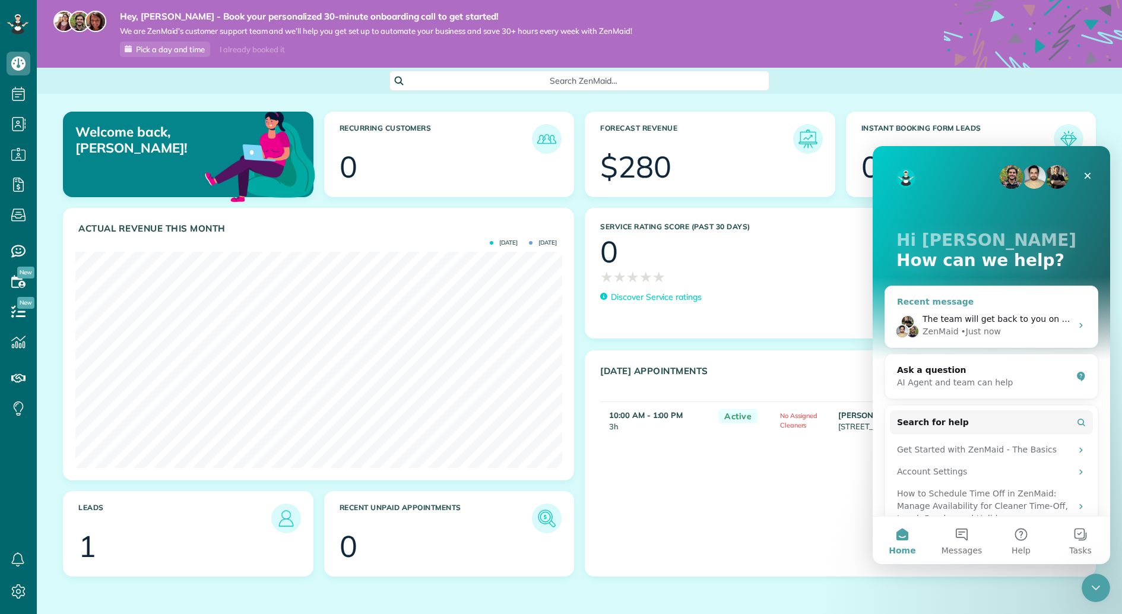
click at [1067, 335] on div "ZenMaid • Just now" at bounding box center [996, 331] width 149 height 12
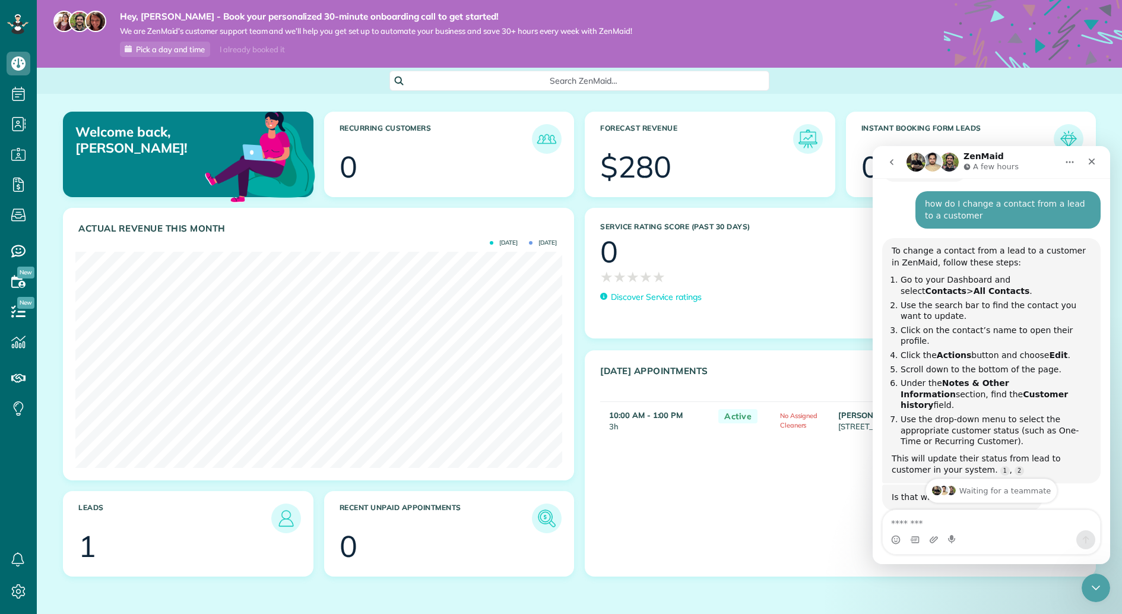
scroll to position [308, 0]
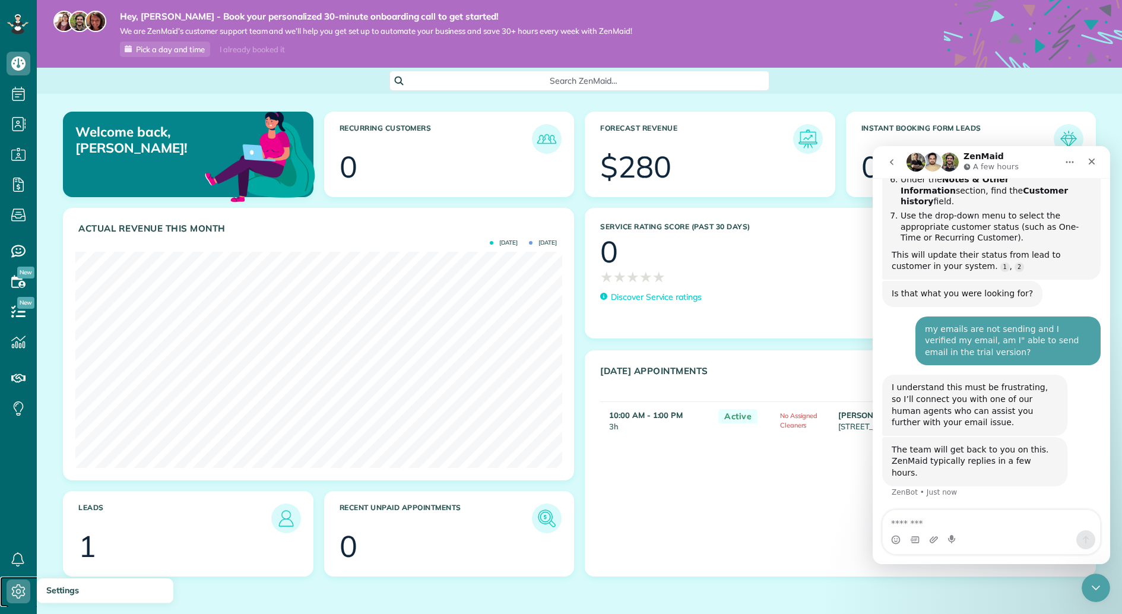
click at [20, 585] on use at bounding box center [19, 591] width 14 height 14
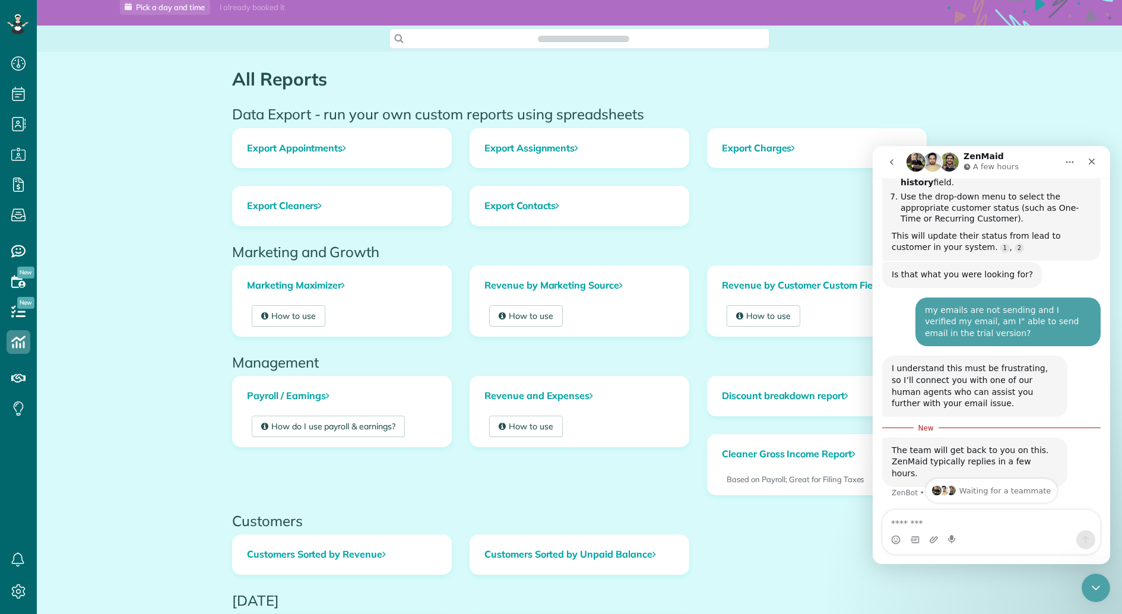
scroll to position [327, 0]
click at [893, 156] on button "go back" at bounding box center [891, 162] width 23 height 23
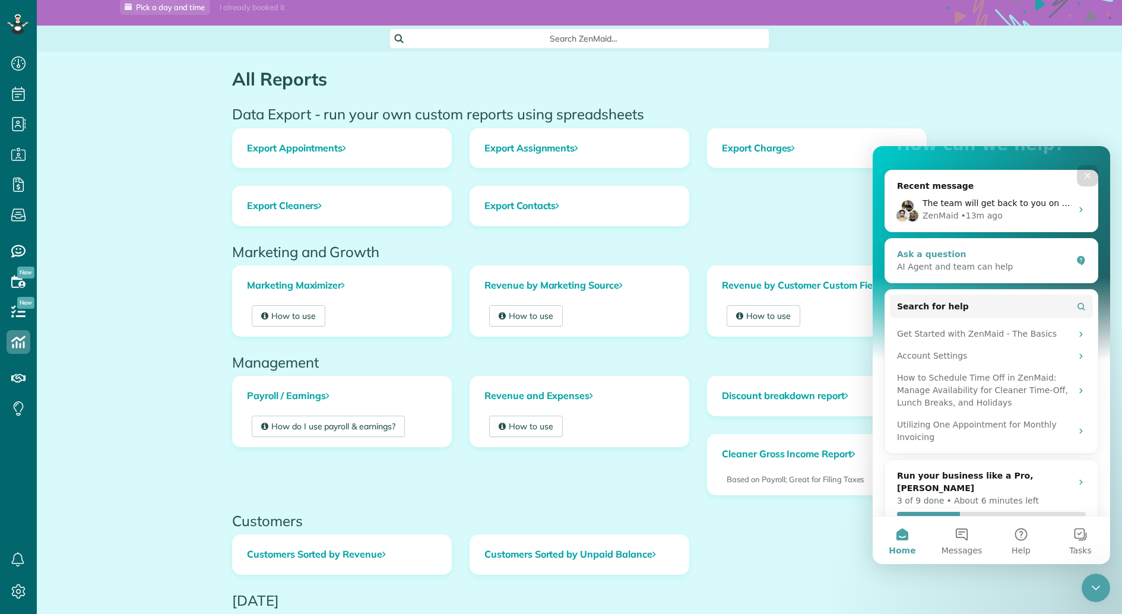
scroll to position [137, 0]
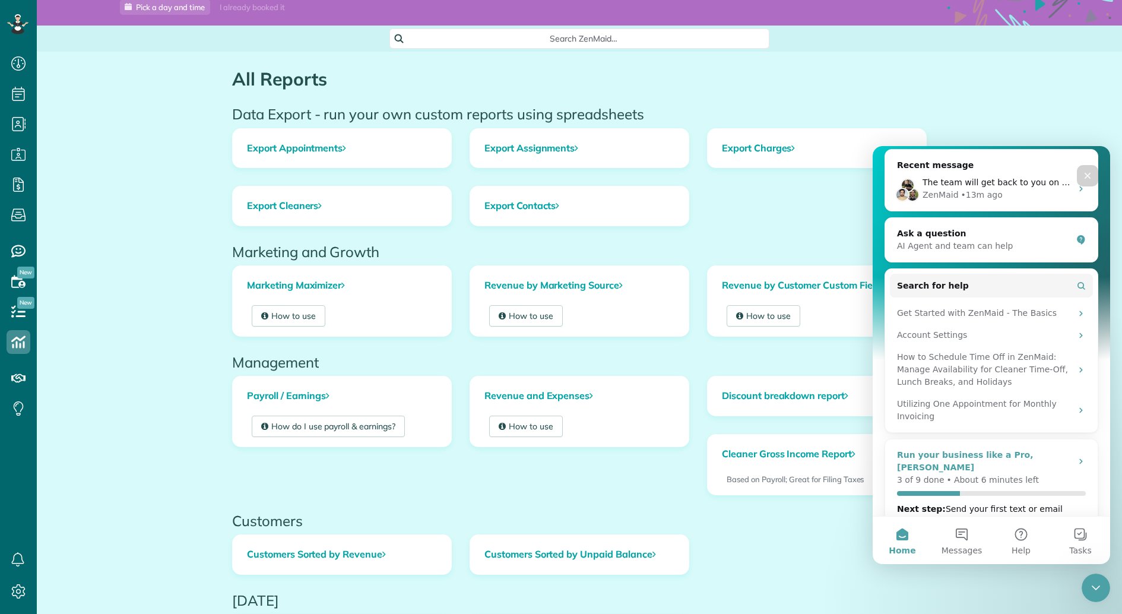
click at [1015, 474] on div "3 of 9 done • About 6 minutes left" at bounding box center [991, 485] width 189 height 22
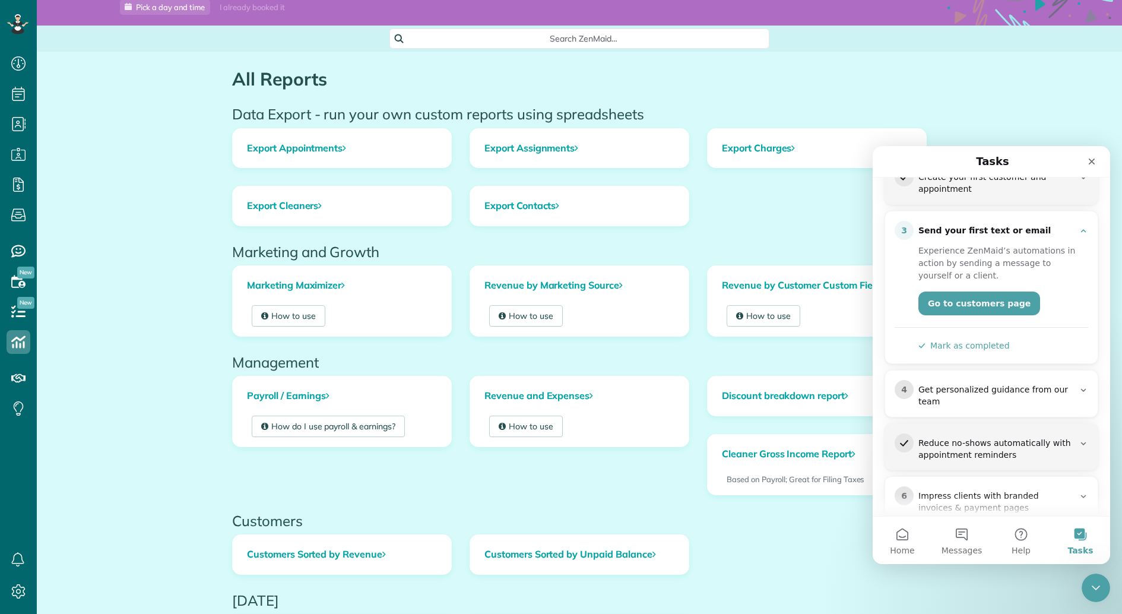
scroll to position [194, 0]
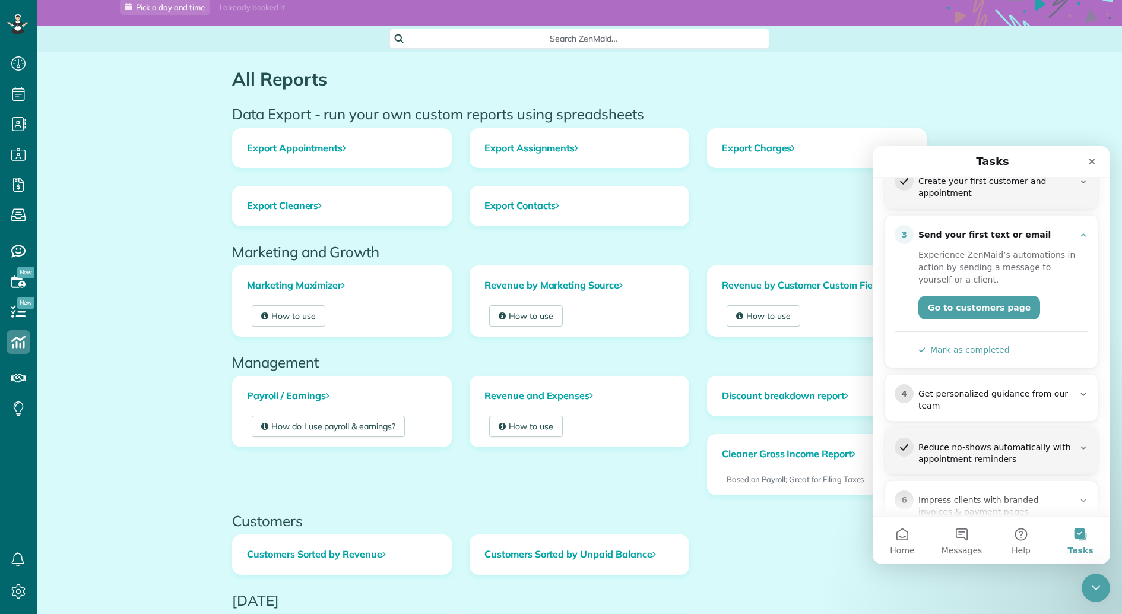
click at [996, 400] on div "Get personalized guidance from our team" at bounding box center [996, 400] width 156 height 24
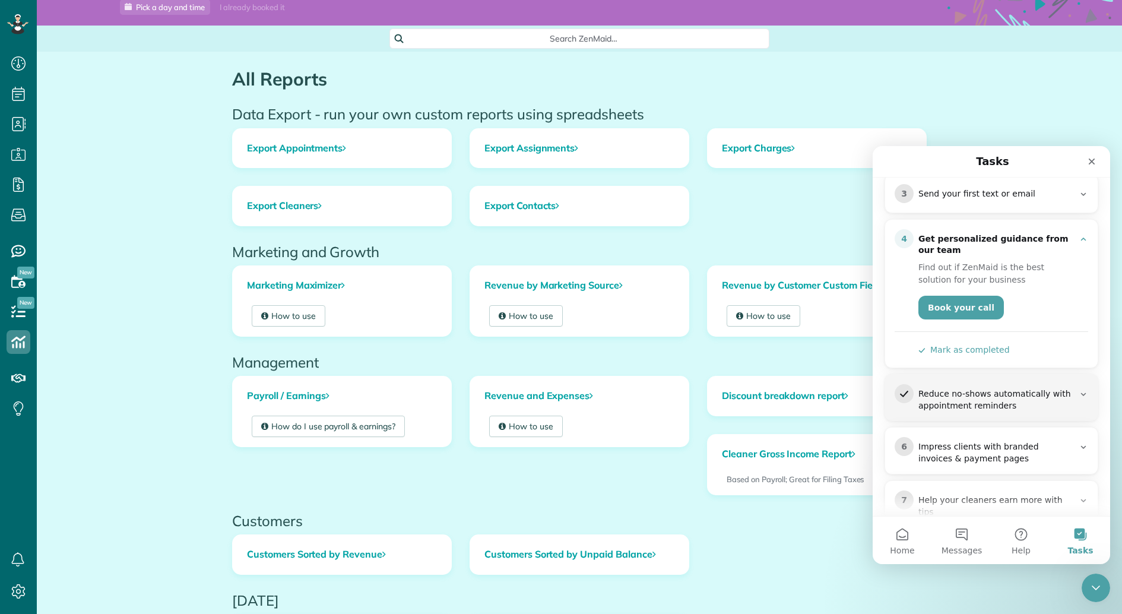
scroll to position [239, 0]
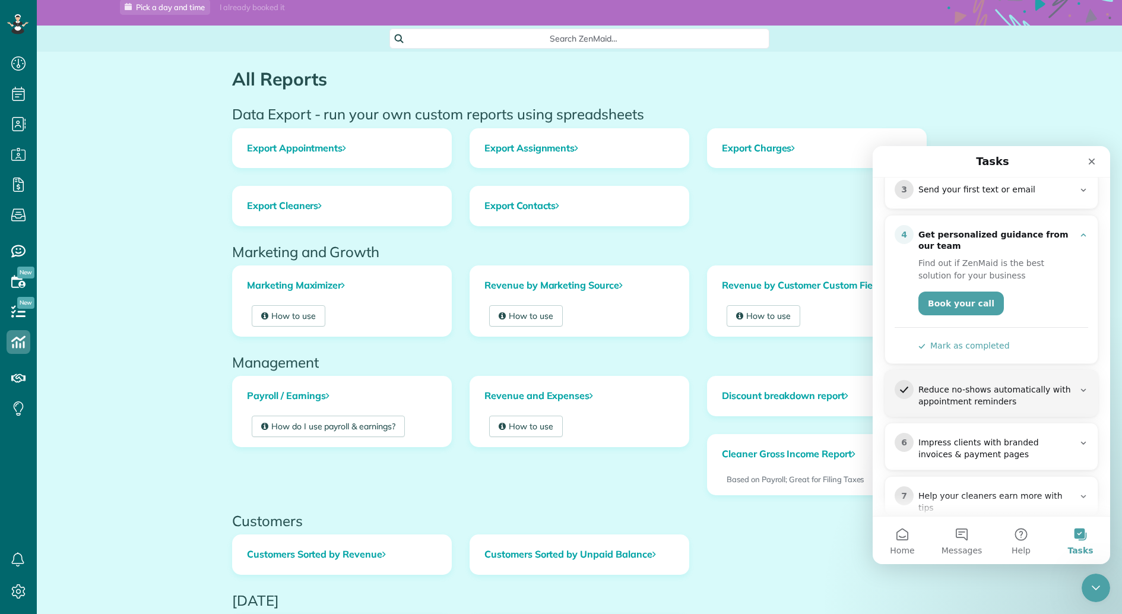
click at [1008, 397] on div "Reduce no-shows automatically with appointment reminders" at bounding box center [996, 396] width 156 height 24
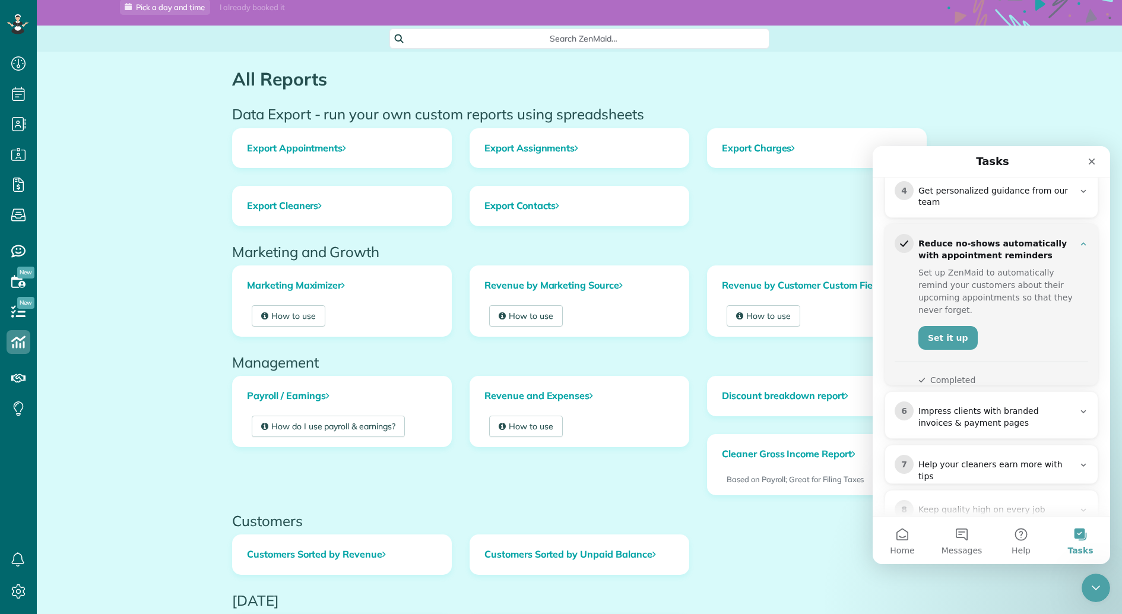
scroll to position [291, 0]
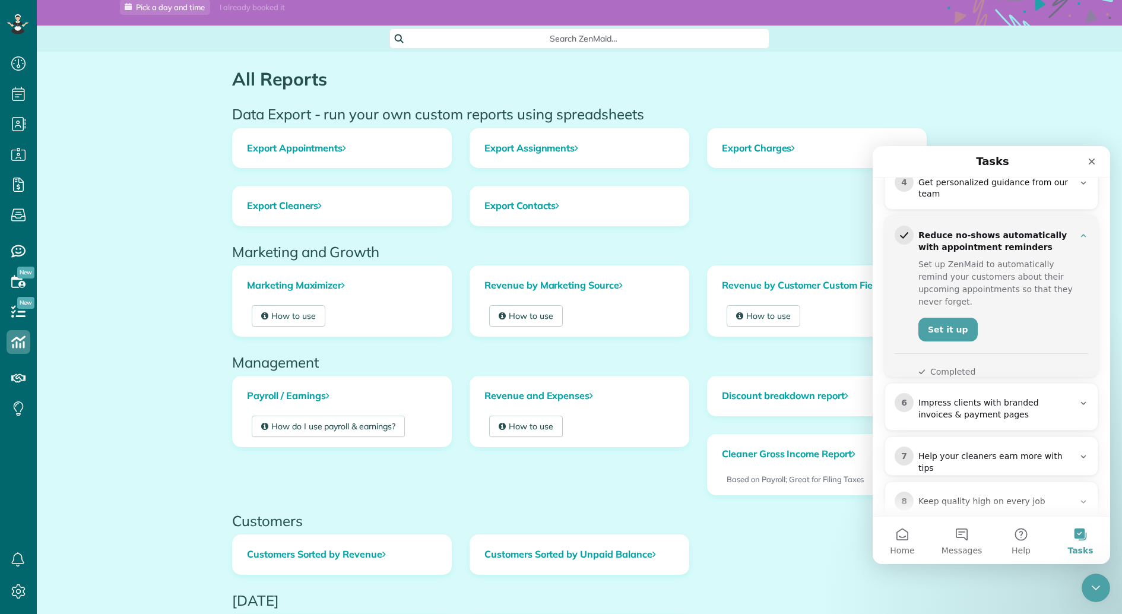
click at [944, 366] on button "Completed" at bounding box center [946, 372] width 57 height 12
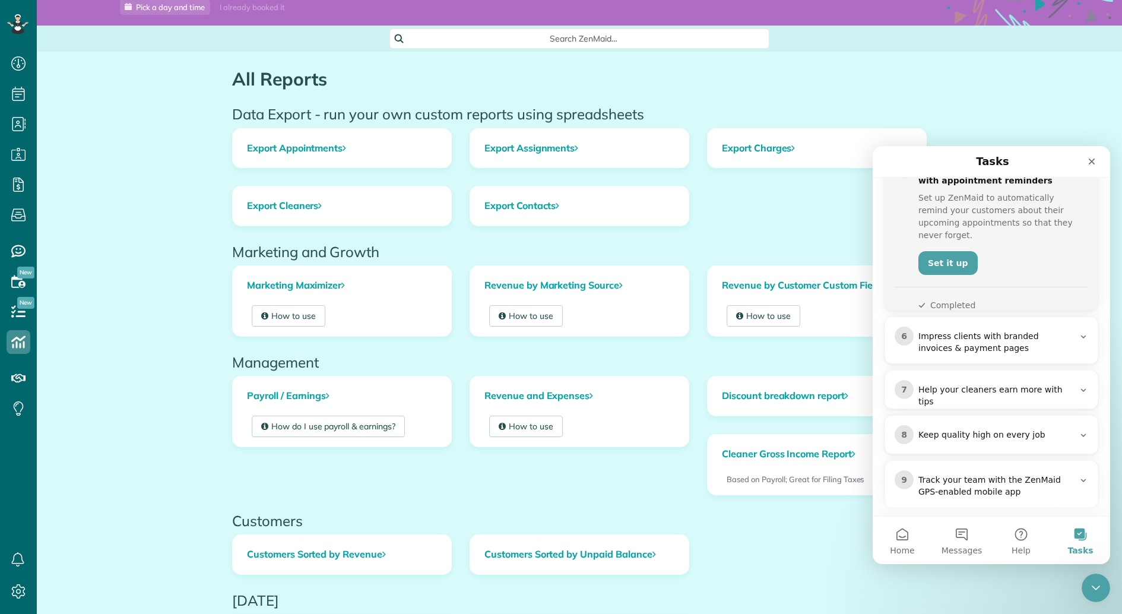
scroll to position [358, 0]
click at [969, 348] on div "Impress clients with branded invoices & payment pages" at bounding box center [996, 342] width 156 height 24
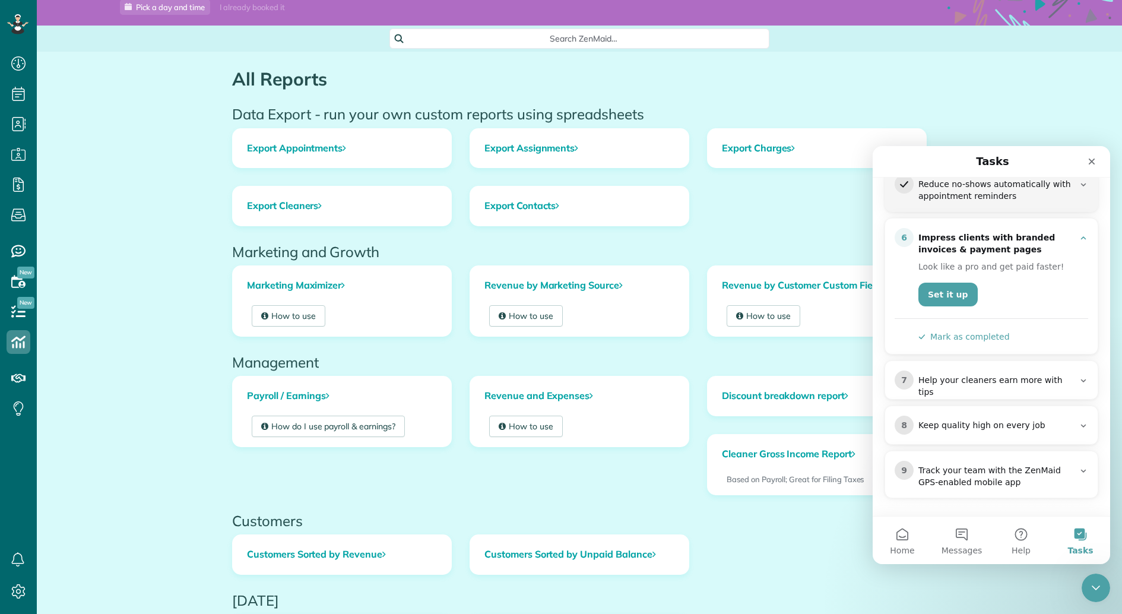
scroll to position [337, 0]
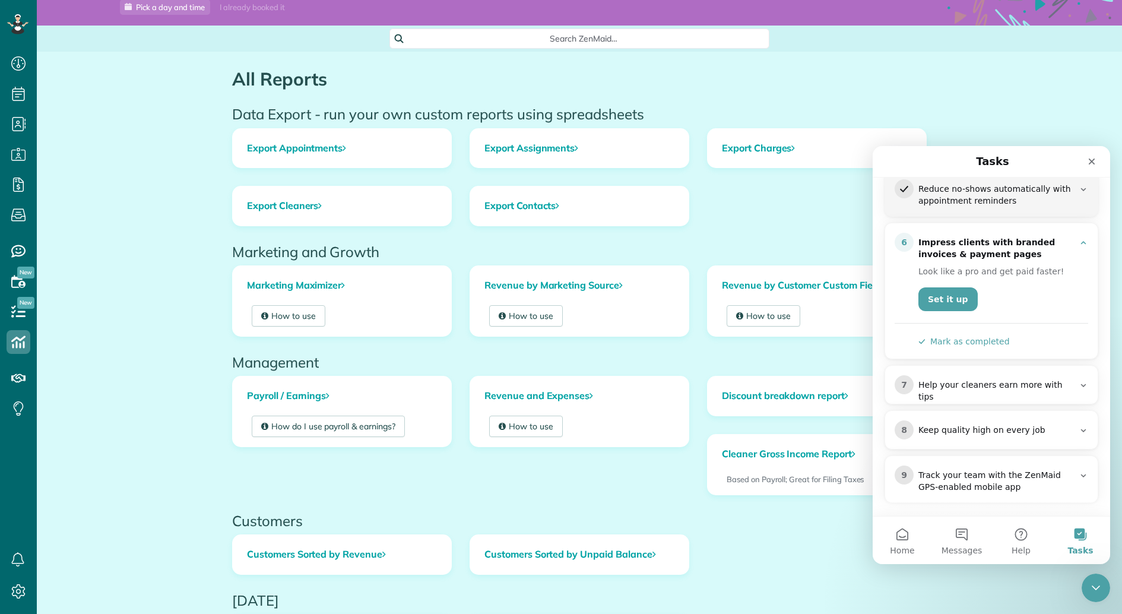
click at [964, 340] on button "Mark as completed" at bounding box center [963, 341] width 91 height 12
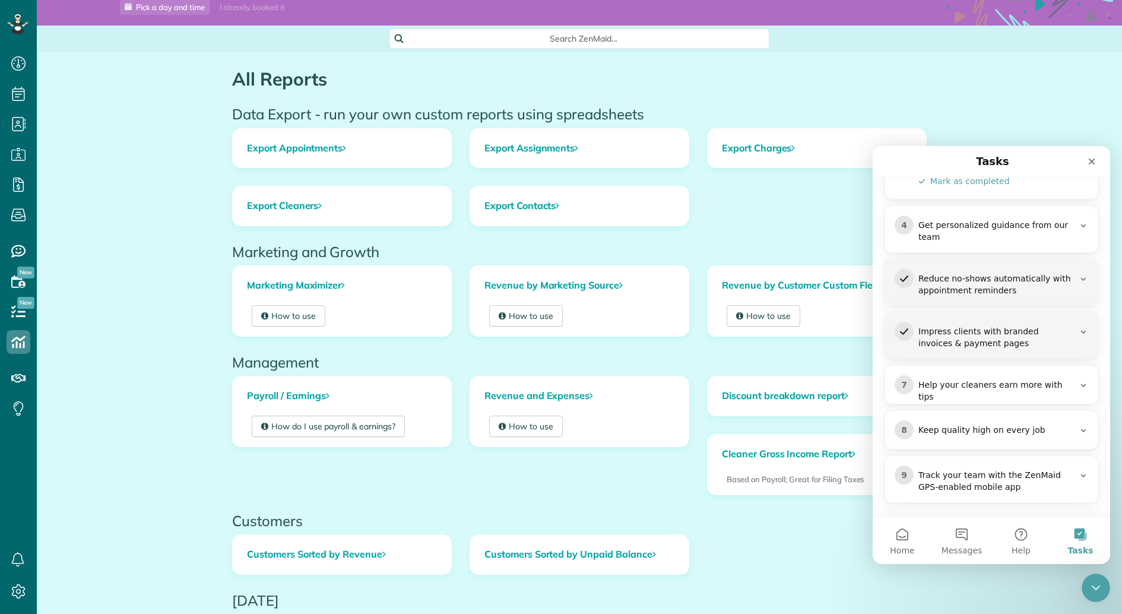
scroll to position [361, 0]
click at [1003, 391] on div "7 Help your cleaners earn more with tips" at bounding box center [992, 390] width 194 height 28
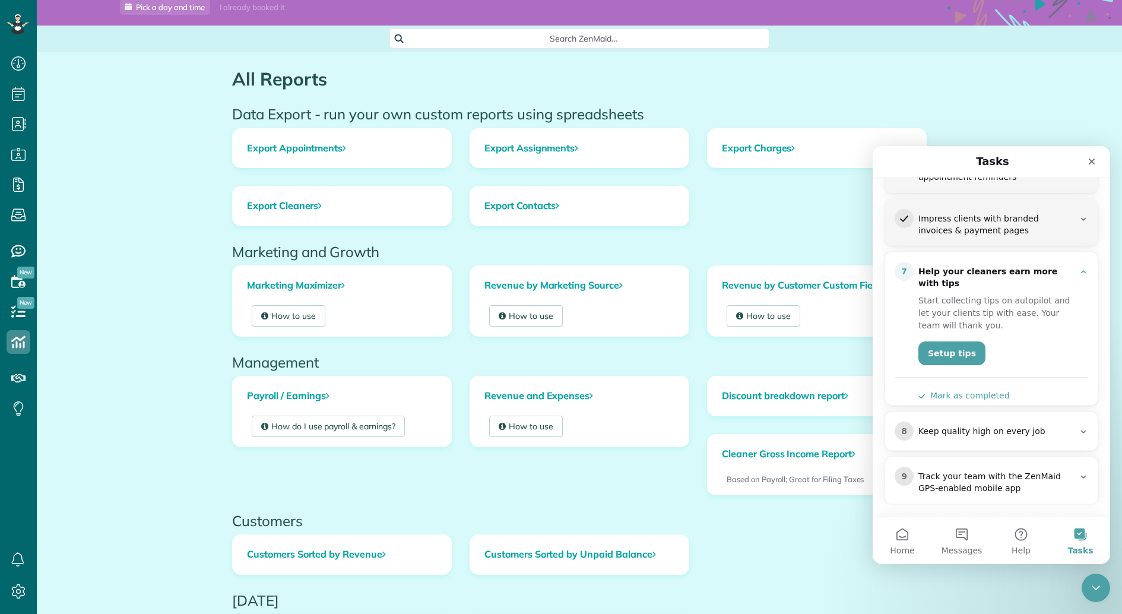
click at [974, 389] on button "Mark as completed" at bounding box center [963, 395] width 91 height 12
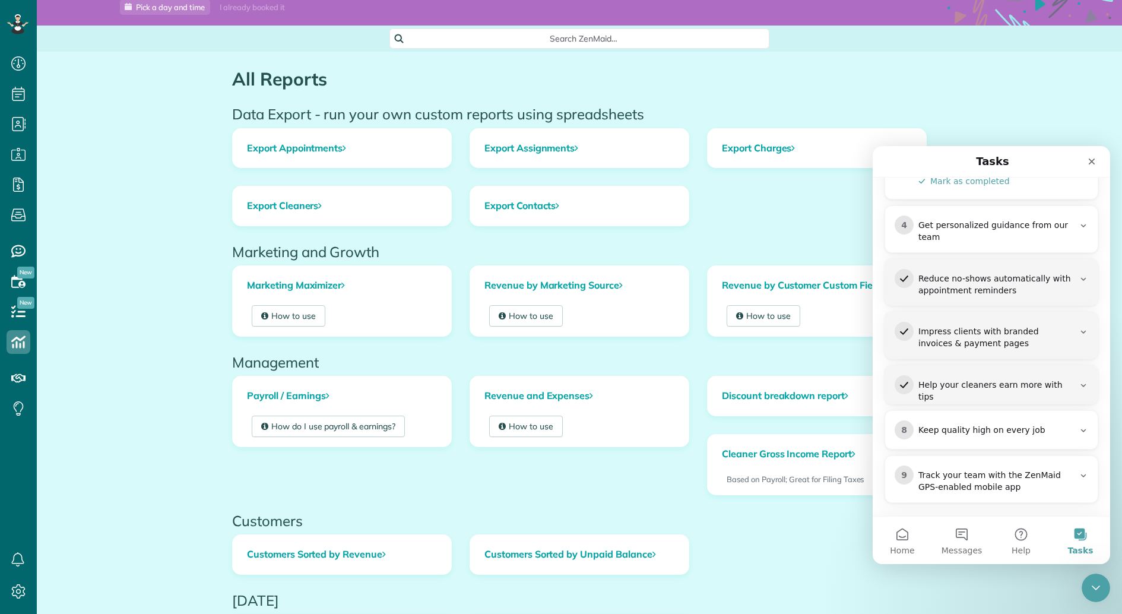
click at [982, 432] on div "8 Keep quality high on every job" at bounding box center [992, 429] width 194 height 19
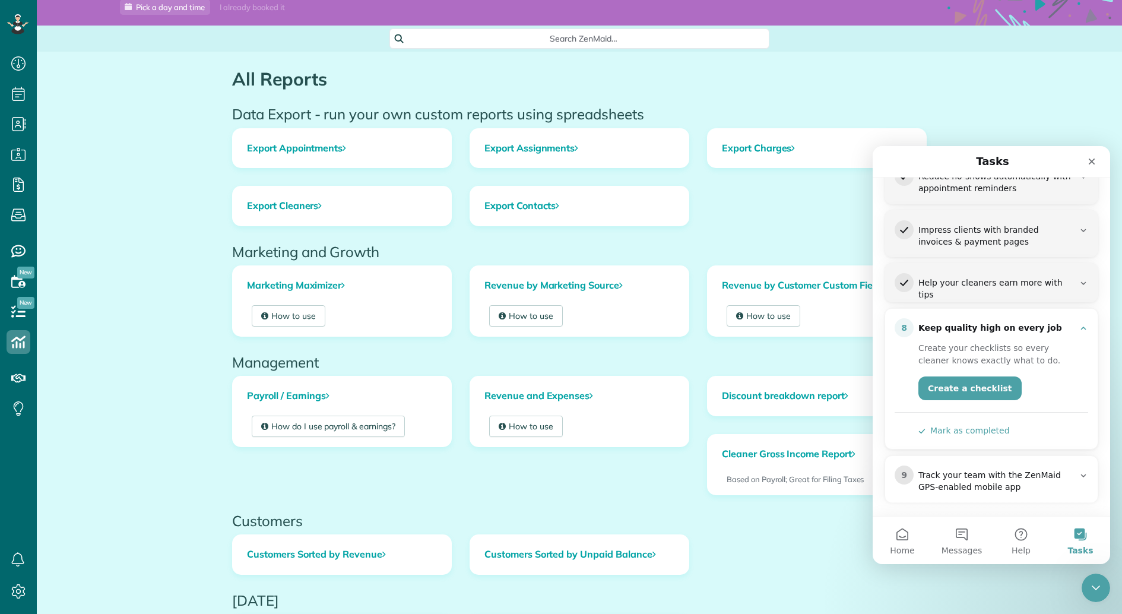
scroll to position [348, 0]
click at [971, 432] on button "Mark as completed" at bounding box center [963, 432] width 91 height 12
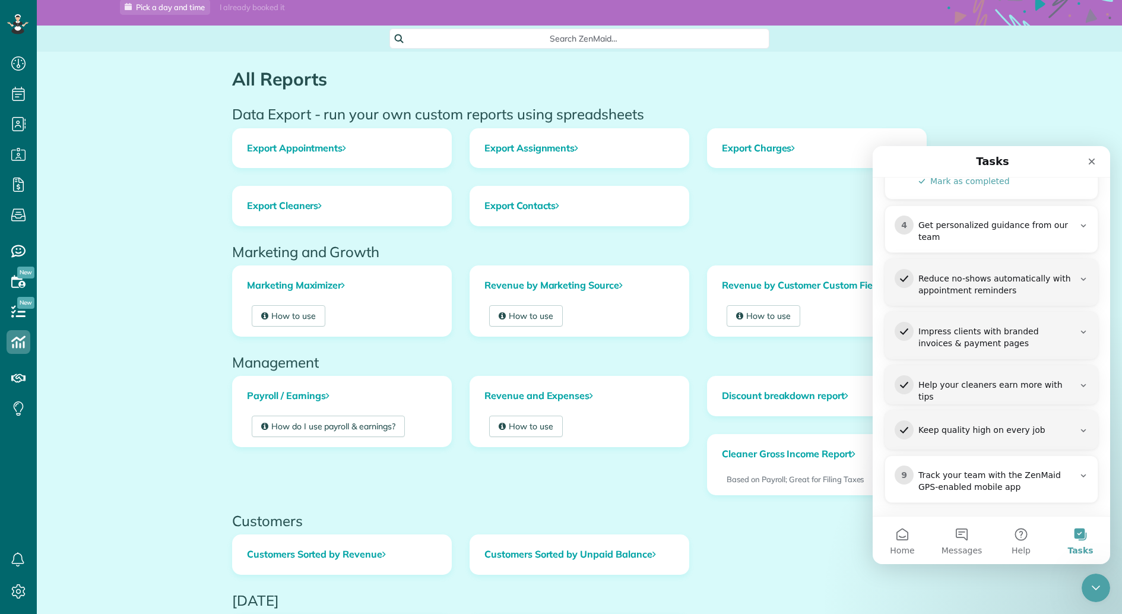
scroll to position [360, 0]
click at [1023, 480] on div "Track your team with the ZenMaid GPS-enabled mobile app" at bounding box center [996, 483] width 156 height 24
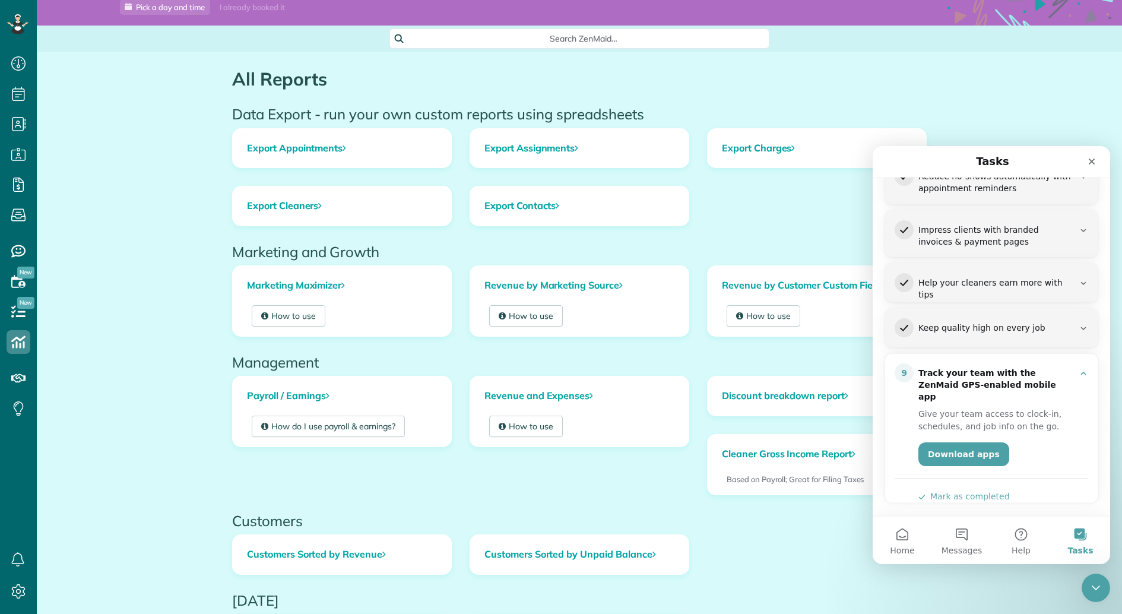
scroll to position [349, 0]
click at [960, 491] on button "Mark as completed" at bounding box center [963, 497] width 91 height 12
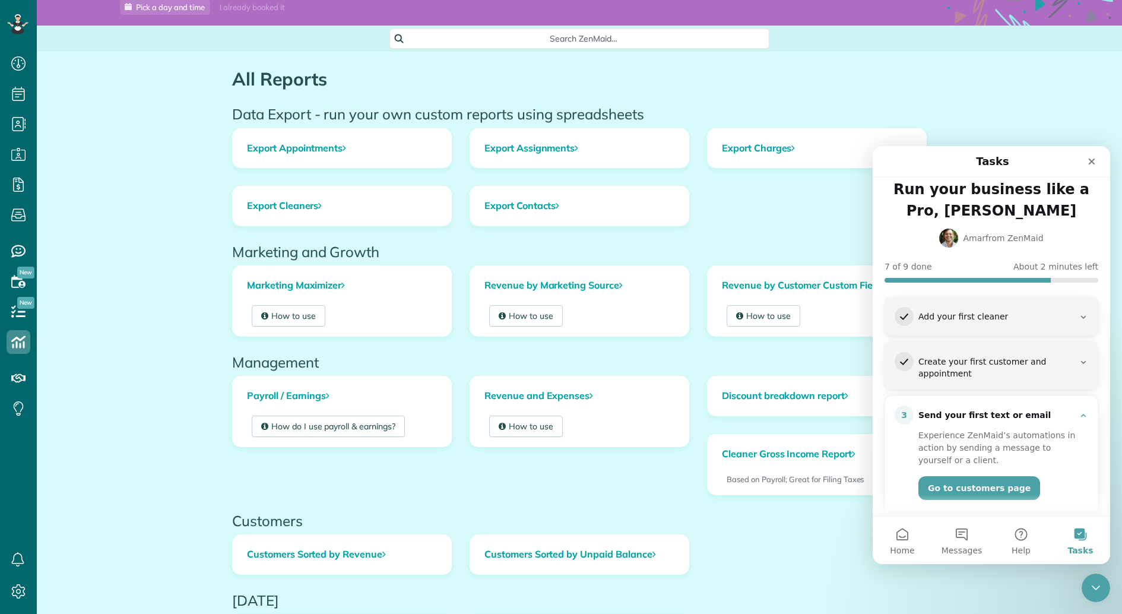
scroll to position [0, 0]
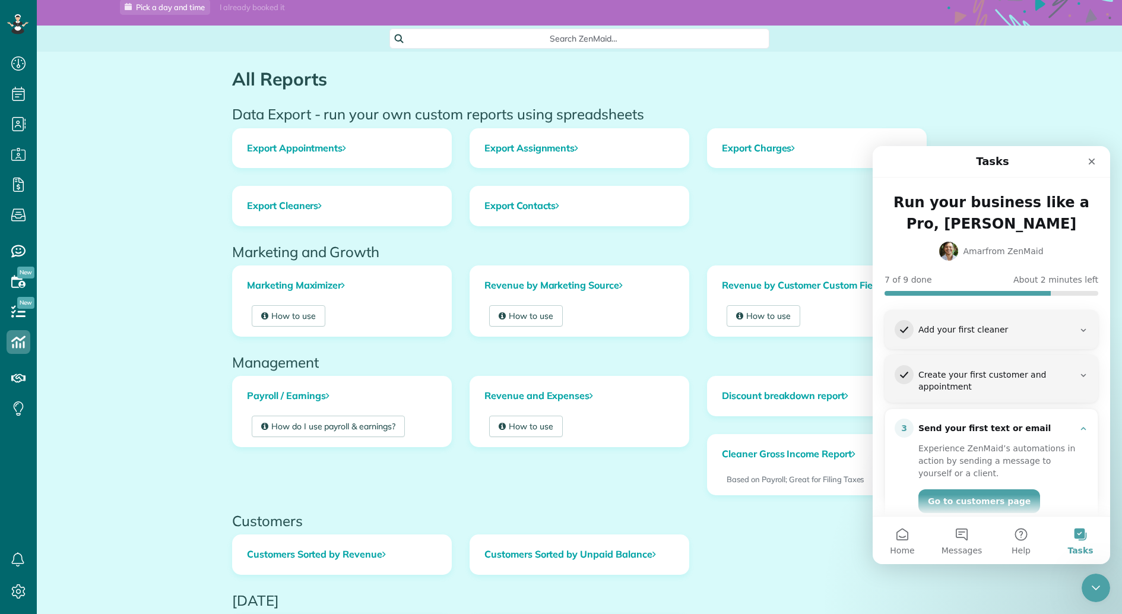
click at [163, 231] on div "All Reports Data Export - run your own custom reports using spreadsheets Export…" at bounding box center [579, 447] width 1085 height 791
click at [1091, 159] on icon "Close" at bounding box center [1091, 161] width 9 height 9
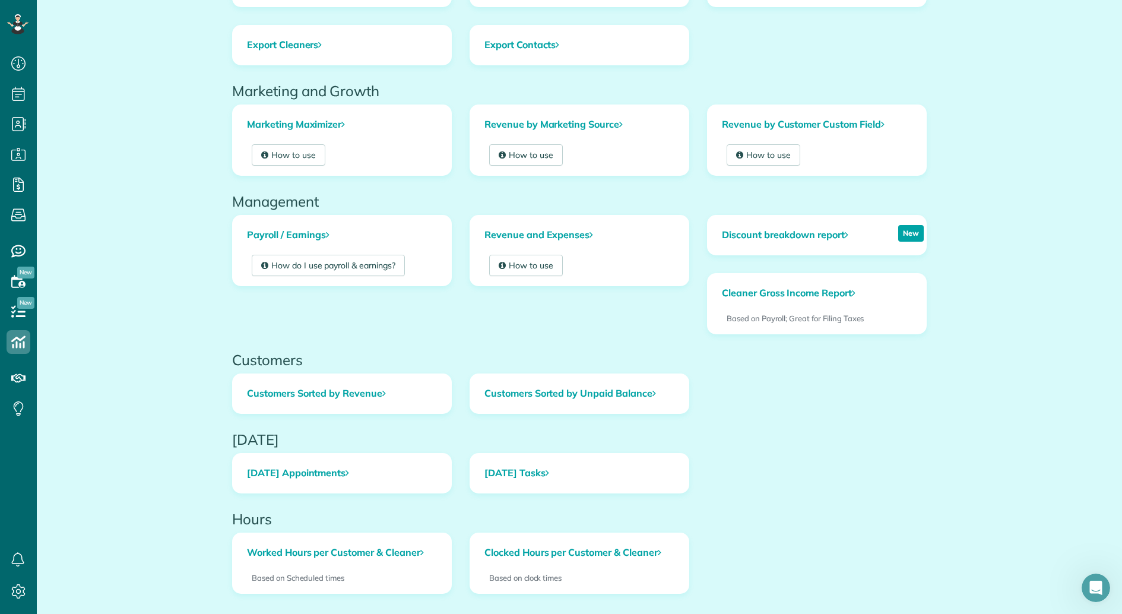
scroll to position [206, 0]
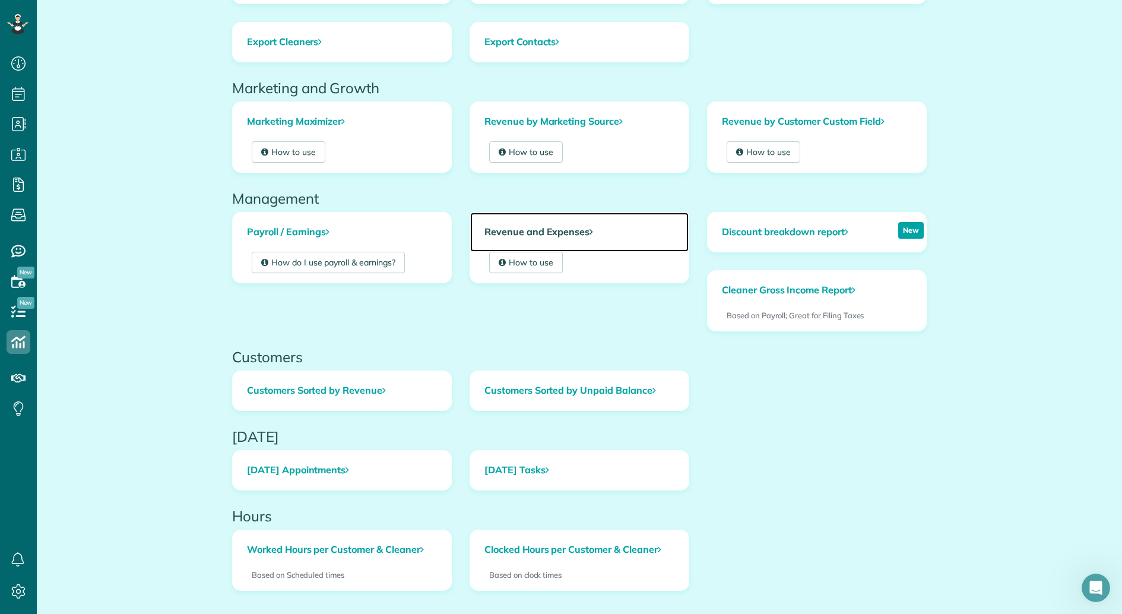
click at [547, 233] on link "Revenue and Expenses" at bounding box center [579, 232] width 218 height 39
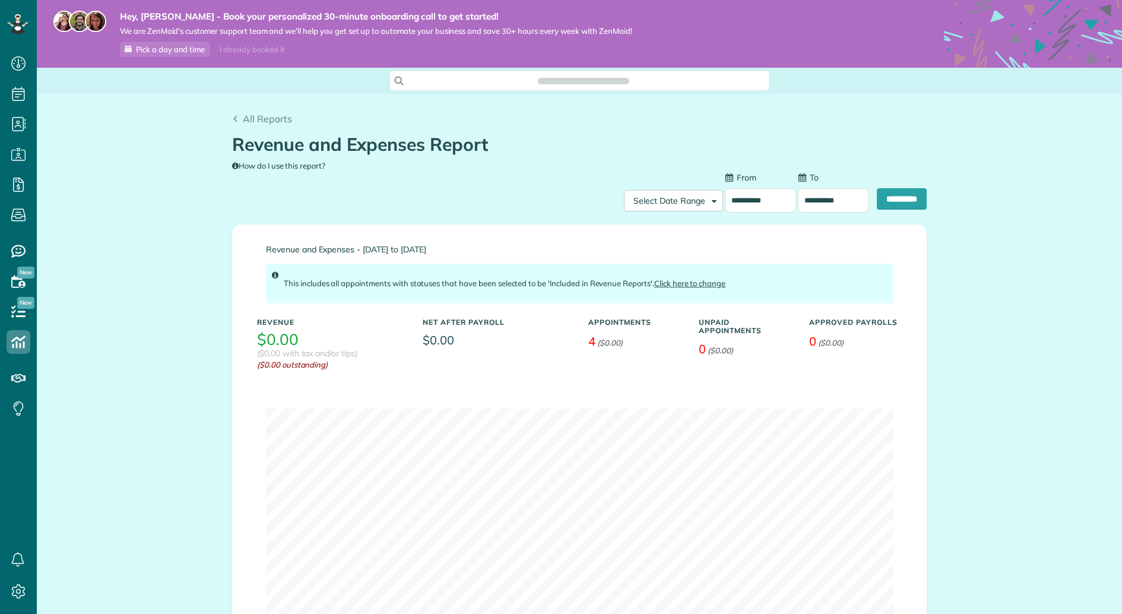
scroll to position [5, 5]
type input "**********"
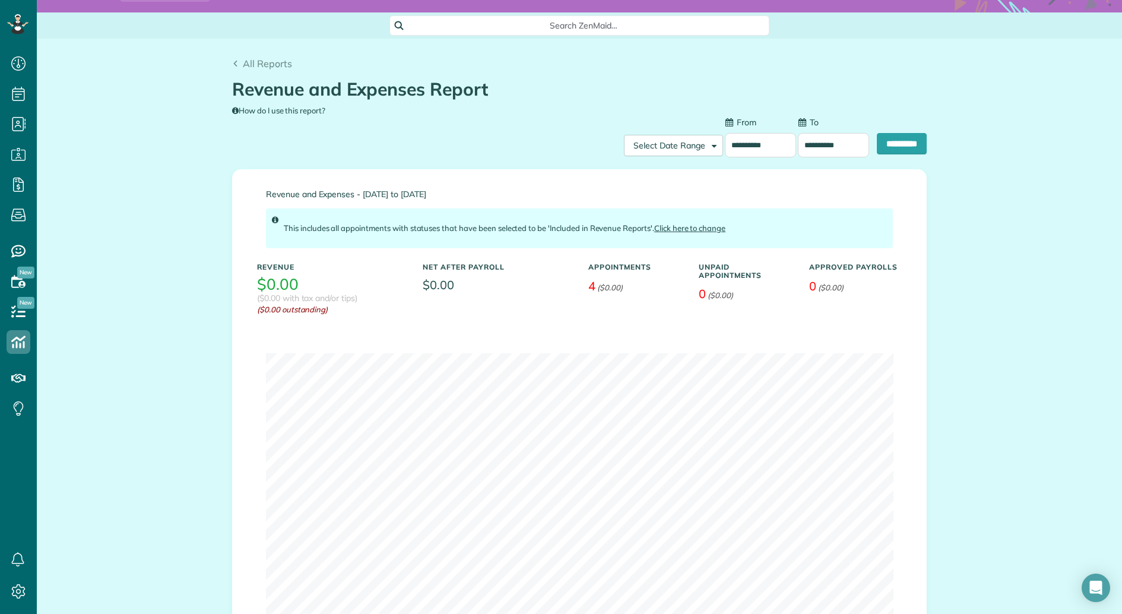
scroll to position [43, 0]
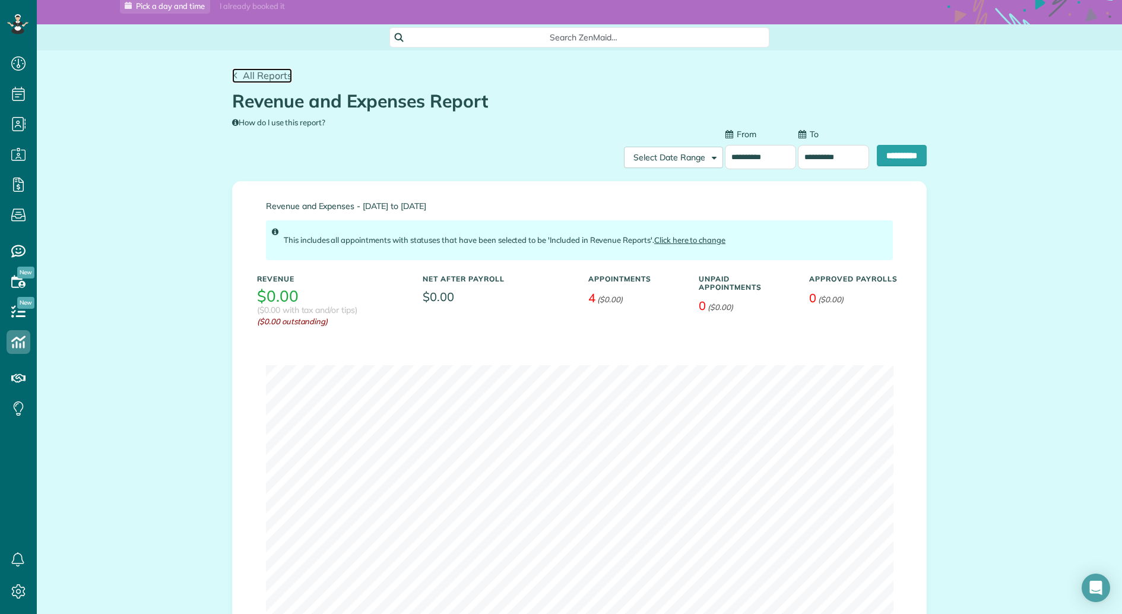
click at [246, 79] on span "All Reports" at bounding box center [267, 75] width 49 height 12
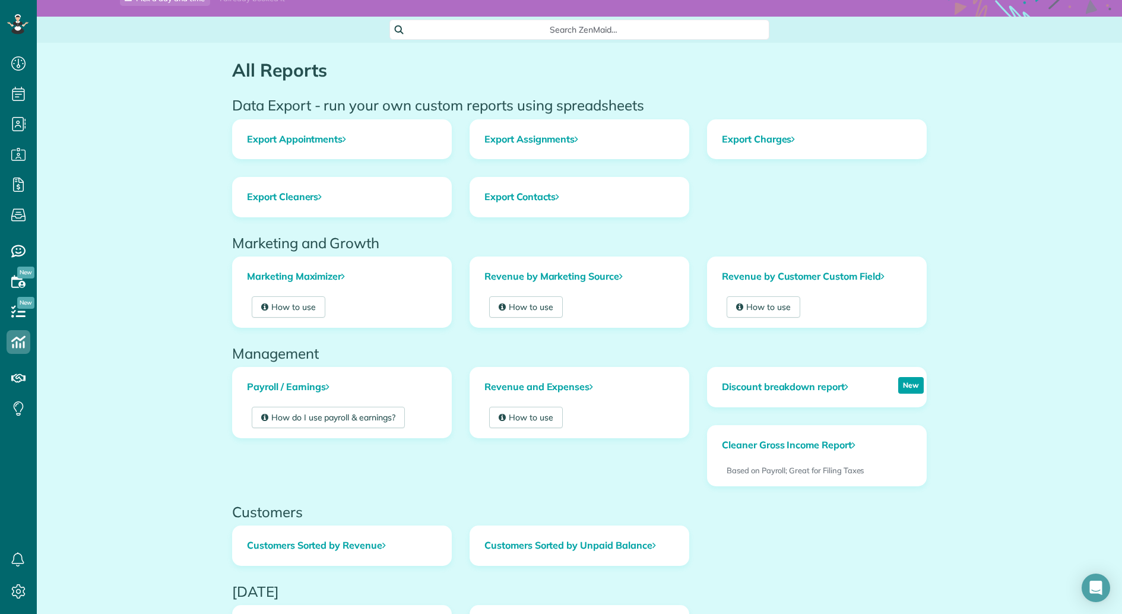
scroll to position [46, 0]
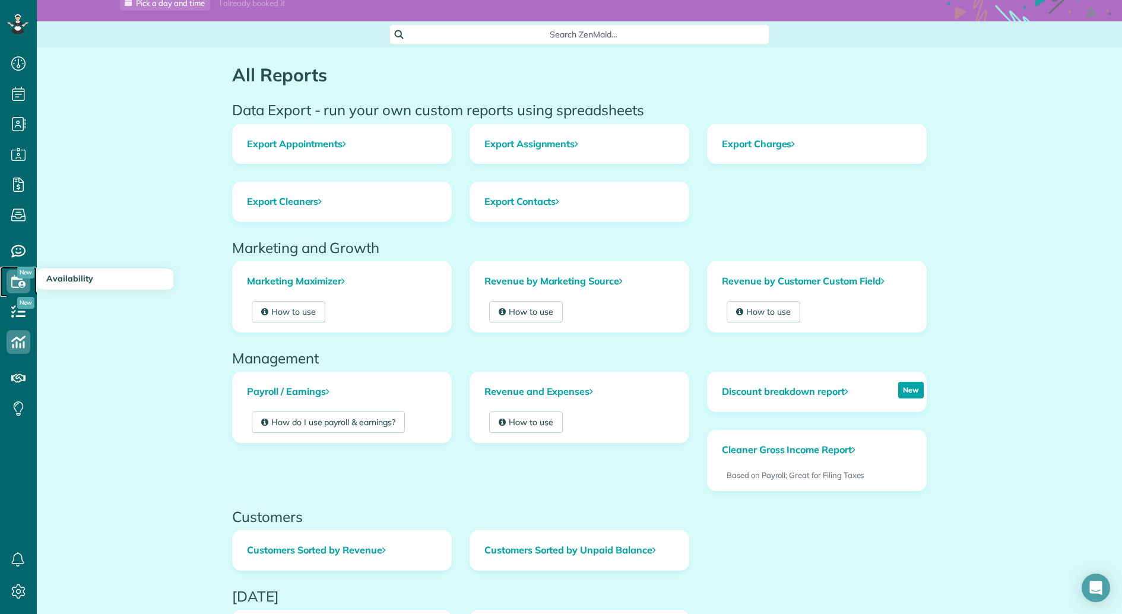
click at [21, 279] on use at bounding box center [18, 281] width 14 height 12
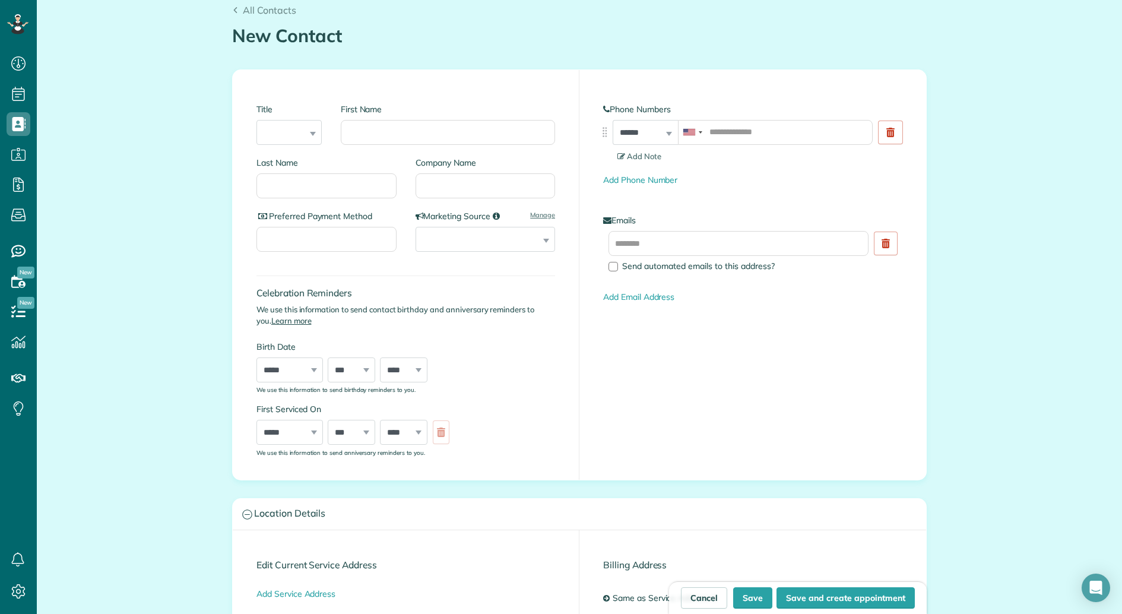
scroll to position [43, 0]
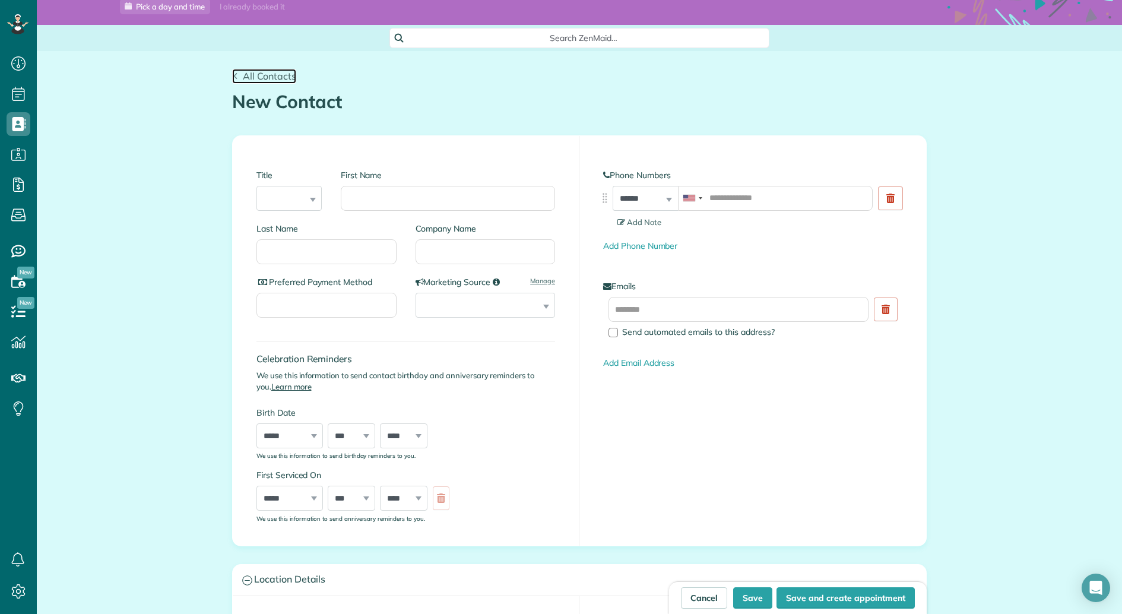
click at [259, 80] on span "All Contacts" at bounding box center [269, 76] width 53 height 12
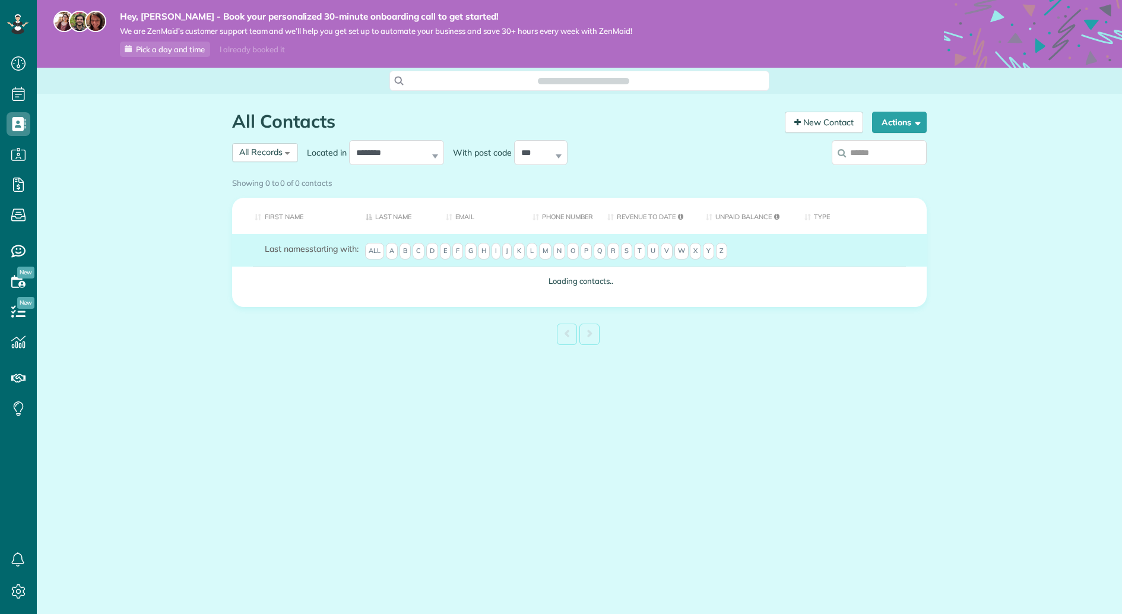
scroll to position [5, 5]
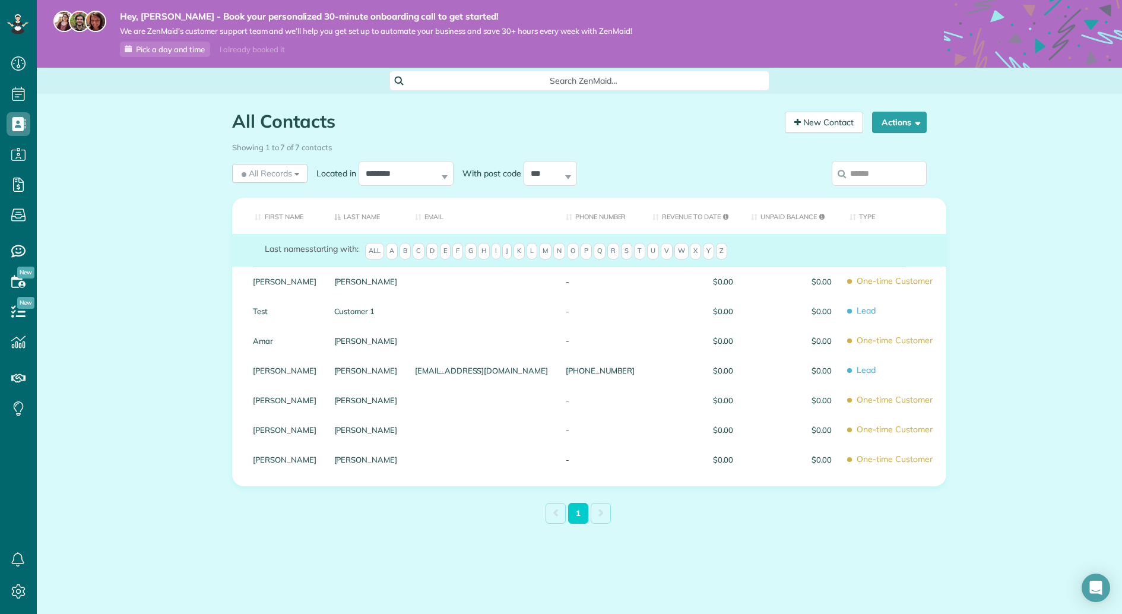
click at [113, 397] on div "All Contacts Contacts in ZenMaid [2 min] New Contact Actions New Contact Export…" at bounding box center [579, 346] width 1085 height 505
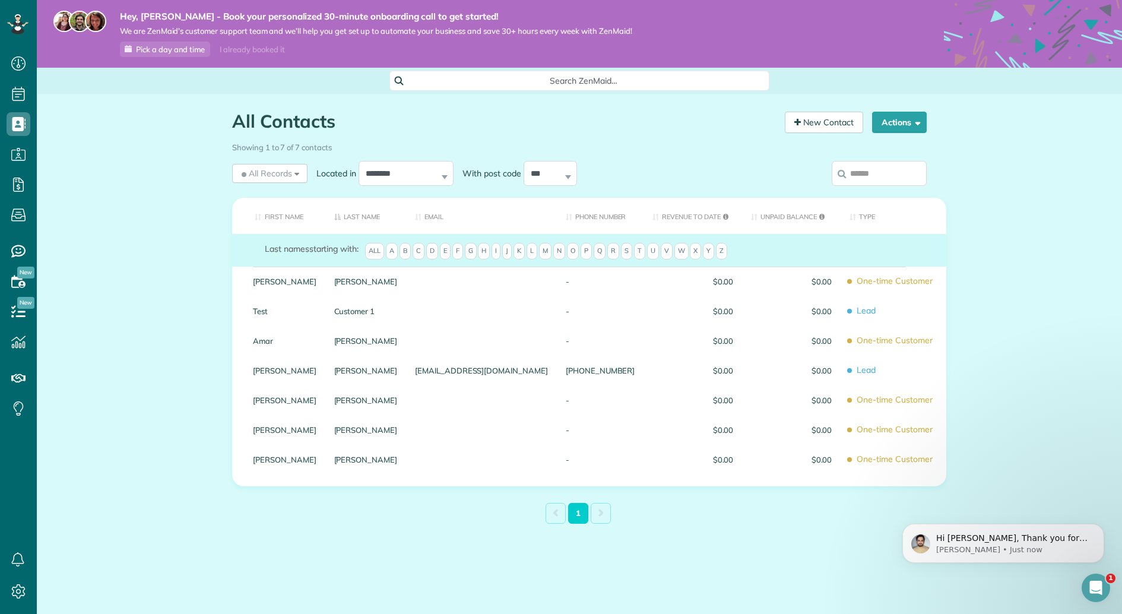
scroll to position [0, 0]
click at [967, 557] on div "Hi Mathias, Thank you for your patience. Your account has been verified and you…" at bounding box center [1003, 543] width 202 height 39
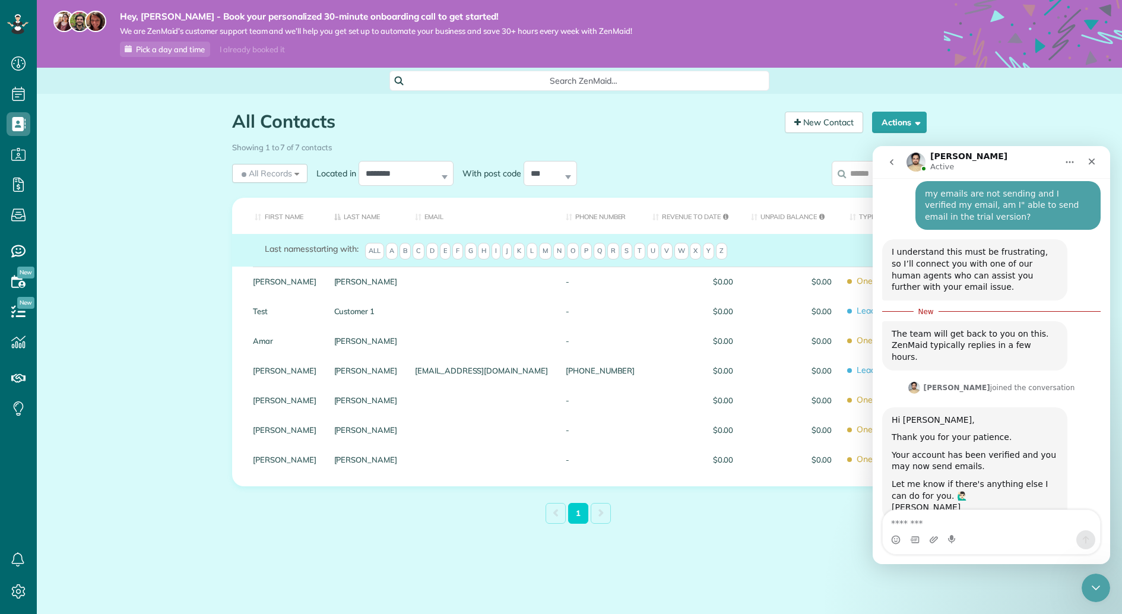
scroll to position [445, 0]
click at [326, 486] on div "First Name Last Name Email Phone number Revenue to Date Unpaid Balance Type Las…" at bounding box center [579, 341] width 712 height 295
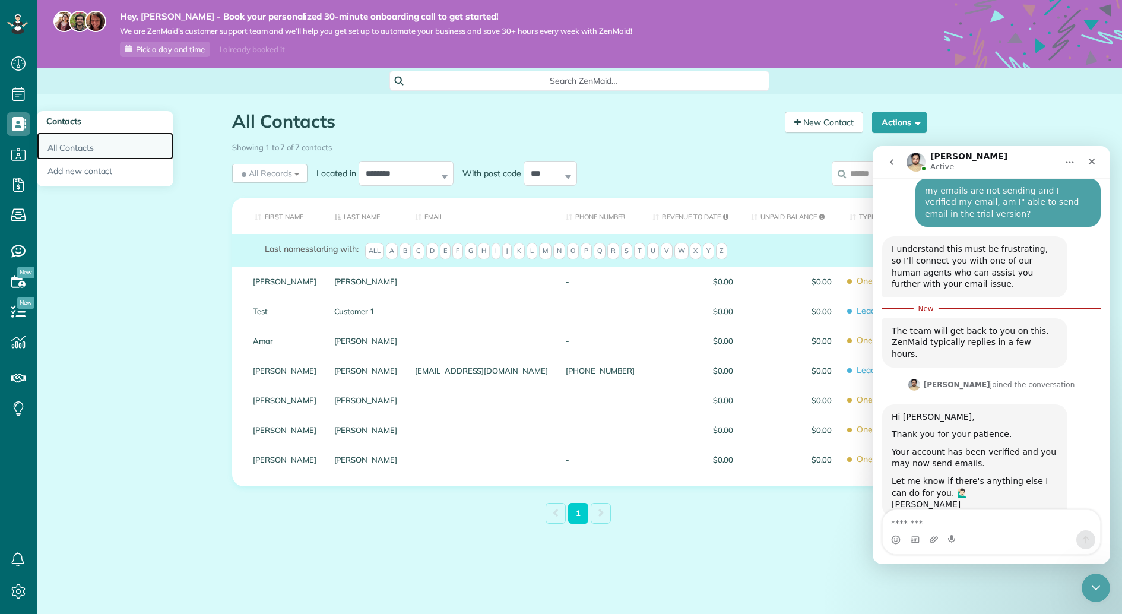
click at [62, 145] on link "All Contacts" at bounding box center [105, 145] width 137 height 27
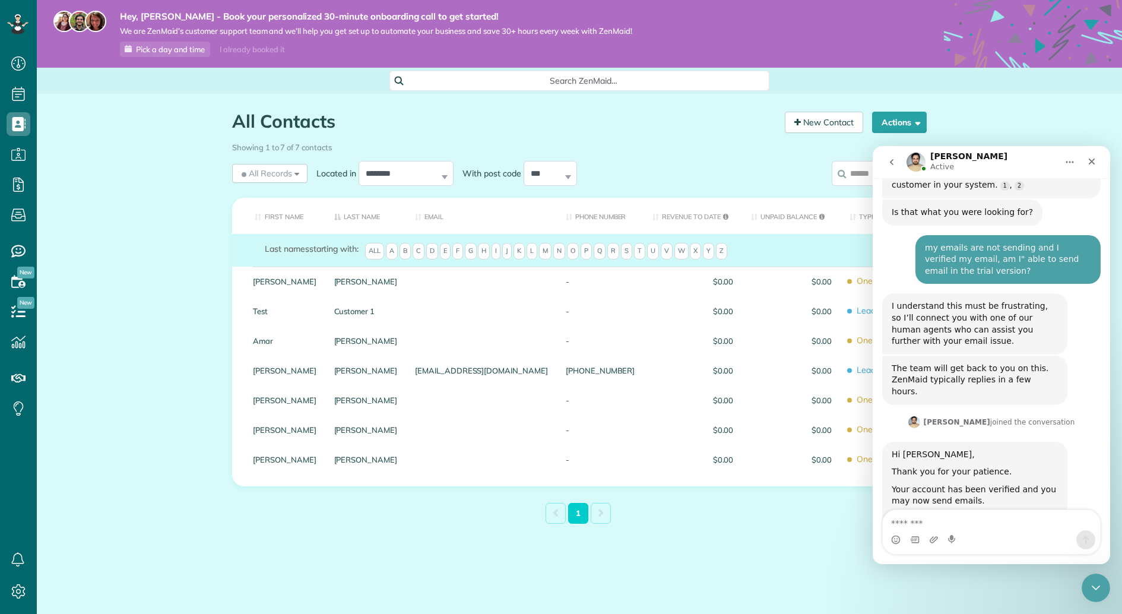
scroll to position [425, 0]
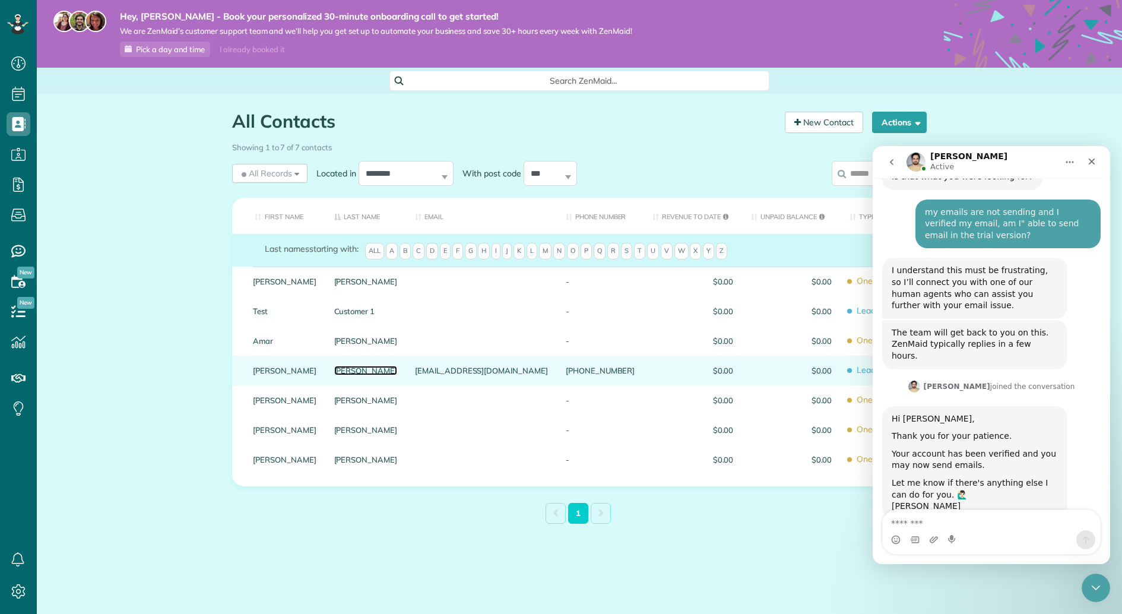
click at [397, 369] on link "Roberts" at bounding box center [366, 370] width 64 height 8
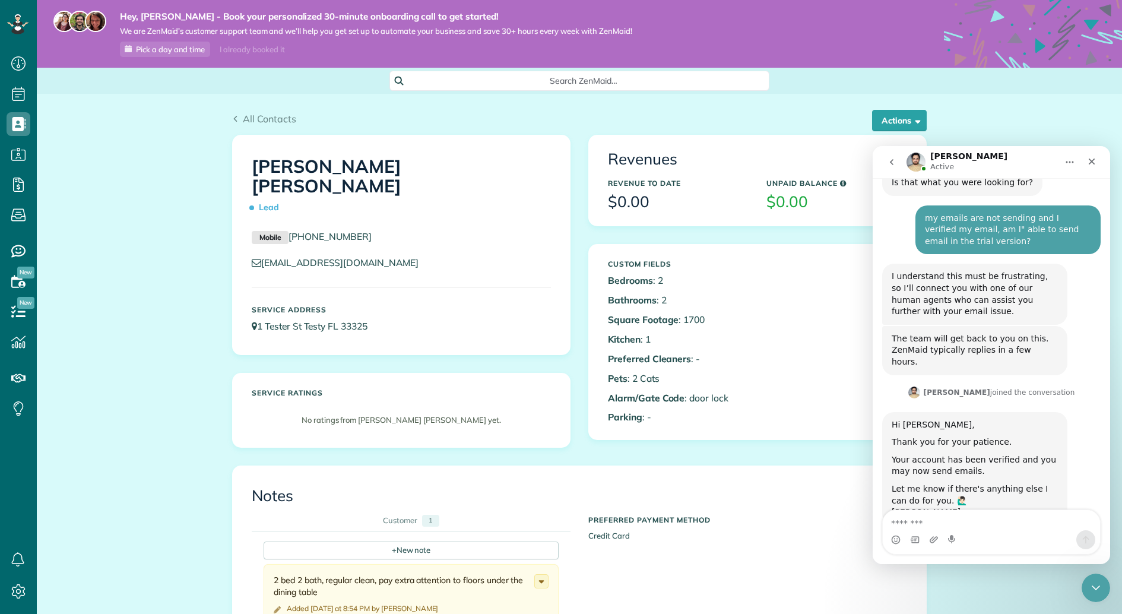
scroll to position [425, 0]
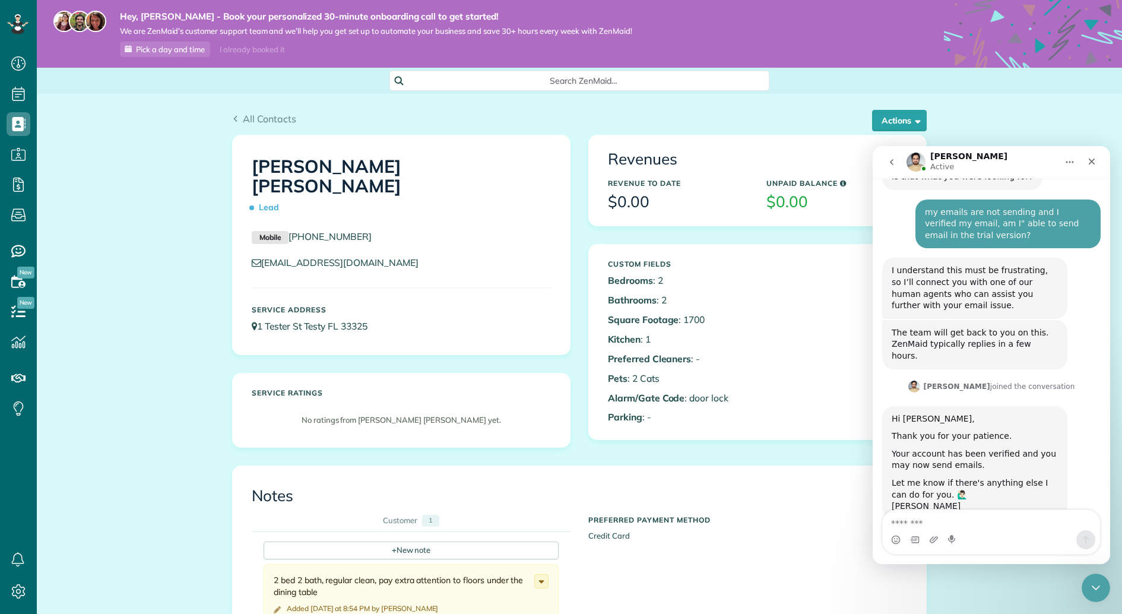
click at [965, 521] on textarea "Message…" at bounding box center [991, 520] width 217 height 20
type textarea "**********"
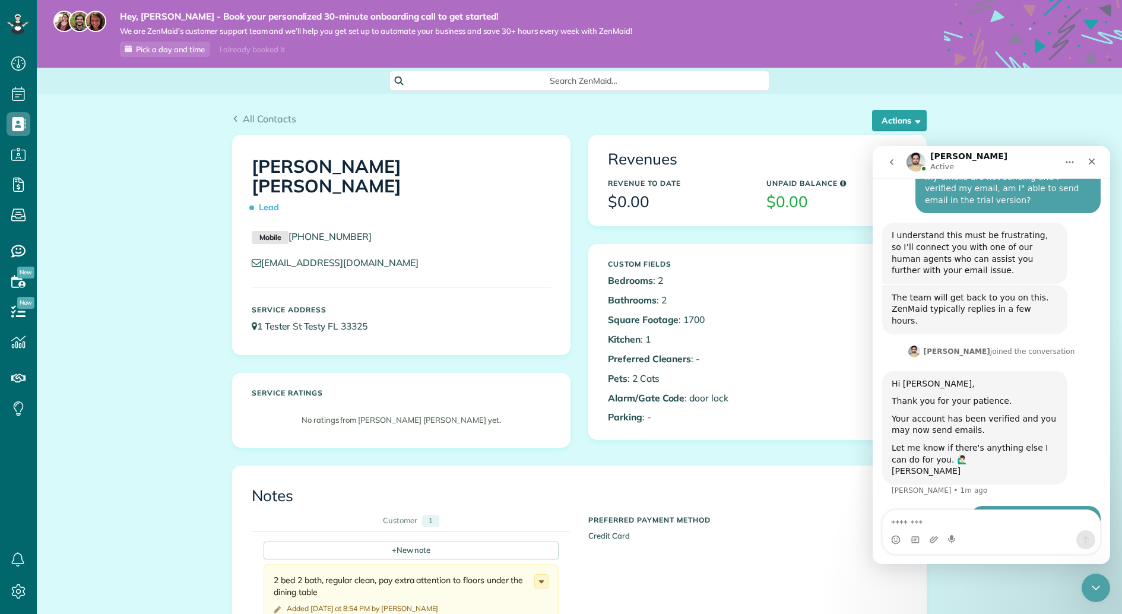
click at [83, 256] on div "All Contacts Actions Edit Add Appointment Recent Activity Send Email Show Past …" at bounding box center [579, 602] width 1085 height 1016
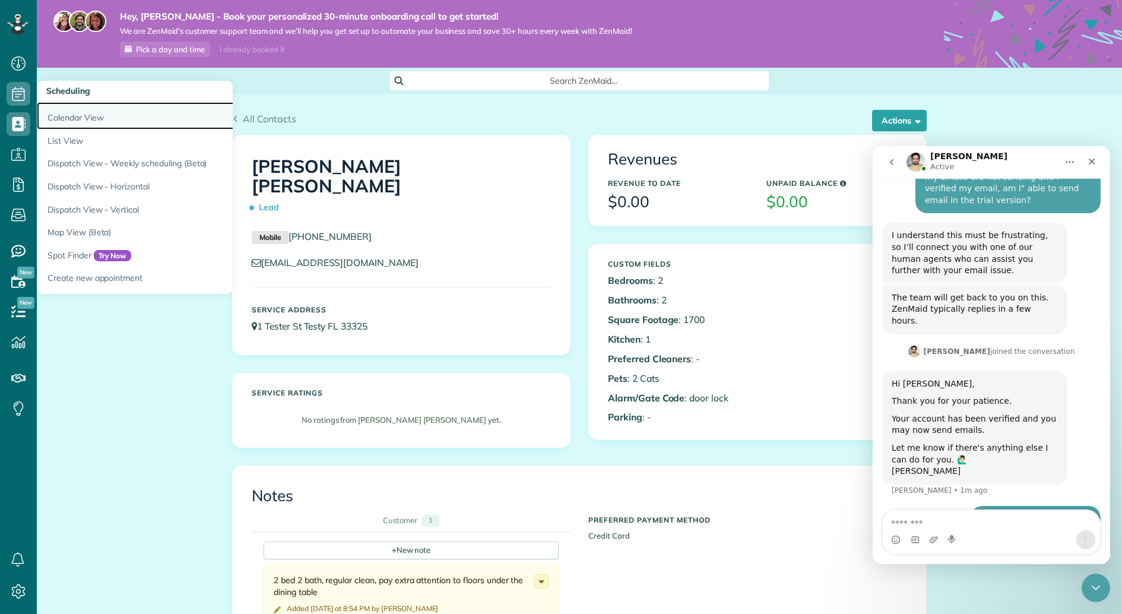
click at [87, 118] on link "Calendar View" at bounding box center [185, 115] width 297 height 27
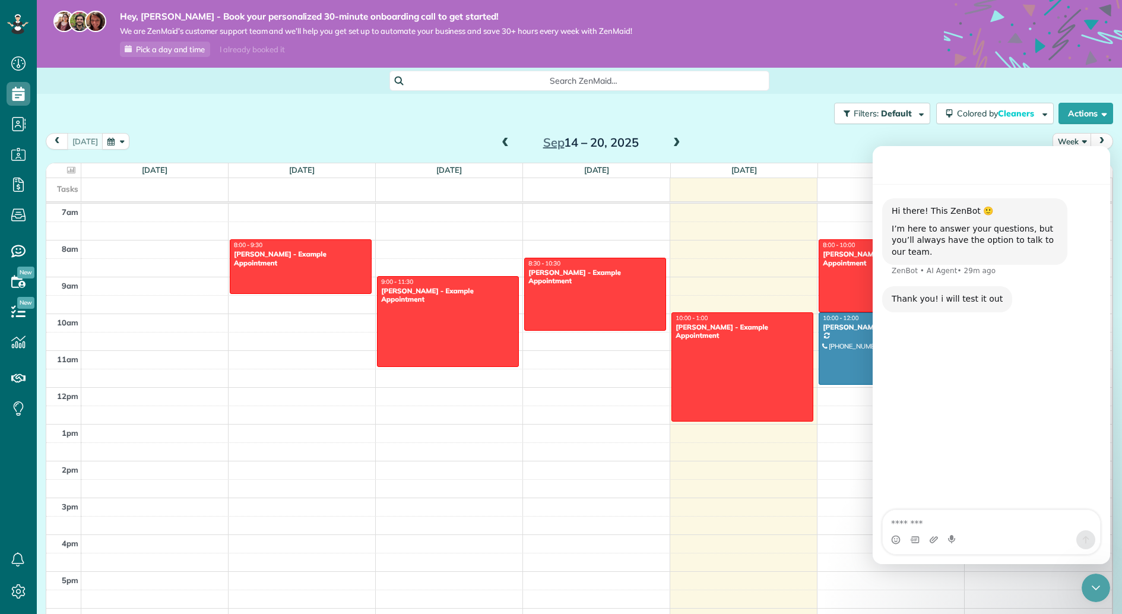
click at [852, 350] on div at bounding box center [889, 349] width 141 height 72
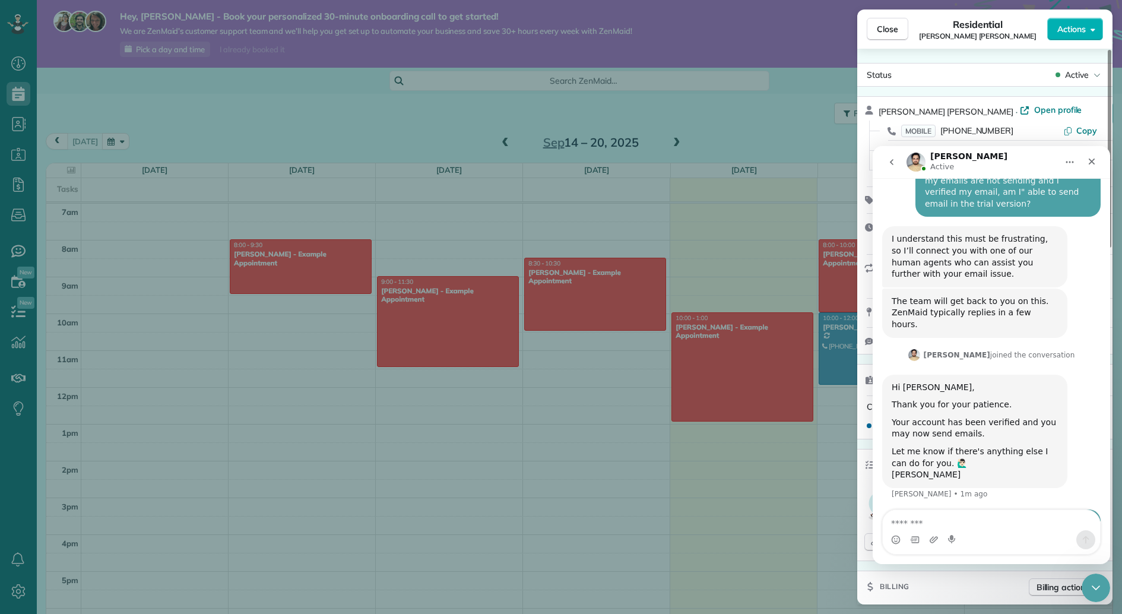
scroll to position [460, 0]
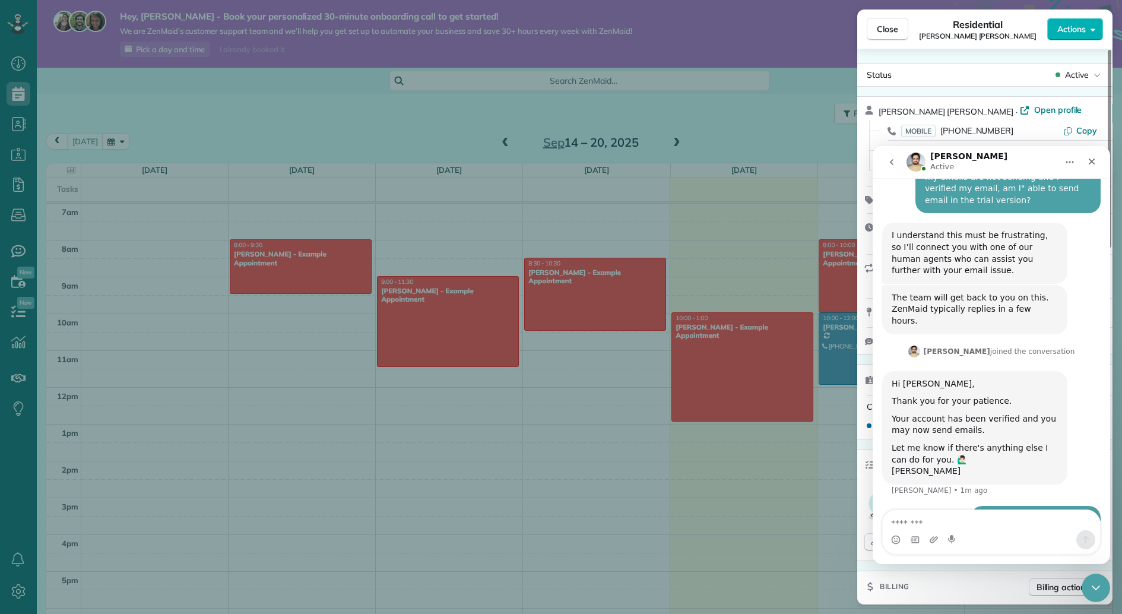
click at [833, 339] on div "Close Residential Matula Roberts Actions Status Active Matula Roberts · Open pr…" at bounding box center [561, 307] width 1122 height 614
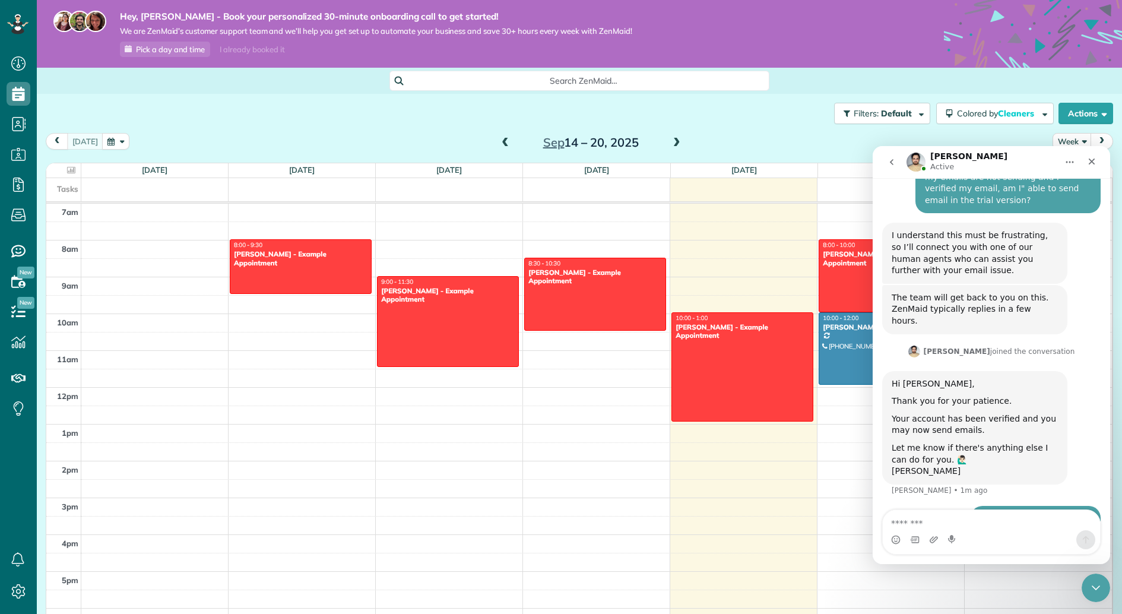
click at [833, 349] on div at bounding box center [889, 349] width 141 height 72
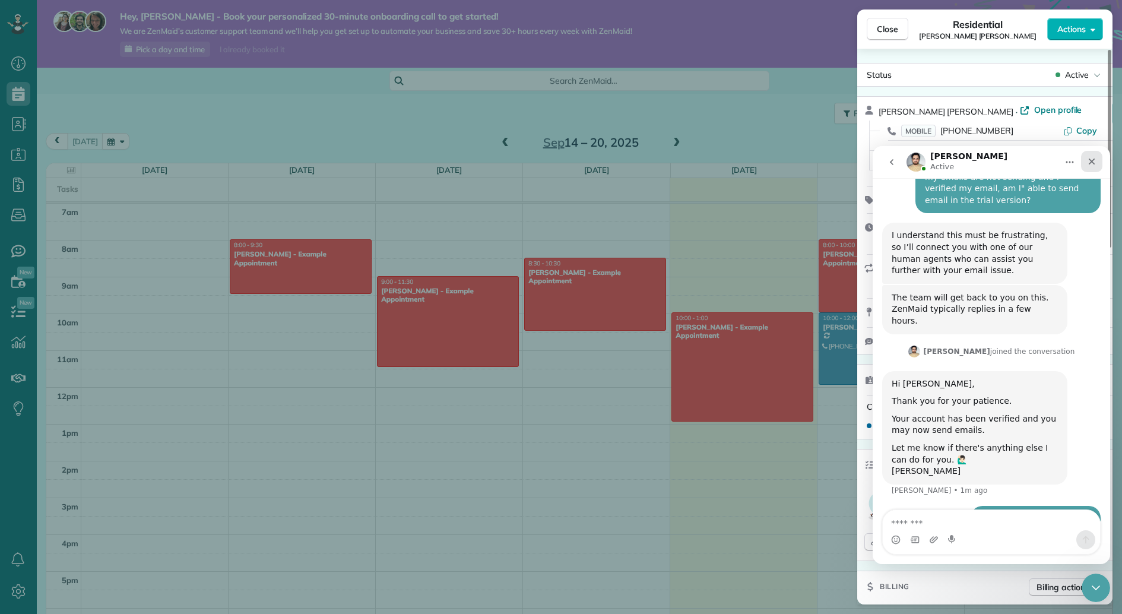
click at [1094, 161] on icon "Close" at bounding box center [1091, 161] width 9 height 9
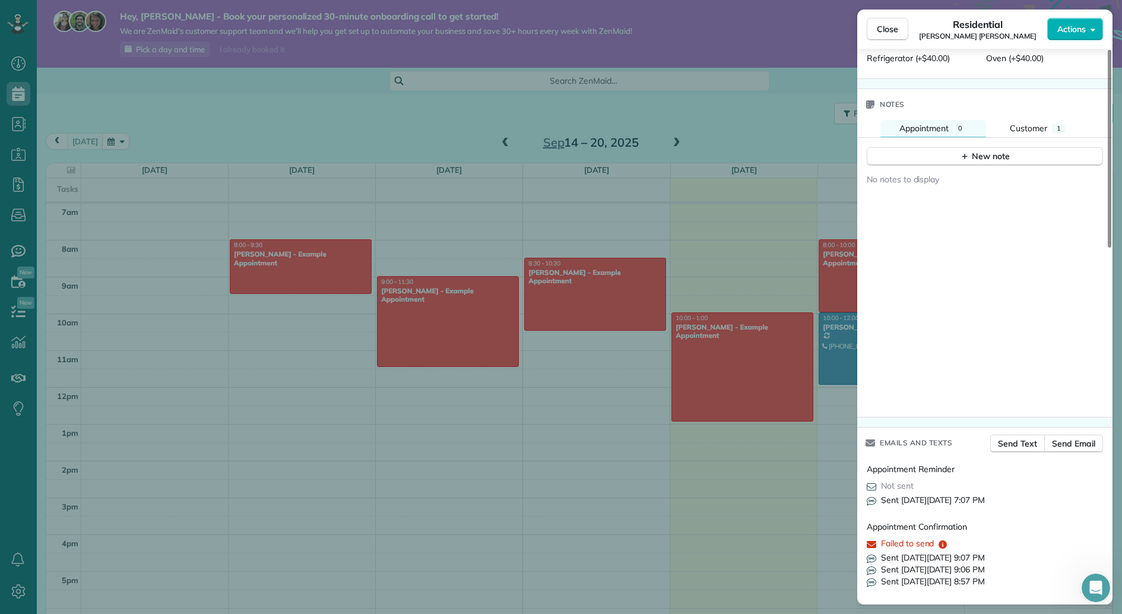
scroll to position [1000, 0]
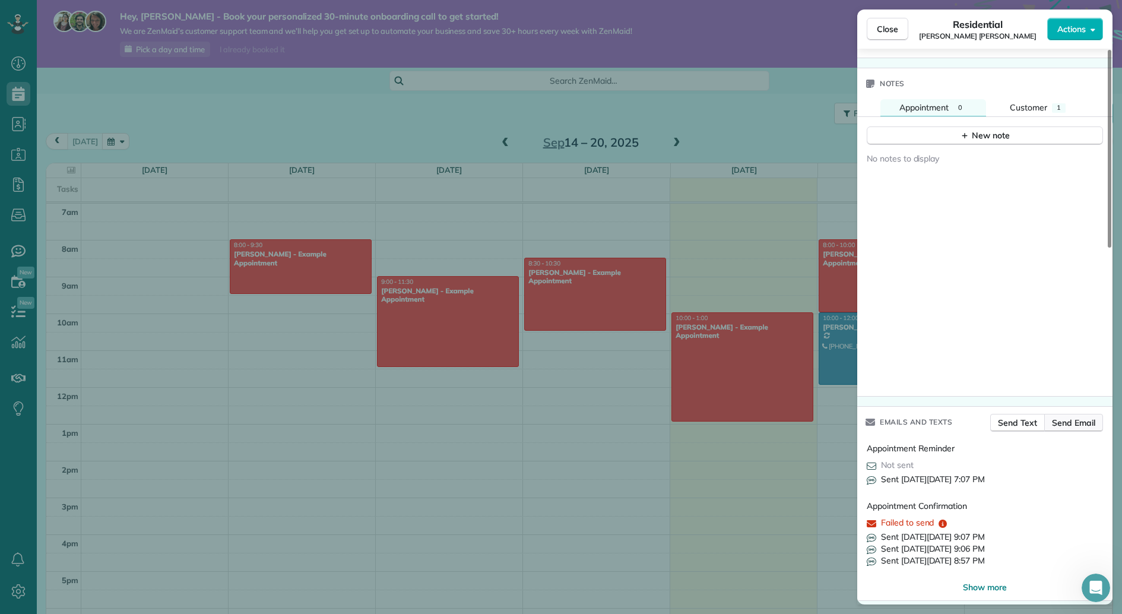
click at [1076, 418] on span "Send Email" at bounding box center [1073, 423] width 43 height 12
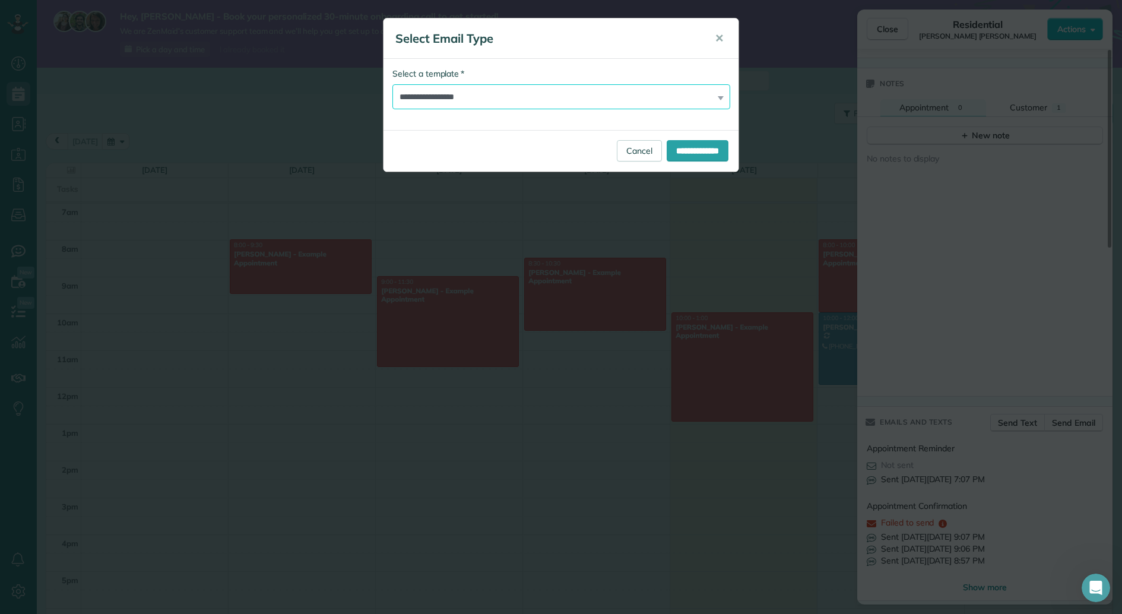
click at [550, 99] on select "**********" at bounding box center [561, 96] width 338 height 25
select select "*******"
click at [392, 84] on select "**********" at bounding box center [561, 96] width 338 height 25
click at [689, 150] on input "**********" at bounding box center [698, 150] width 62 height 21
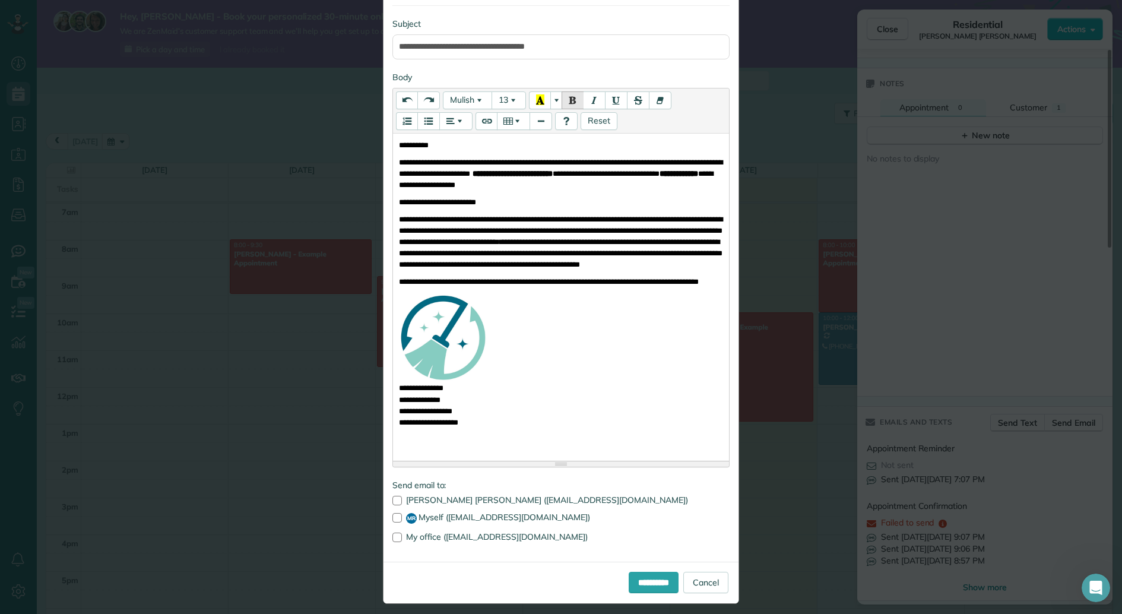
scroll to position [110, 0]
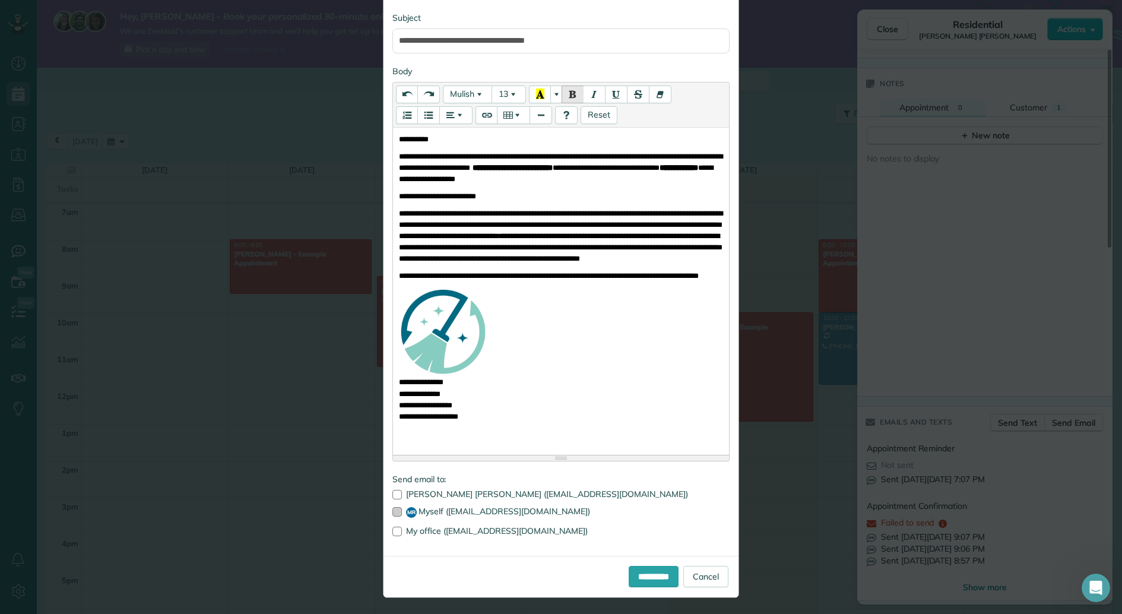
click at [395, 508] on div at bounding box center [396, 511] width 9 height 9
click at [633, 575] on input "**********" at bounding box center [654, 576] width 50 height 21
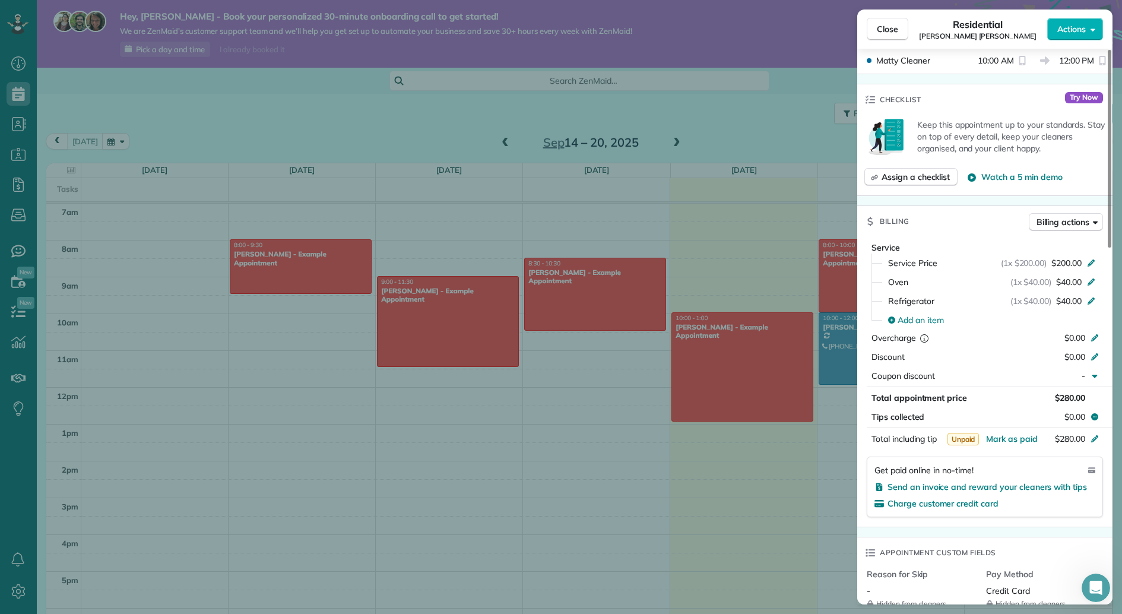
scroll to position [0, 0]
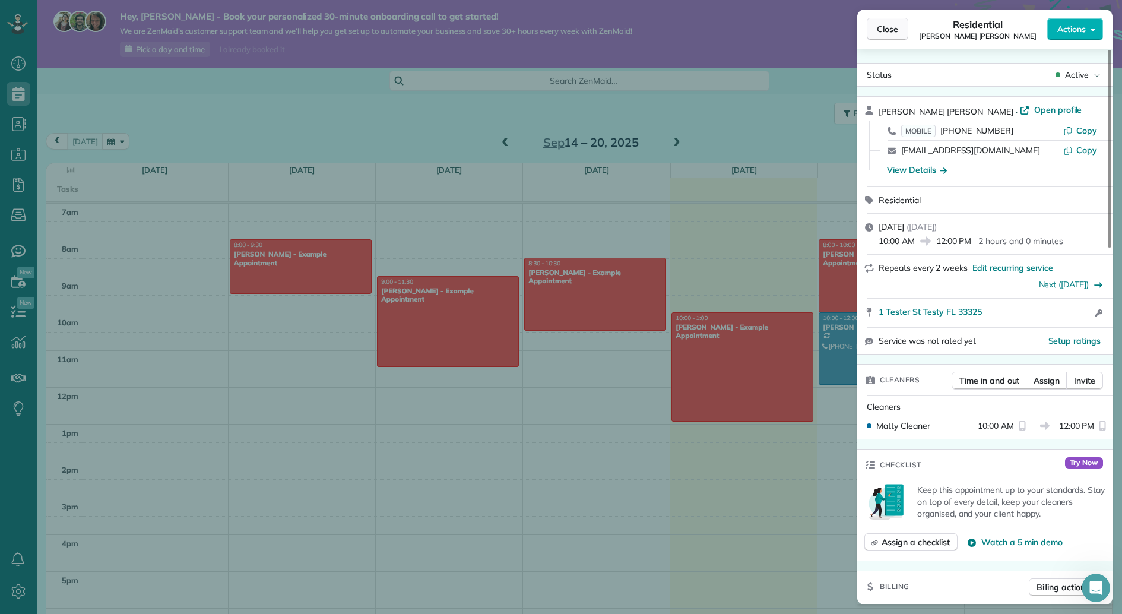
click at [881, 32] on span "Close" at bounding box center [887, 29] width 21 height 12
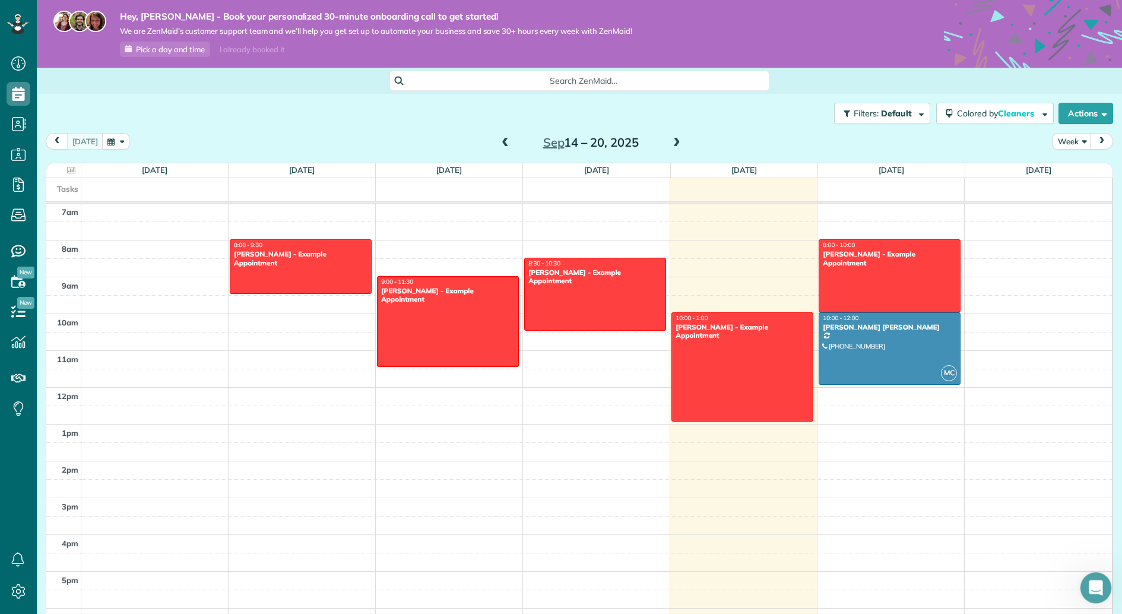
click at [1099, 584] on icon "Open Intercom Messenger" at bounding box center [1095, 586] width 20 height 20
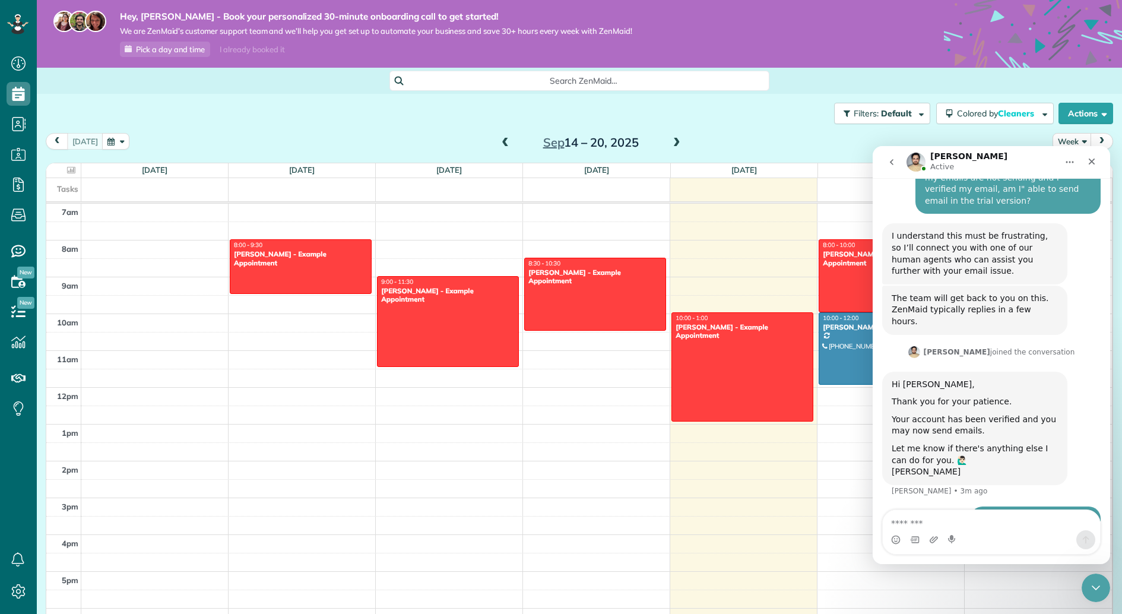
scroll to position [460, 0]
click at [964, 522] on textarea "Message…" at bounding box center [991, 520] width 217 height 20
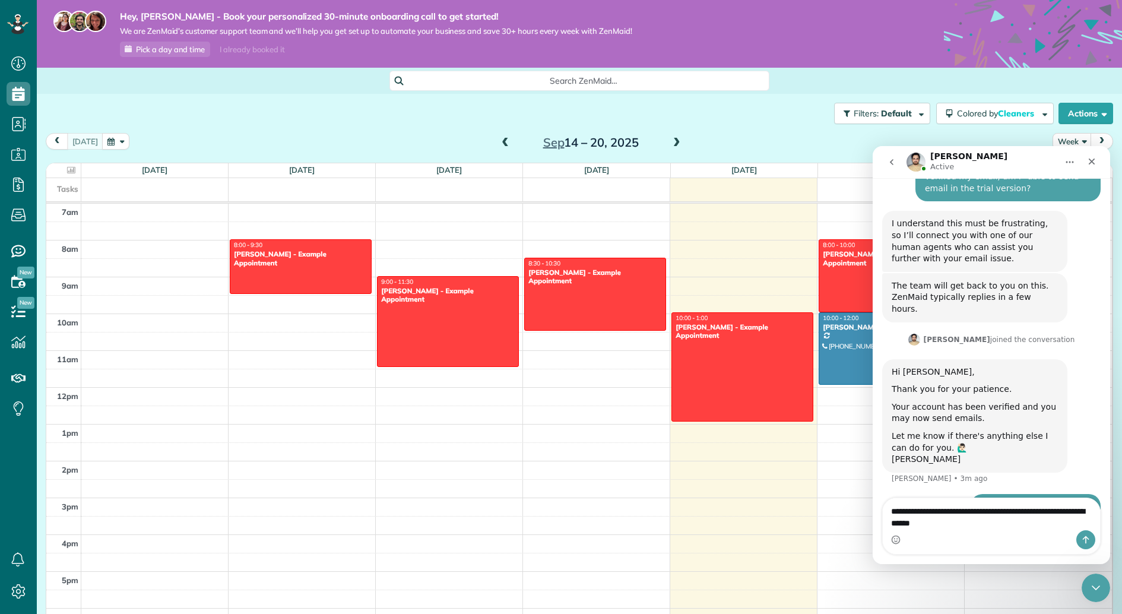
type textarea "**********"
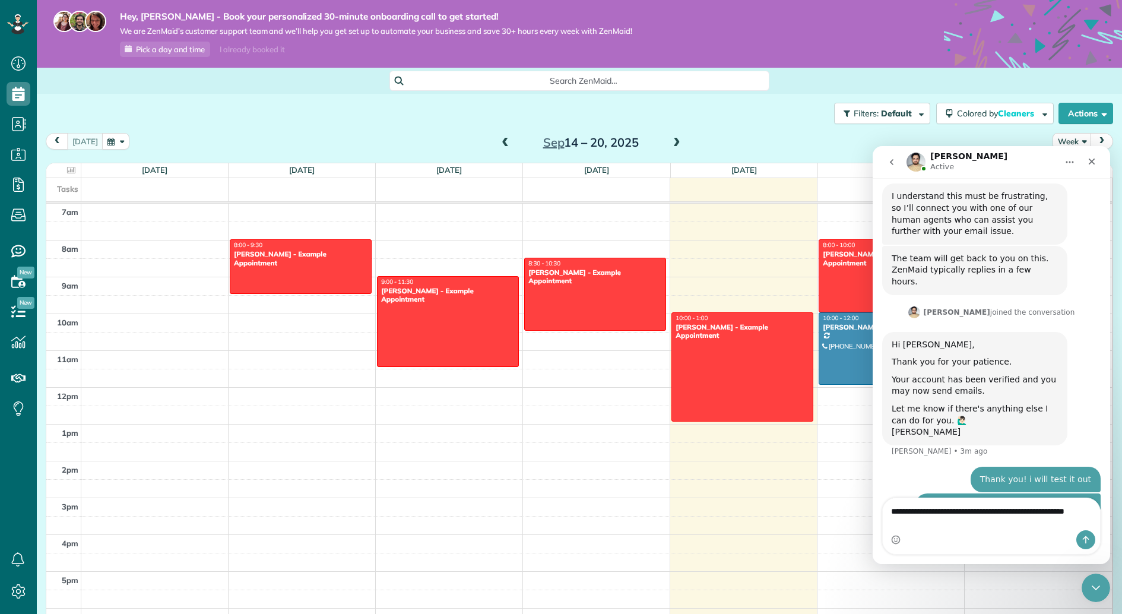
scroll to position [511, 0]
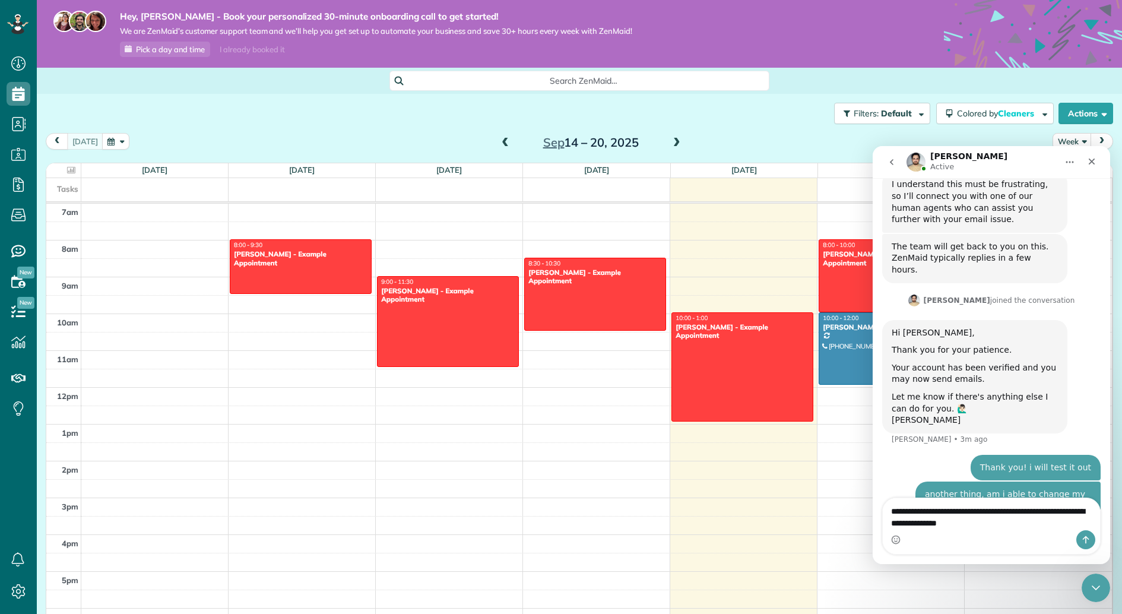
type textarea "**********"
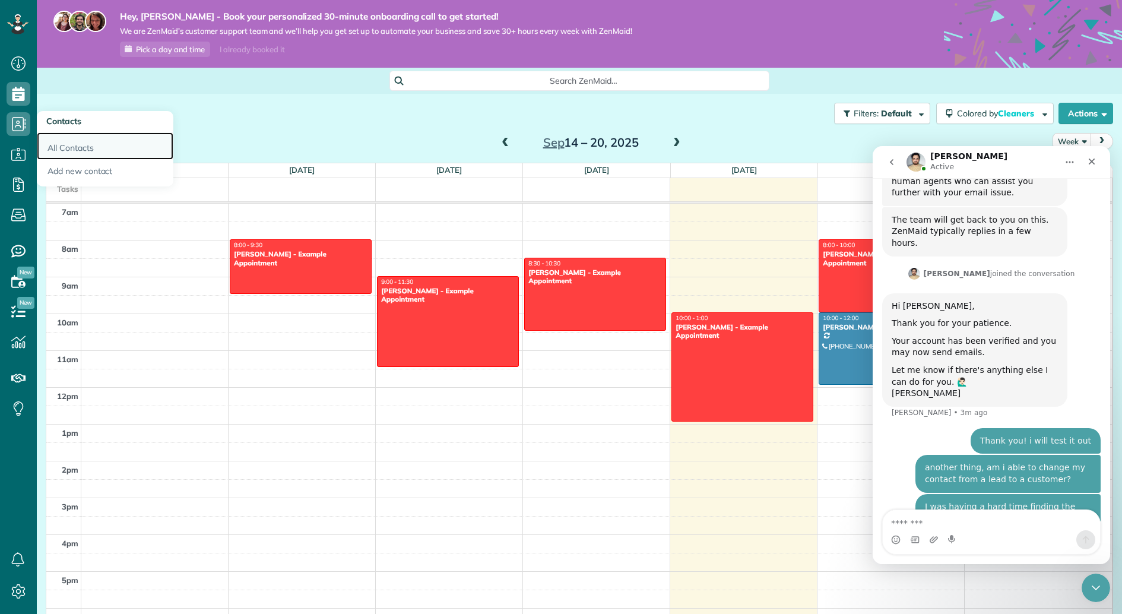
click at [64, 147] on link "All Contacts" at bounding box center [105, 145] width 137 height 27
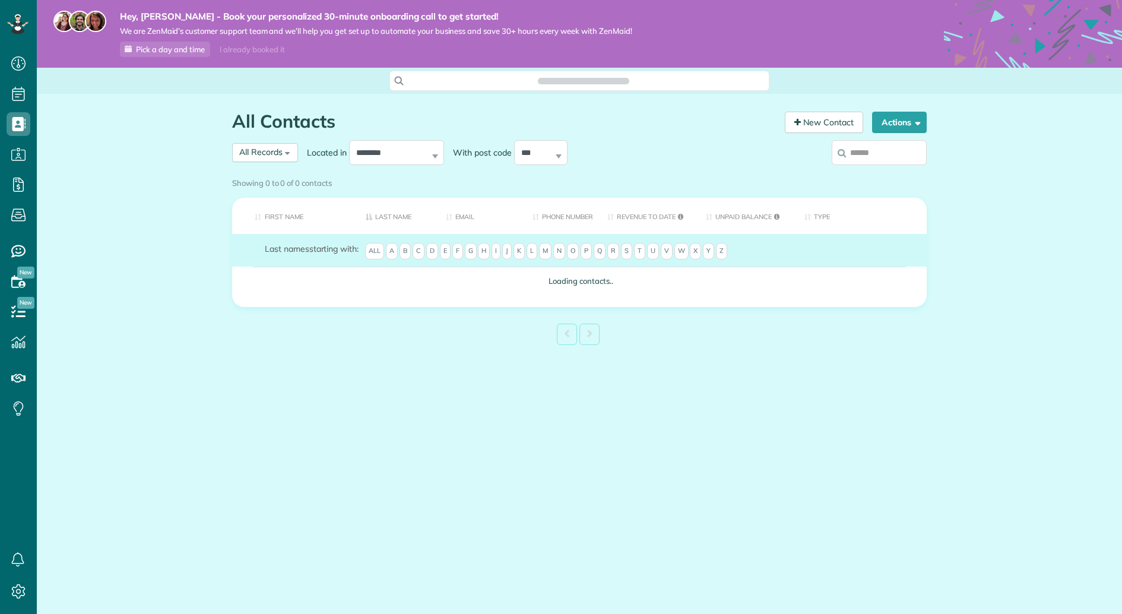
scroll to position [5, 5]
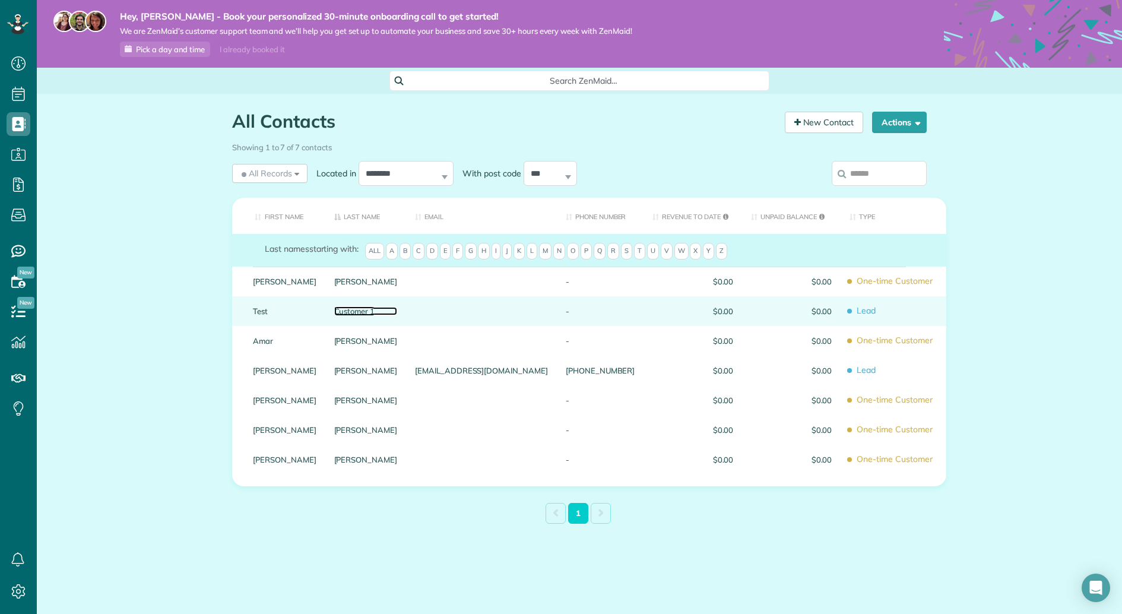
click at [385, 312] on link "Customer 1" at bounding box center [366, 311] width 64 height 8
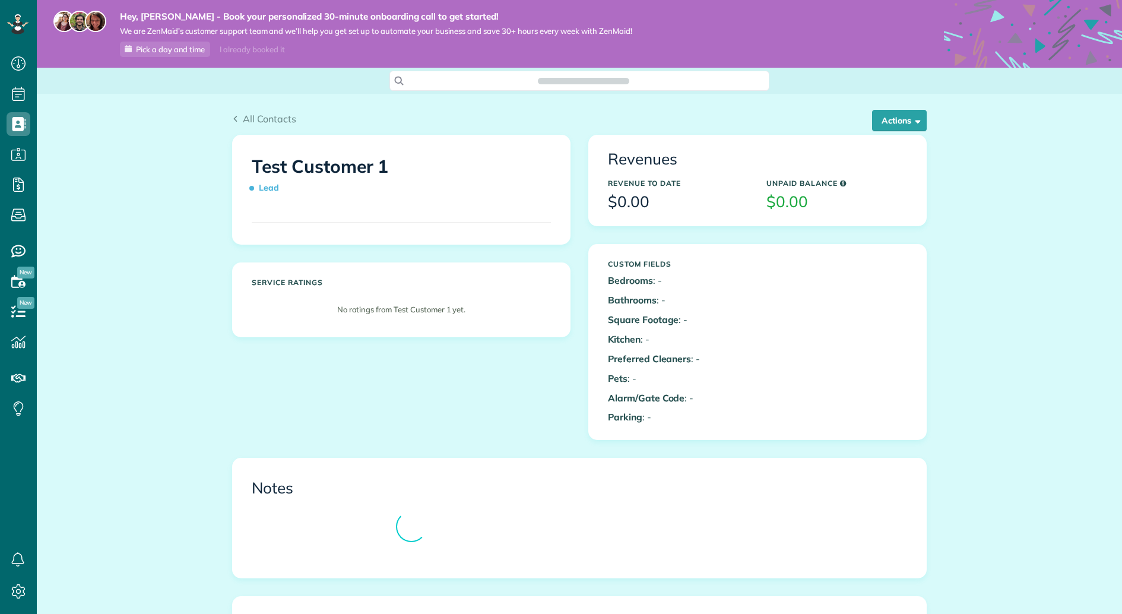
scroll to position [5, 5]
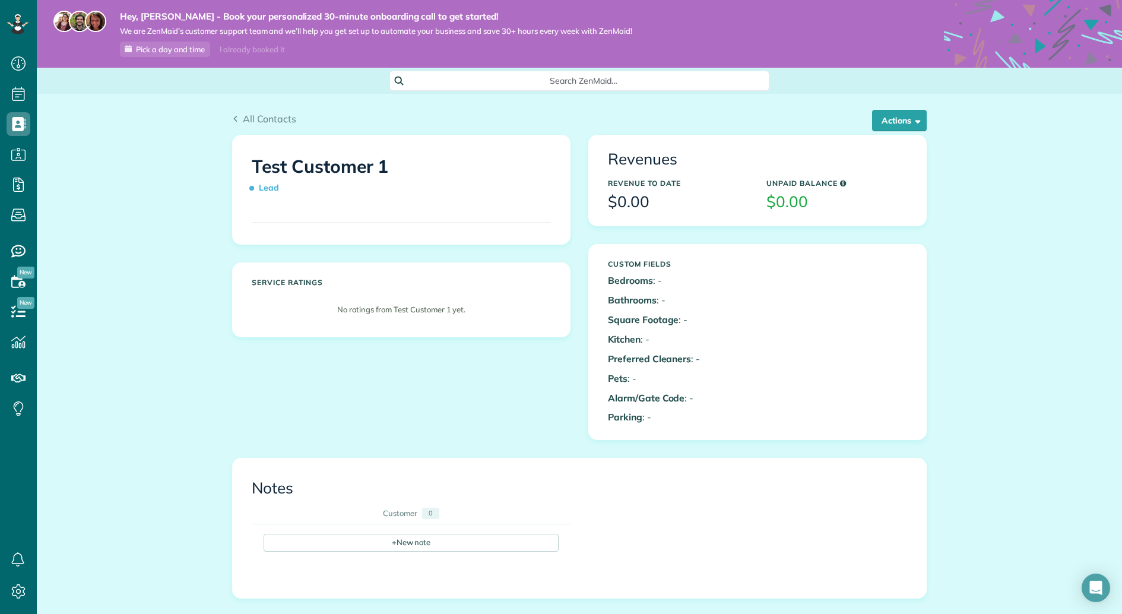
click at [264, 189] on span "Lead" at bounding box center [268, 187] width 32 height 21
click at [283, 184] on span "Lead" at bounding box center [268, 187] width 32 height 21
click at [361, 158] on h1 "Test Customer 1 Lead" at bounding box center [401, 178] width 299 height 42
click at [905, 123] on button "Actions" at bounding box center [899, 120] width 55 height 21
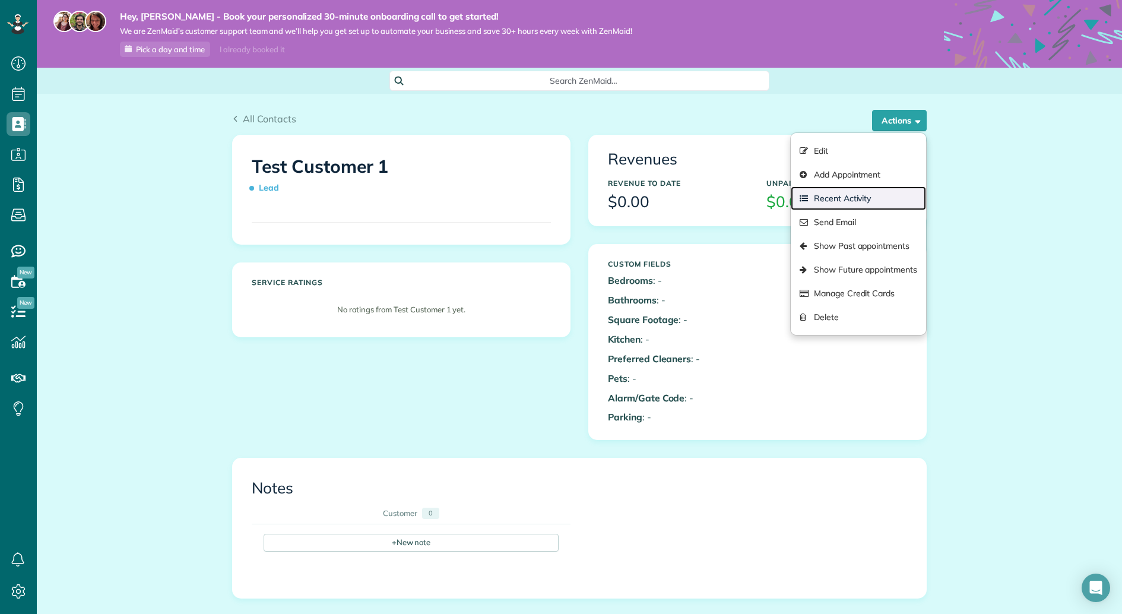
click at [868, 196] on link "Recent Activity" at bounding box center [858, 198] width 135 height 24
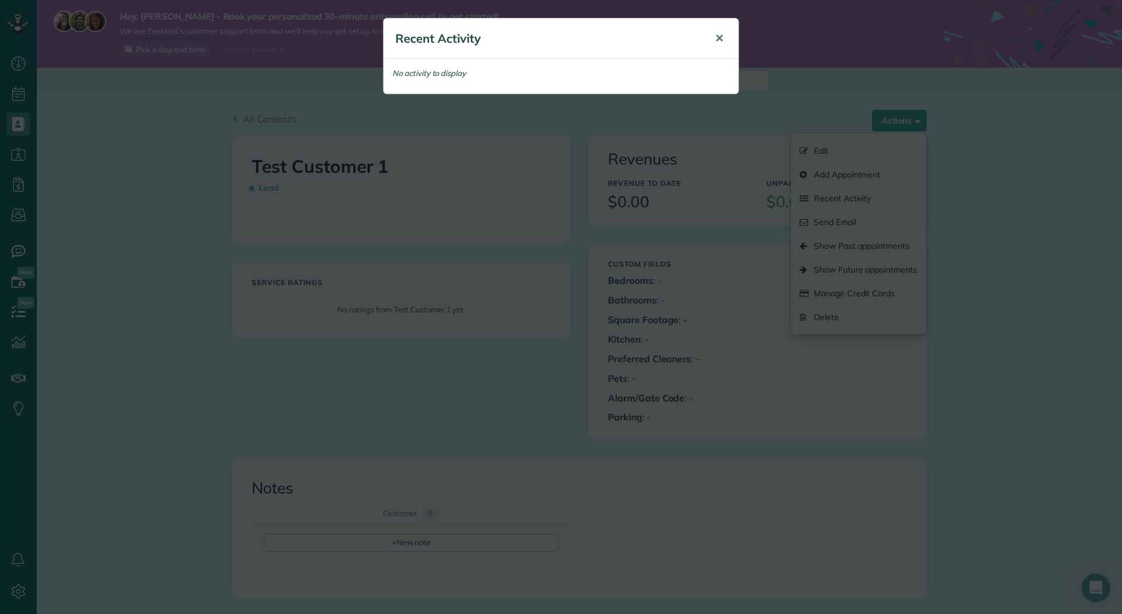
click at [718, 36] on span "✕" at bounding box center [719, 38] width 9 height 14
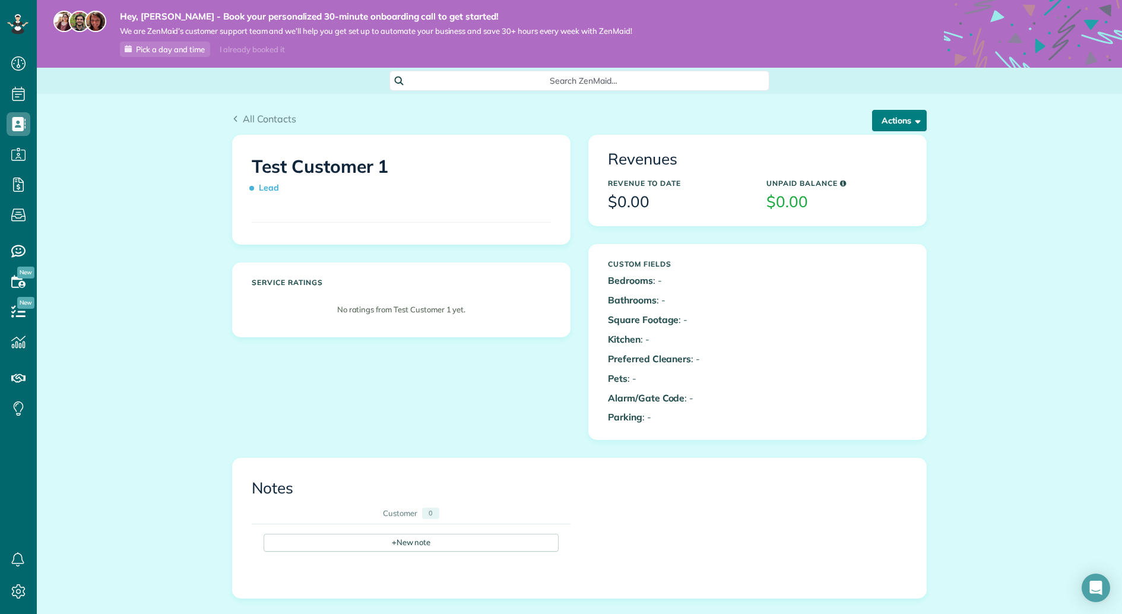
click at [924, 121] on button "Actions" at bounding box center [899, 120] width 55 height 21
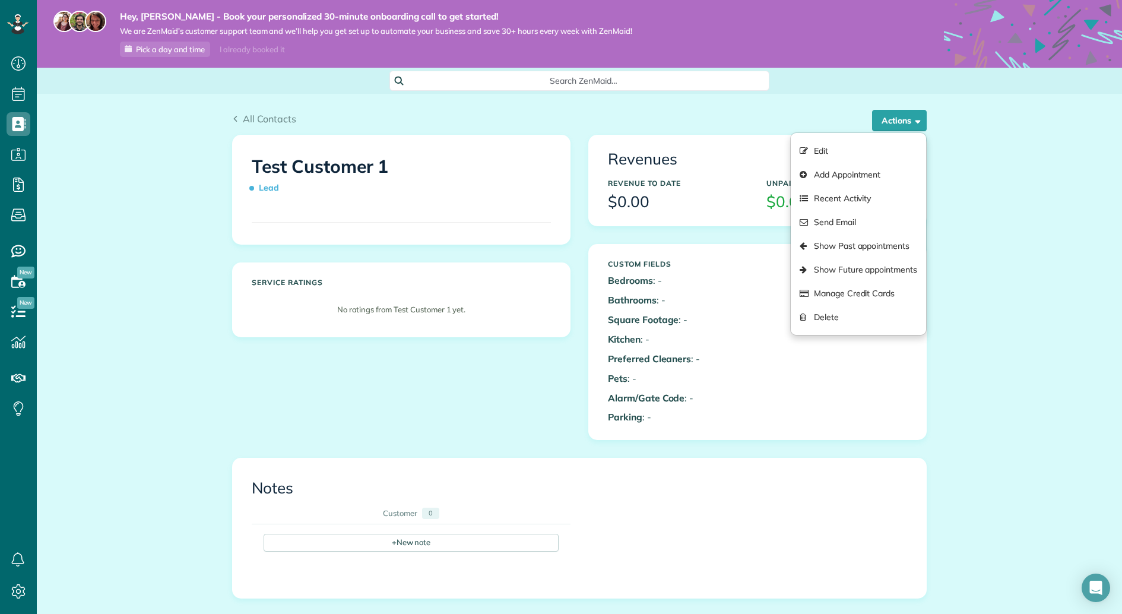
click at [492, 416] on div "Test Customer 1 Lead Service ratings No ratings from Test Customer 1 yet. Reven…" at bounding box center [579, 296] width 712 height 323
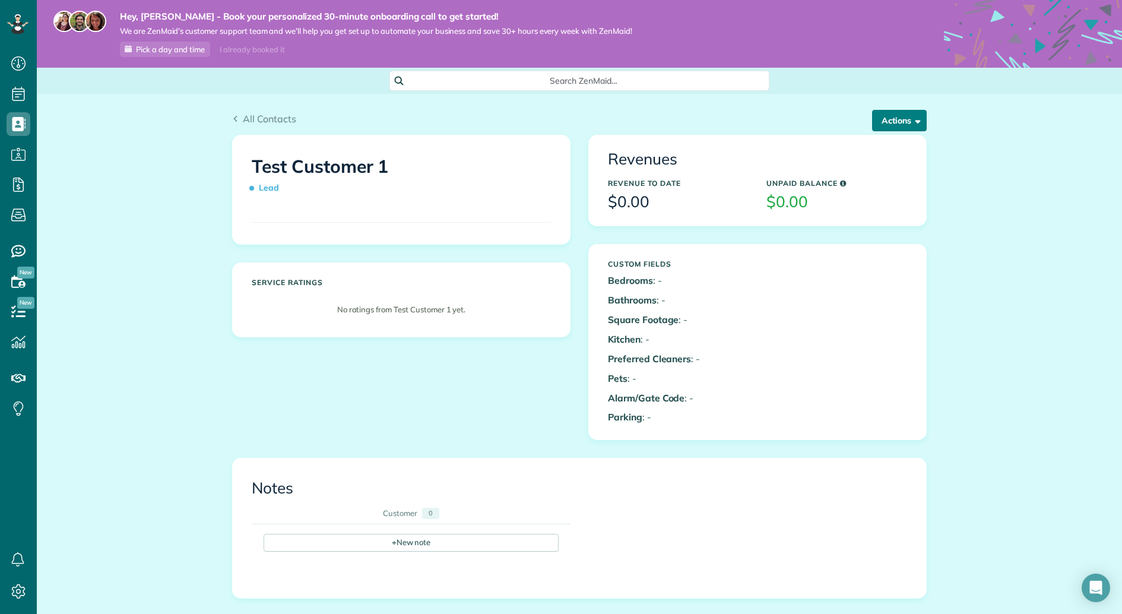
click at [891, 121] on button "Actions" at bounding box center [899, 120] width 55 height 21
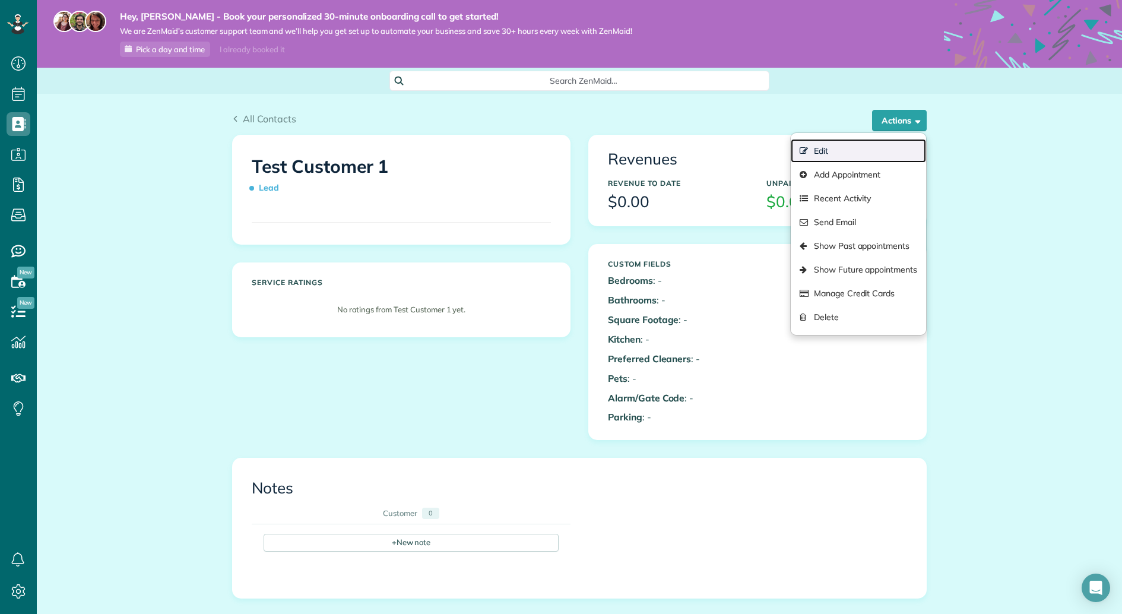
click at [841, 148] on link "Edit" at bounding box center [858, 151] width 135 height 24
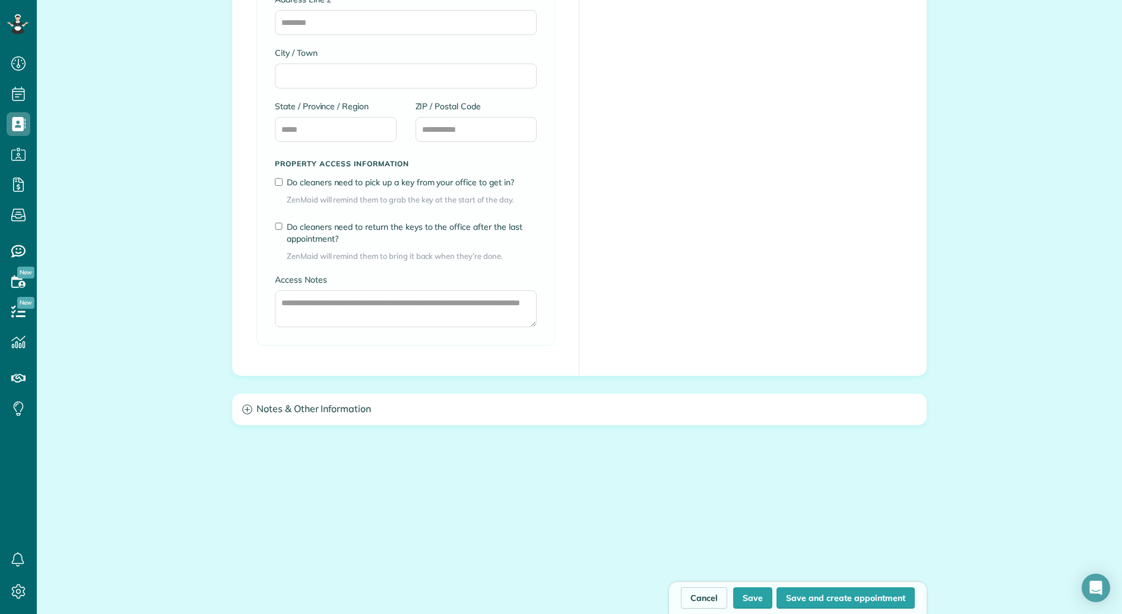
scroll to position [882, 0]
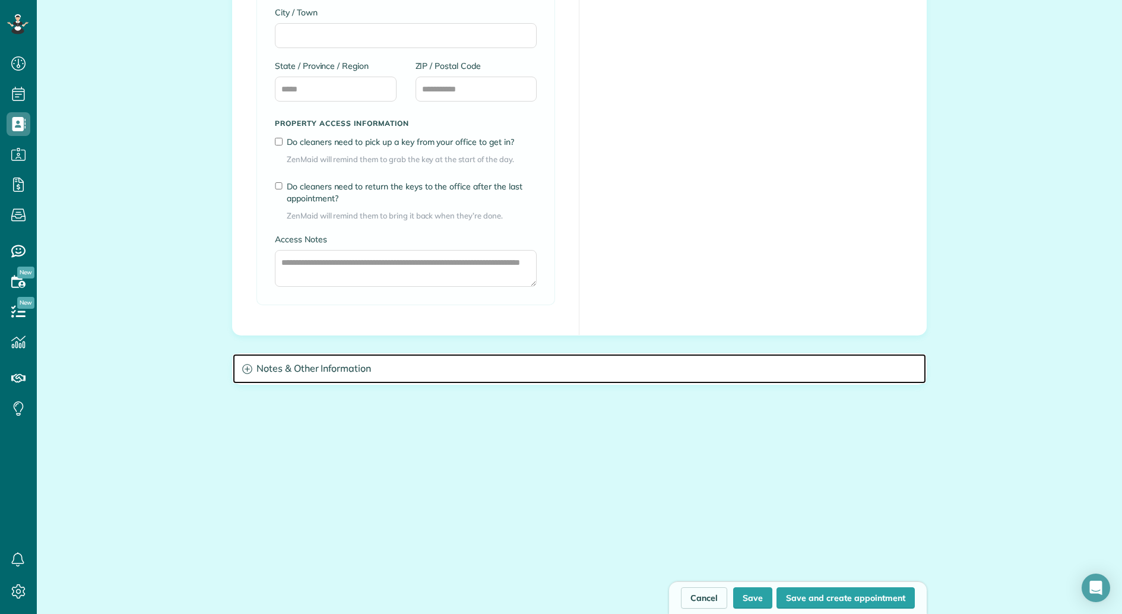
click at [343, 362] on h3 "Notes & Other Information" at bounding box center [579, 369] width 693 height 30
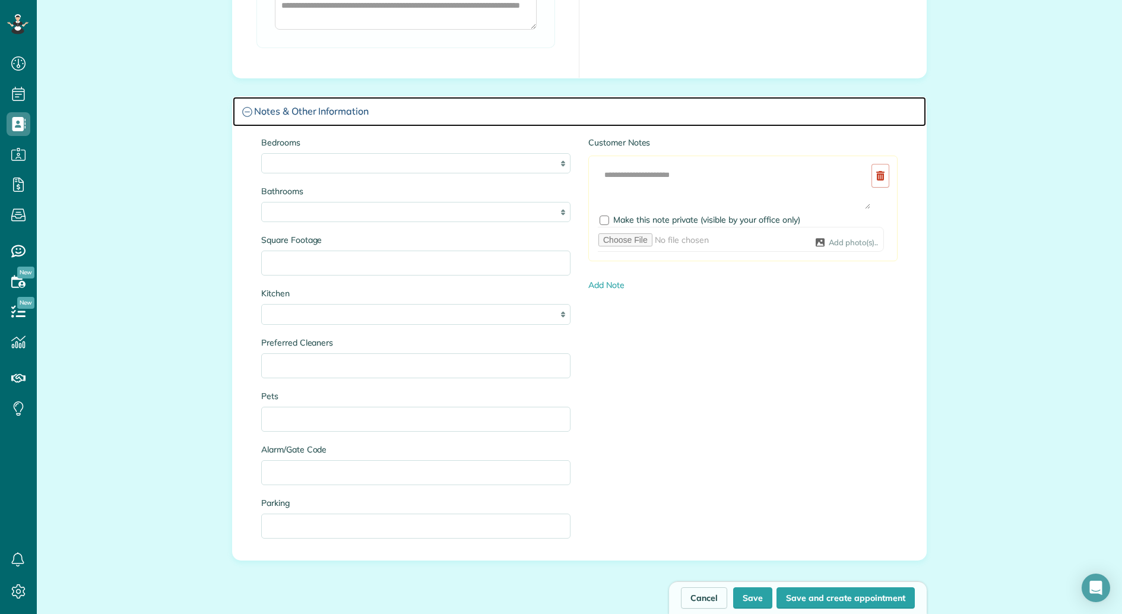
scroll to position [1135, 0]
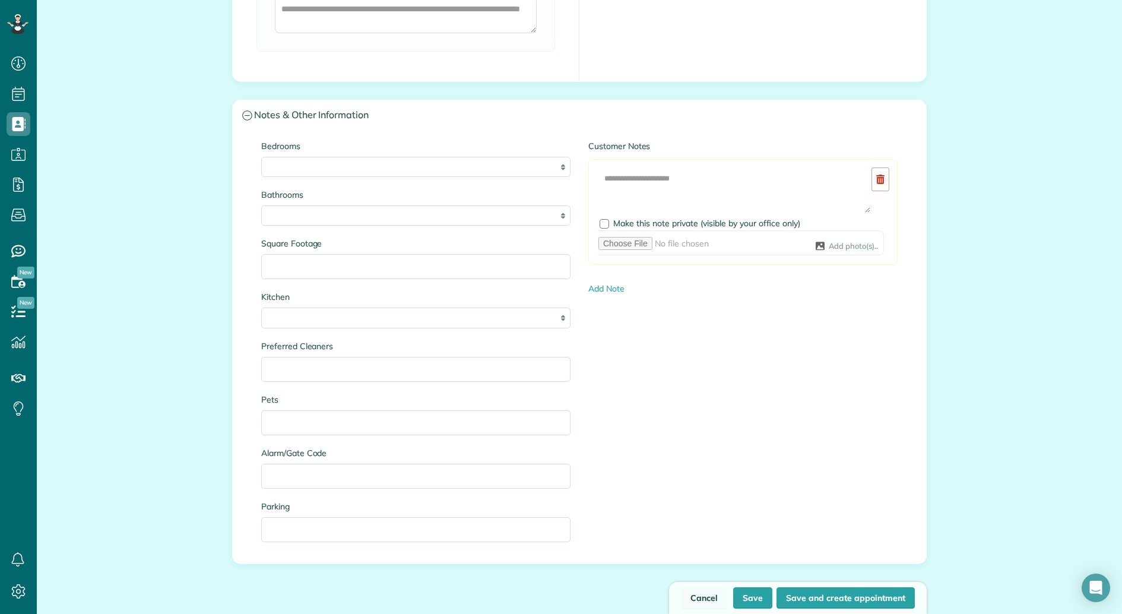
click at [711, 596] on link "Cancel" at bounding box center [704, 597] width 46 height 21
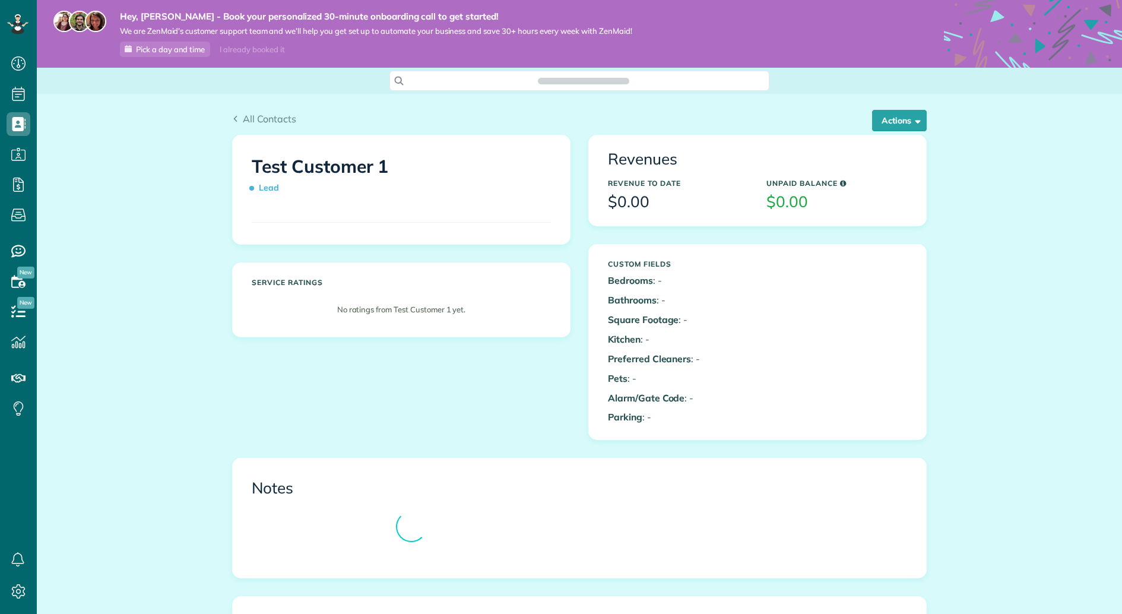
scroll to position [5, 5]
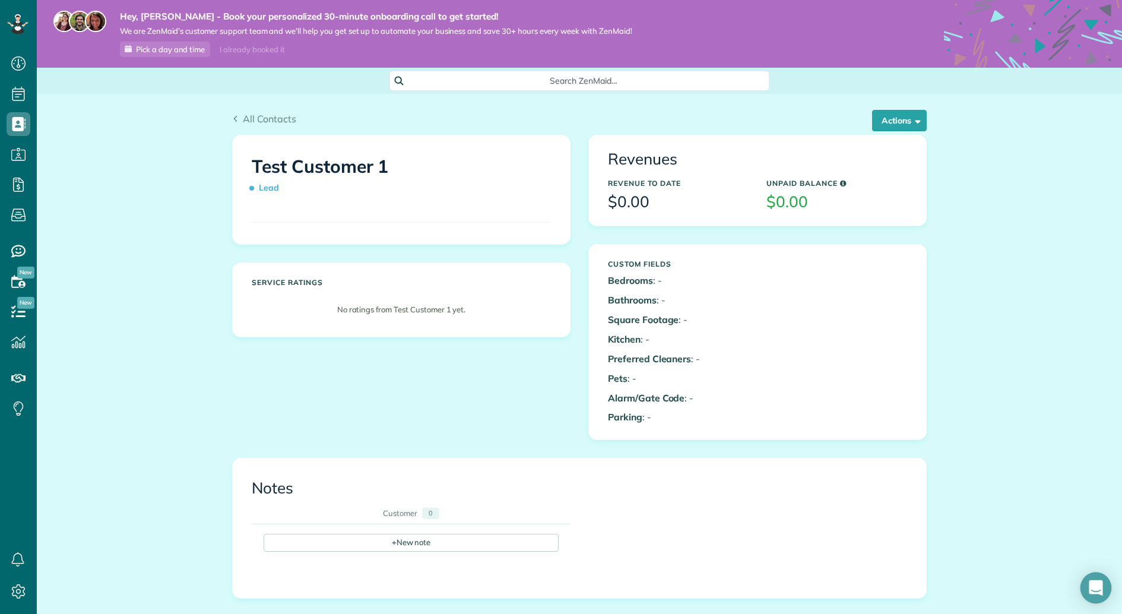
click at [1101, 591] on icon "Open Intercom Messenger" at bounding box center [1095, 587] width 15 height 15
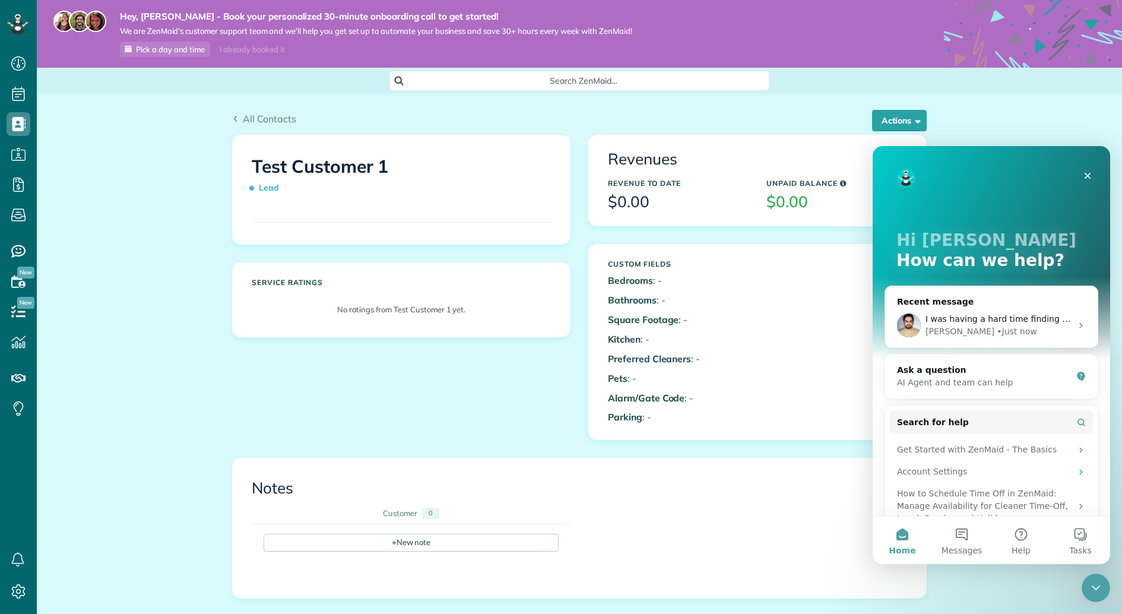
scroll to position [0, 0]
click at [952, 534] on button "Messages" at bounding box center [961, 539] width 59 height 47
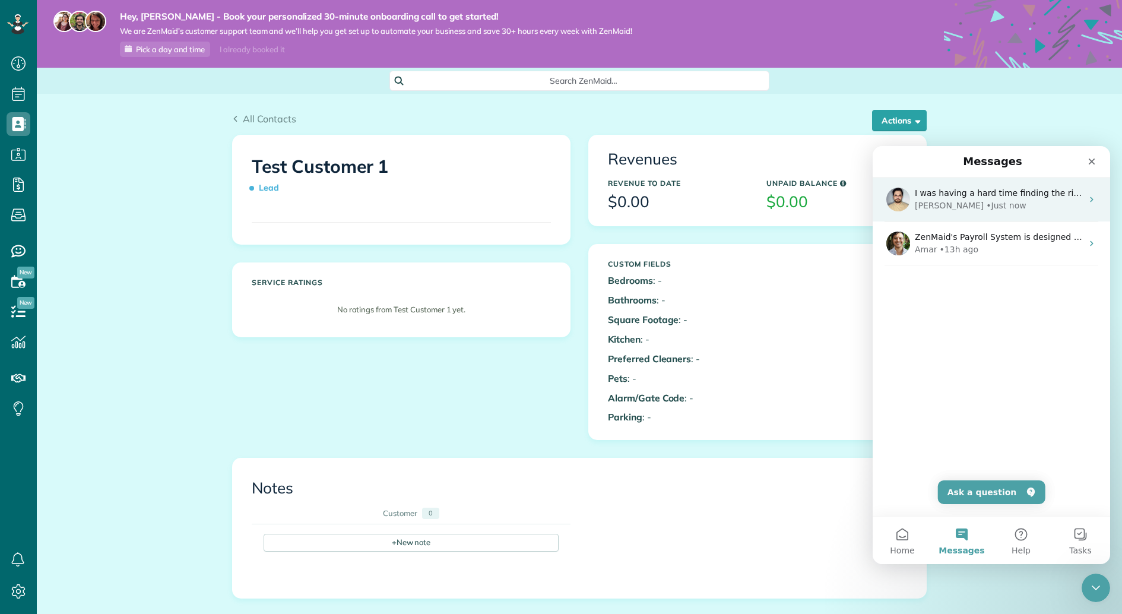
click at [1003, 204] on div "[PERSON_NAME] • Just now" at bounding box center [998, 205] width 167 height 12
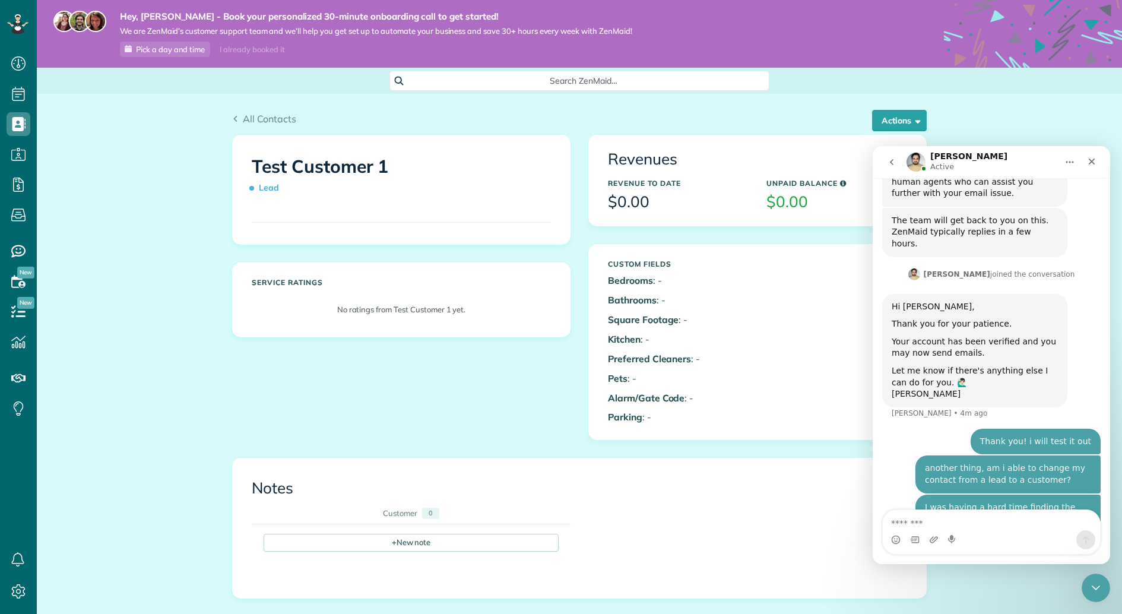
scroll to position [538, 0]
click at [139, 367] on div "All Contacts Actions Edit Add Appointment Recent Activity Send Email Show Past …" at bounding box center [579, 553] width 1085 height 918
click at [954, 522] on textarea "Message…" at bounding box center [991, 520] width 217 height 20
type textarea "*"
click at [894, 165] on icon "go back" at bounding box center [891, 161] width 9 height 9
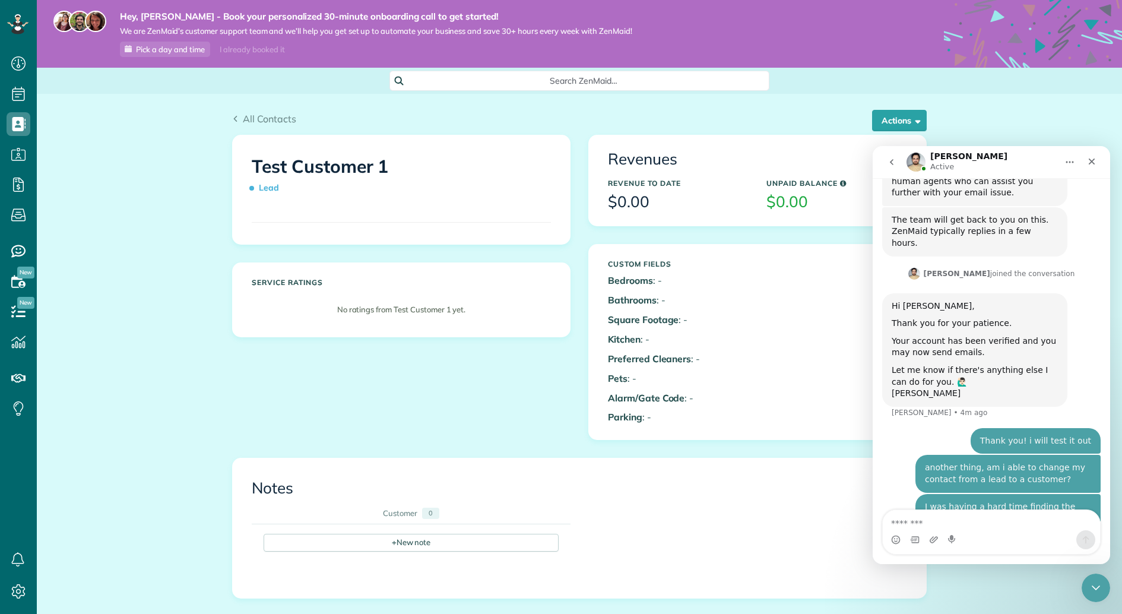
scroll to position [0, 0]
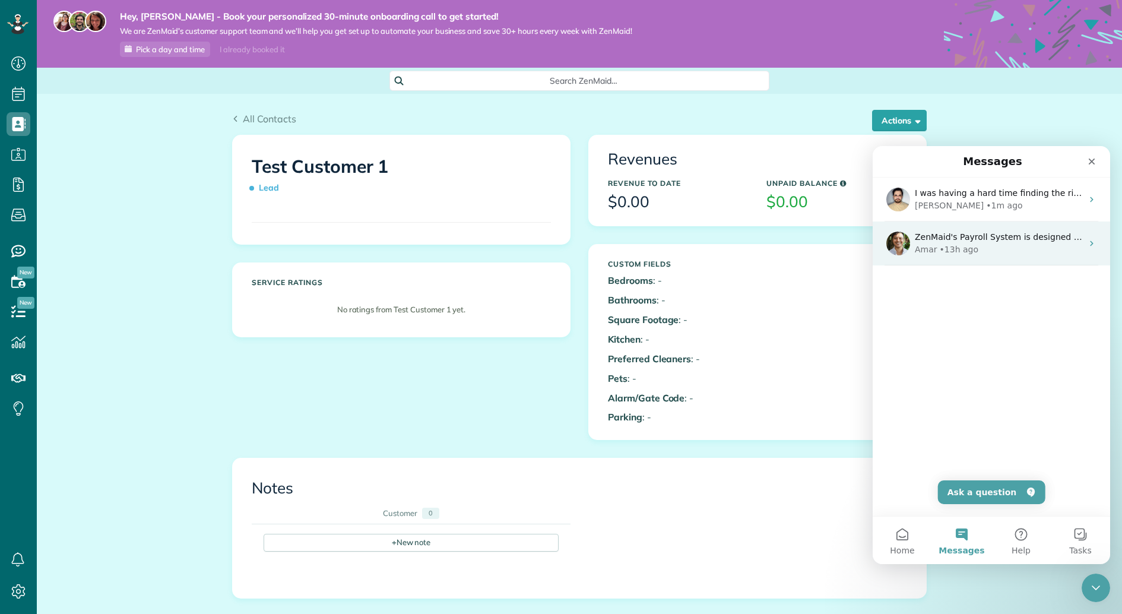
click at [993, 253] on div "Amar • 13h ago" at bounding box center [998, 249] width 167 height 12
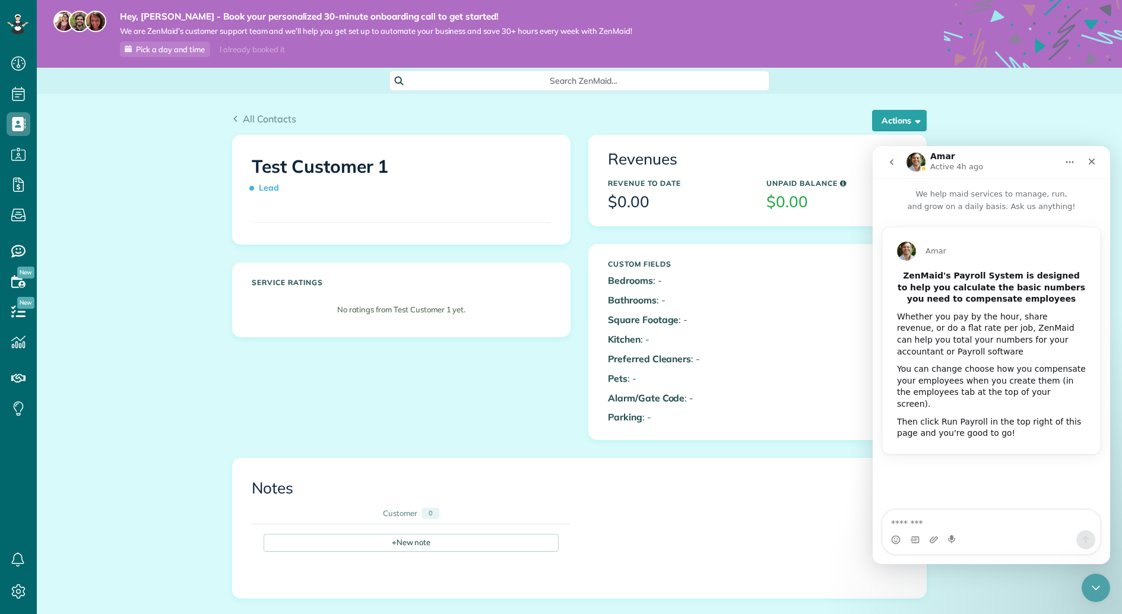
click at [887, 161] on icon "go back" at bounding box center [891, 161] width 9 height 9
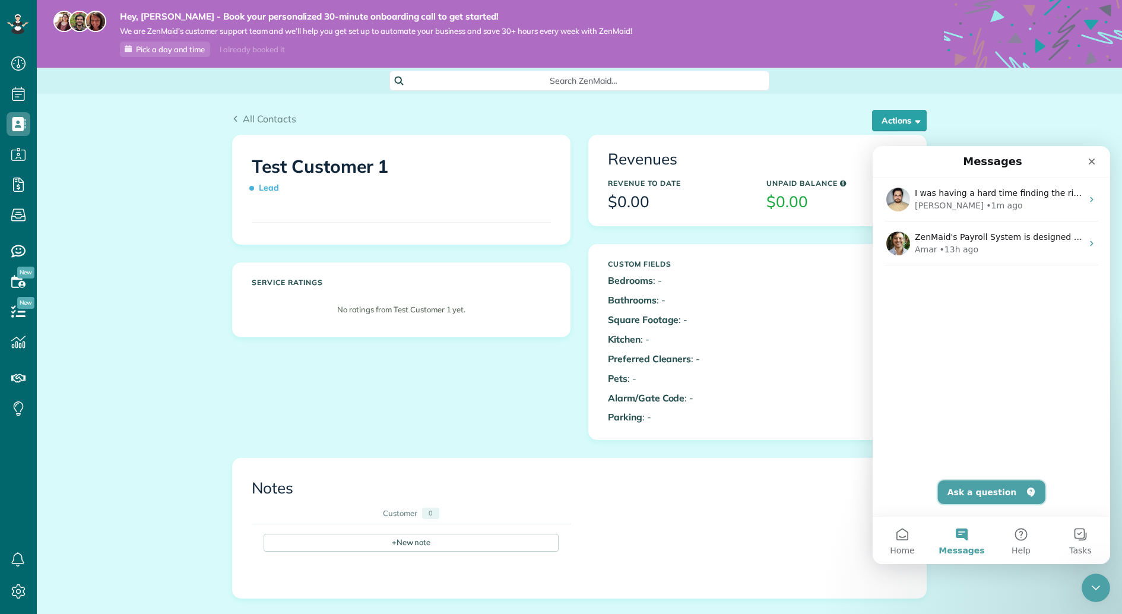
click at [999, 492] on button "Ask a question" at bounding box center [991, 492] width 107 height 24
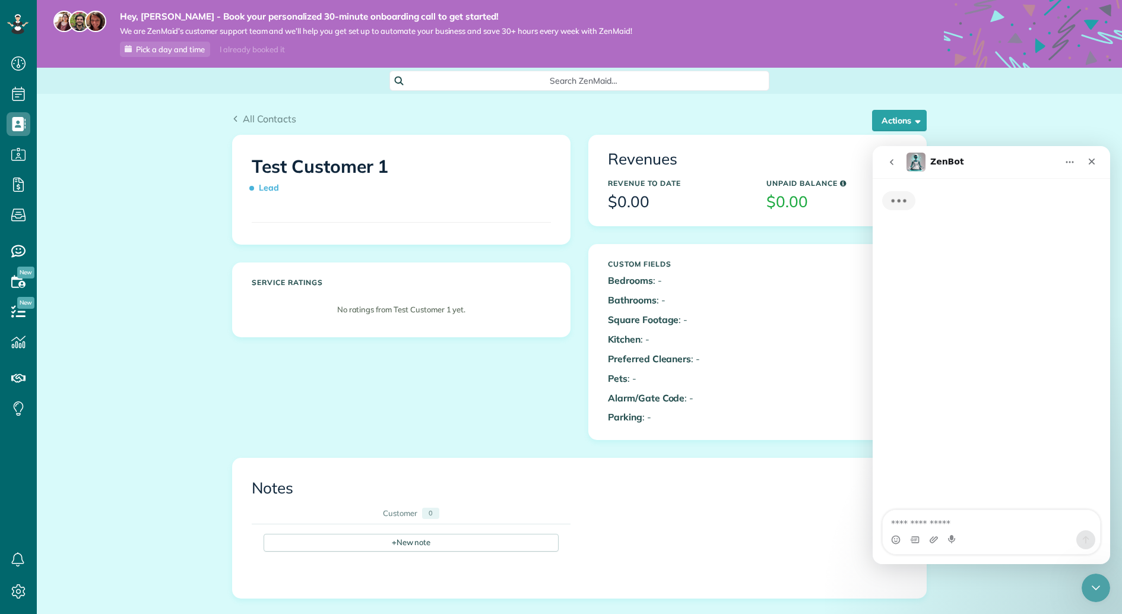
click at [959, 525] on textarea "Ask a question…" at bounding box center [991, 520] width 217 height 20
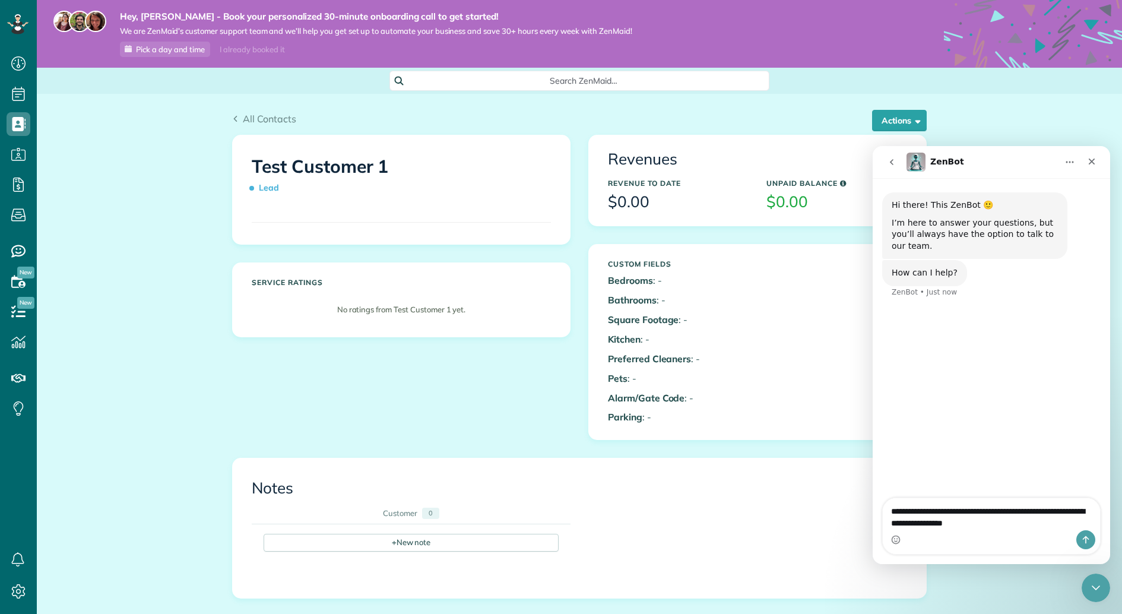
type textarea "**********"
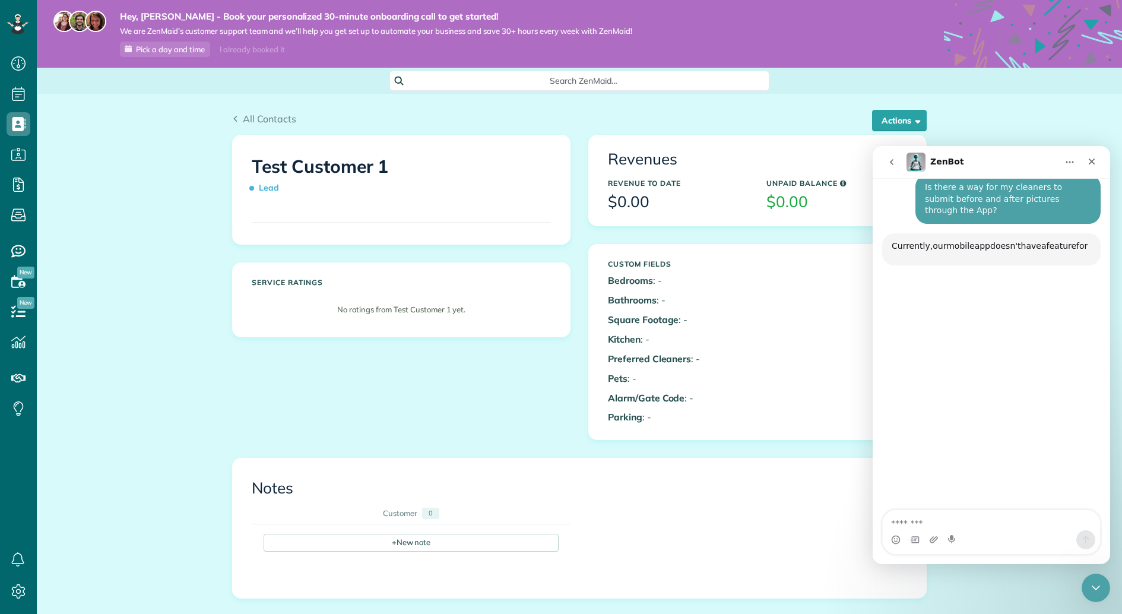
scroll to position [121, 0]
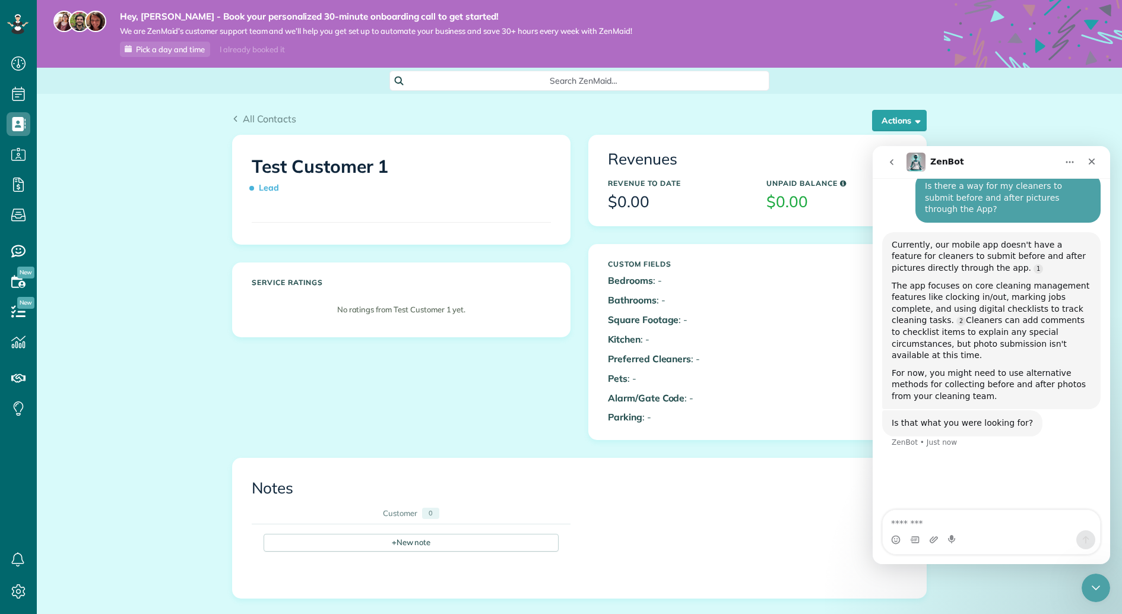
click at [892, 158] on icon "go back" at bounding box center [891, 161] width 9 height 9
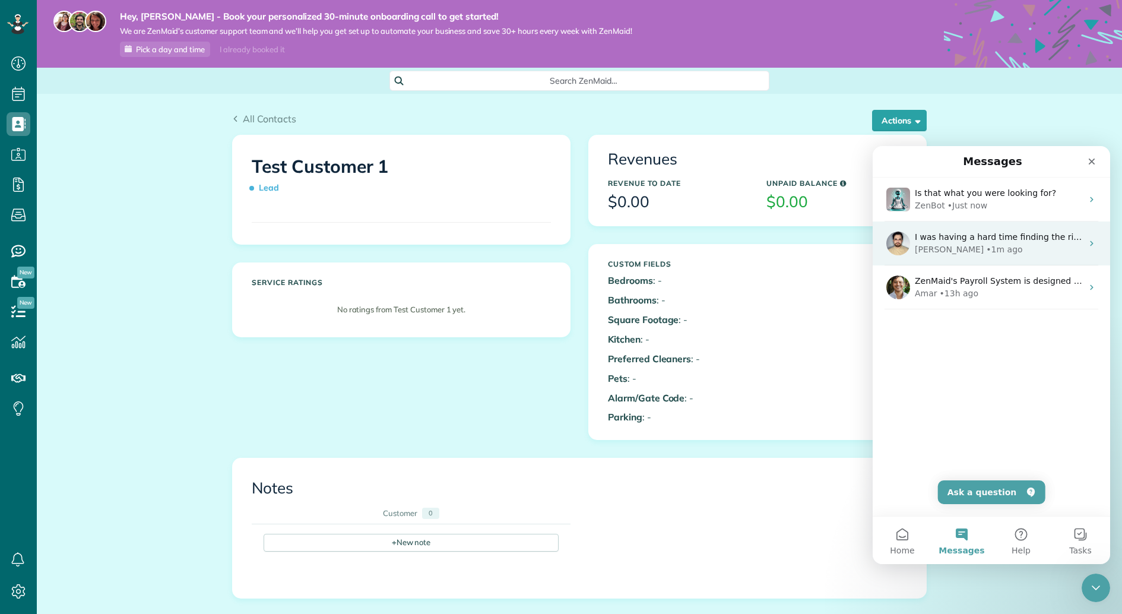
click at [986, 250] on div "• 1m ago" at bounding box center [1004, 249] width 36 height 12
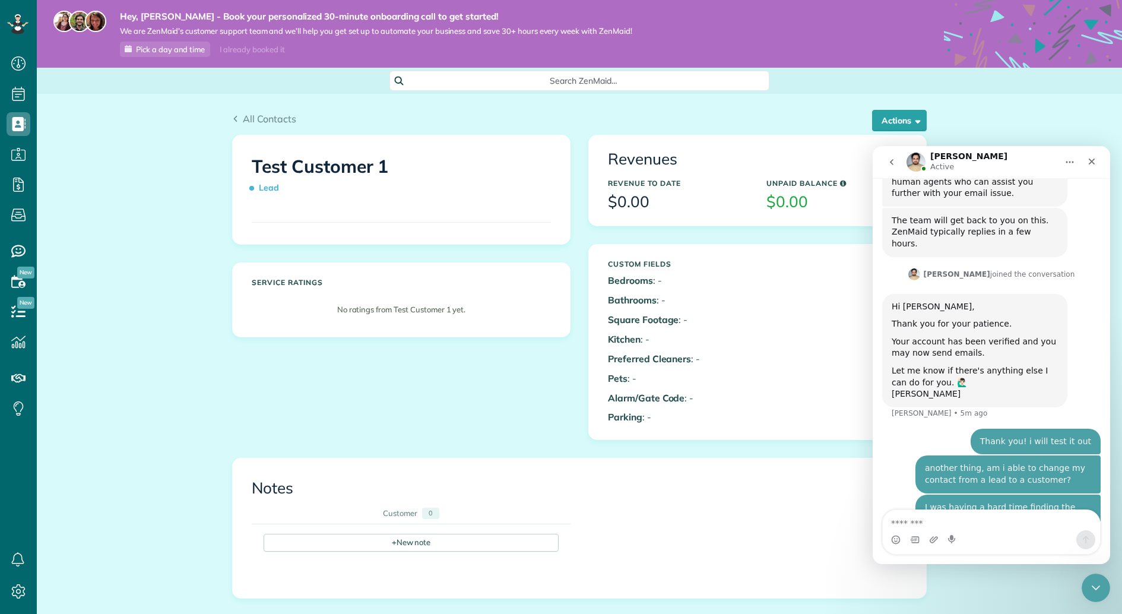
scroll to position [538, 0]
